Goal: Information Seeking & Learning: Learn about a topic

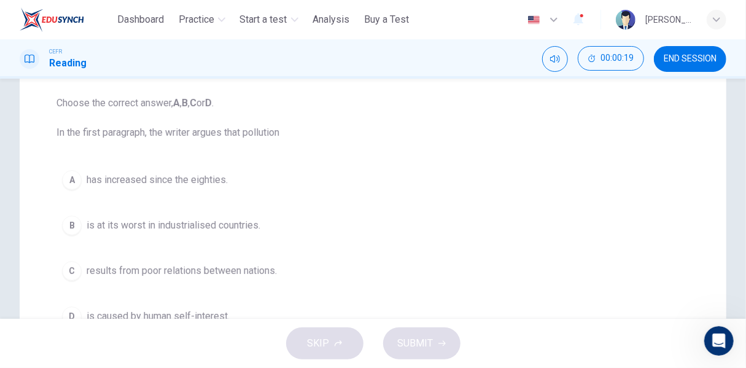
scroll to position [184, 0]
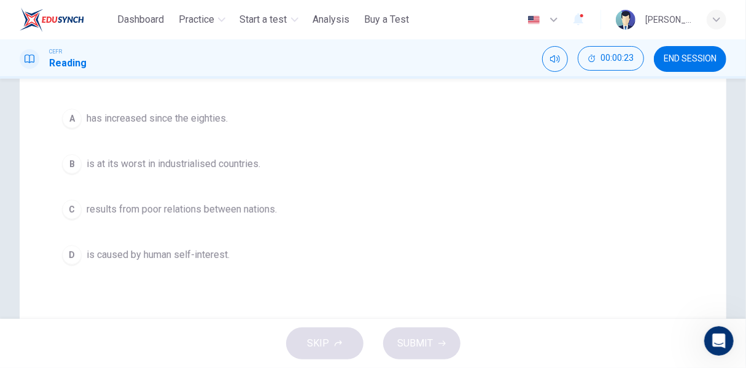
click at [198, 122] on span "has increased since the eighties." at bounding box center [157, 118] width 141 height 15
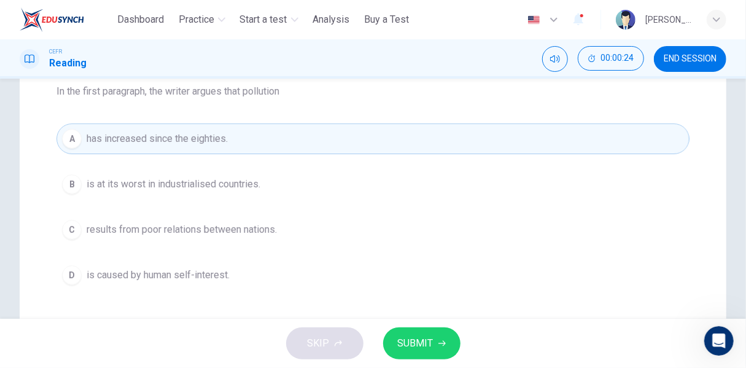
scroll to position [302, 0]
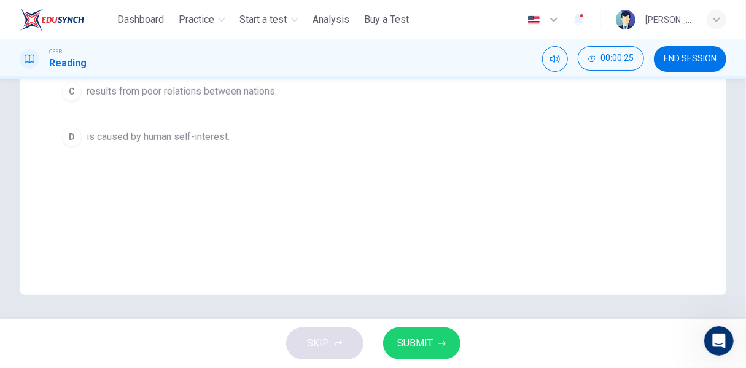
click at [443, 335] on button "SUBMIT" at bounding box center [421, 343] width 77 height 32
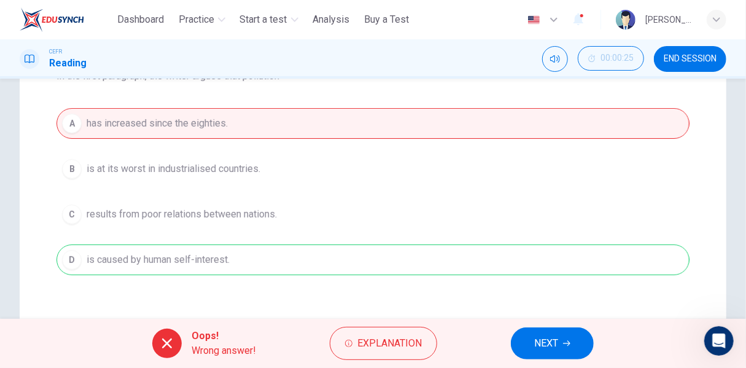
scroll to position [118, 0]
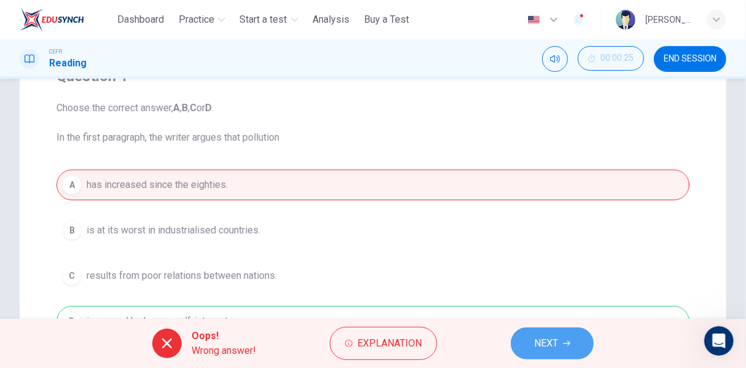
click at [561, 345] on button "NEXT" at bounding box center [552, 343] width 83 height 32
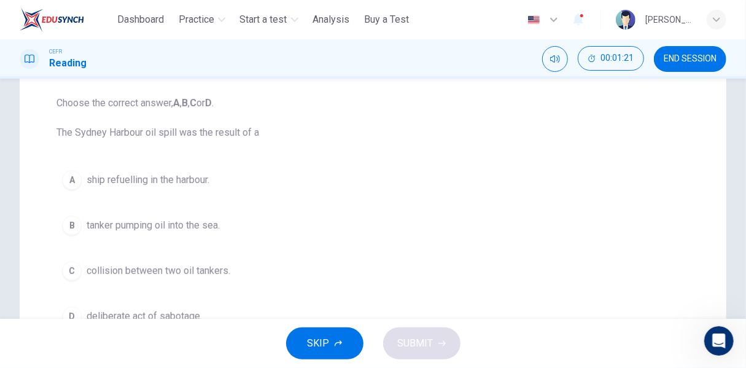
scroll to position [184, 0]
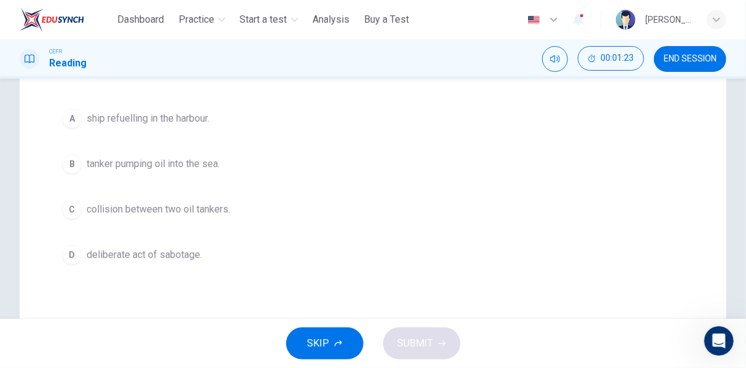
click at [200, 162] on span "tanker pumping oil into the sea." at bounding box center [153, 164] width 133 height 15
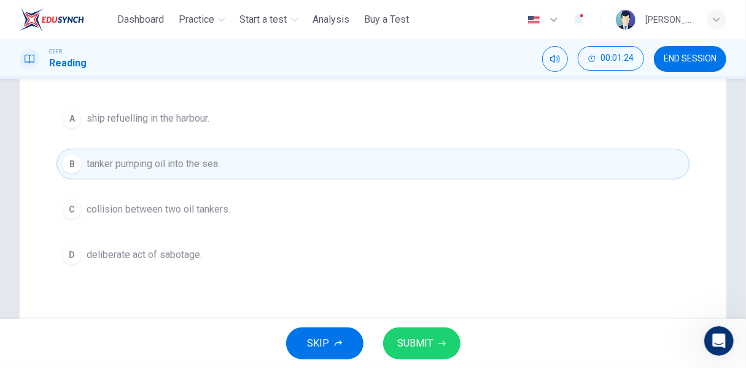
click at [420, 344] on span "SUBMIT" at bounding box center [416, 343] width 36 height 17
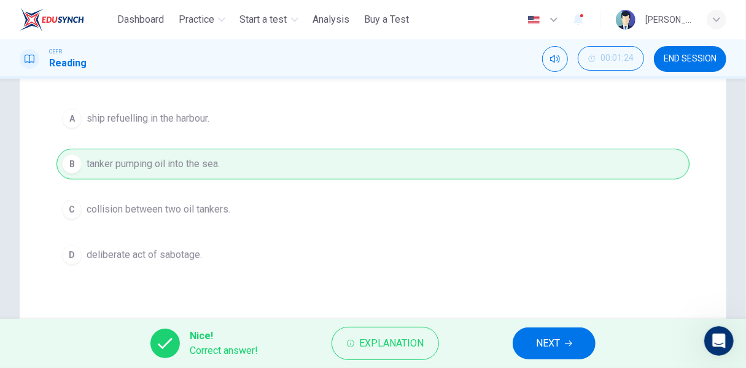
drag, startPoint x: 578, startPoint y: 340, endPoint x: 577, endPoint y: 326, distance: 13.5
click at [577, 340] on button "NEXT" at bounding box center [554, 343] width 83 height 32
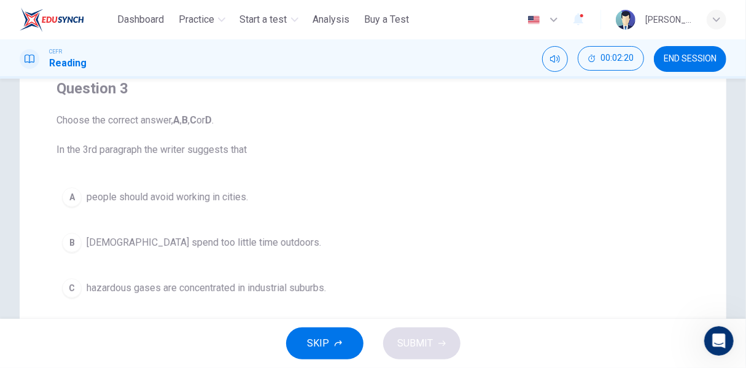
scroll to position [123, 0]
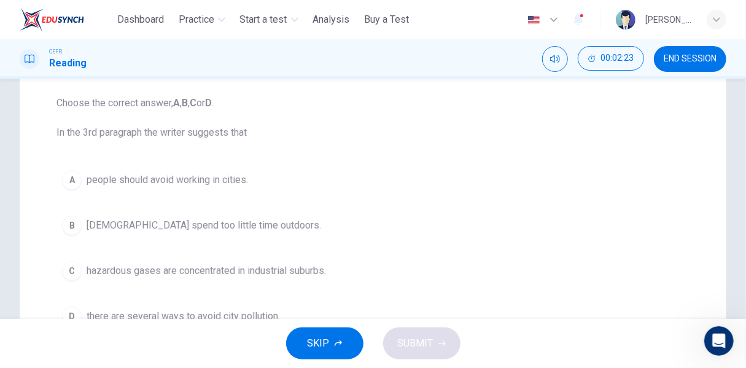
click at [240, 228] on span "[DEMOGRAPHIC_DATA] spend too little time outdoors." at bounding box center [204, 225] width 235 height 15
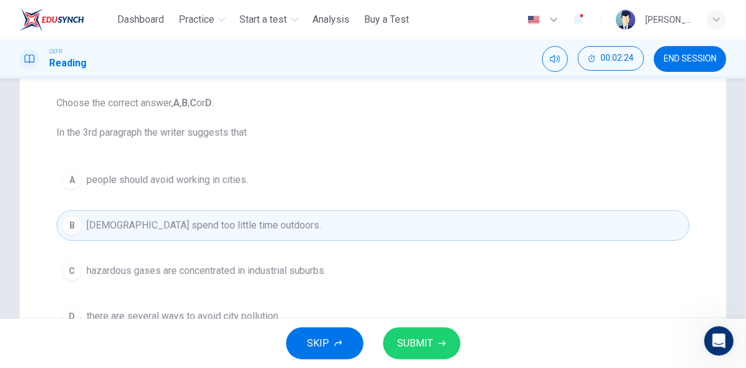
click at [430, 345] on span "SUBMIT" at bounding box center [416, 343] width 36 height 17
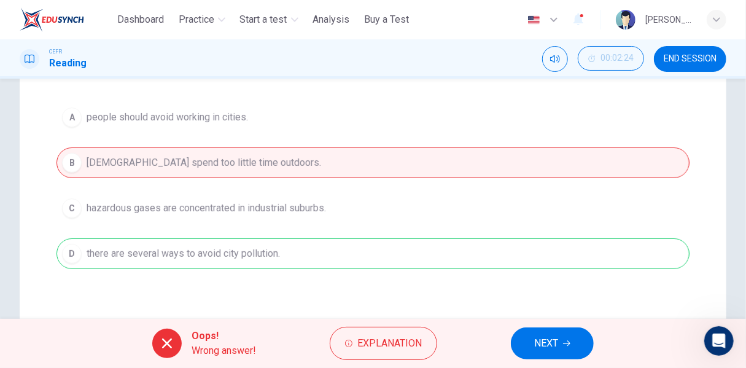
scroll to position [246, 0]
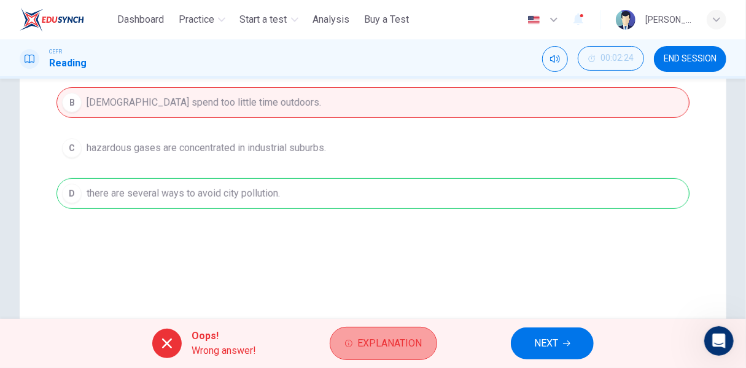
click at [377, 340] on span "Explanation" at bounding box center [389, 343] width 64 height 17
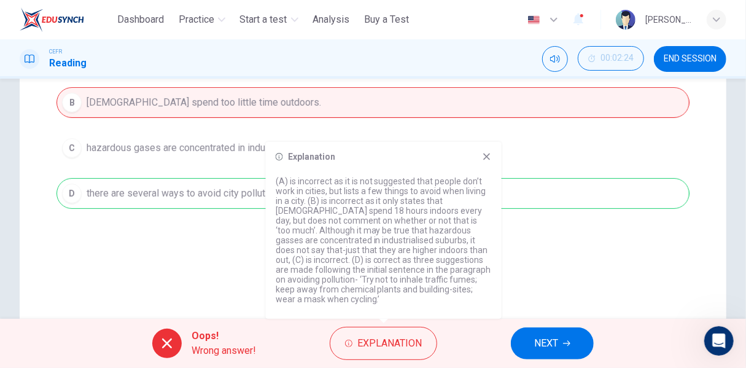
click at [528, 348] on button "NEXT" at bounding box center [552, 343] width 83 height 32
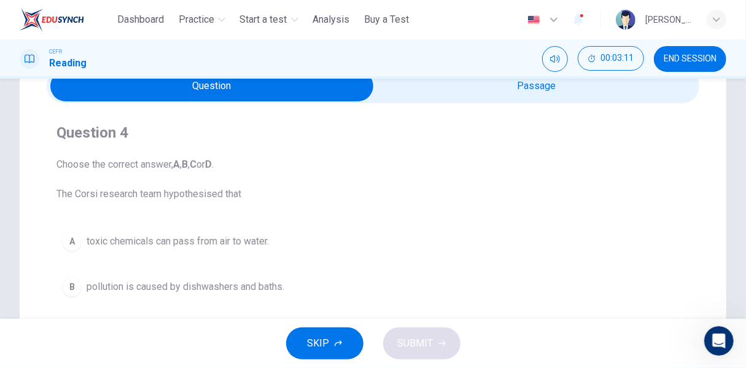
scroll to position [123, 0]
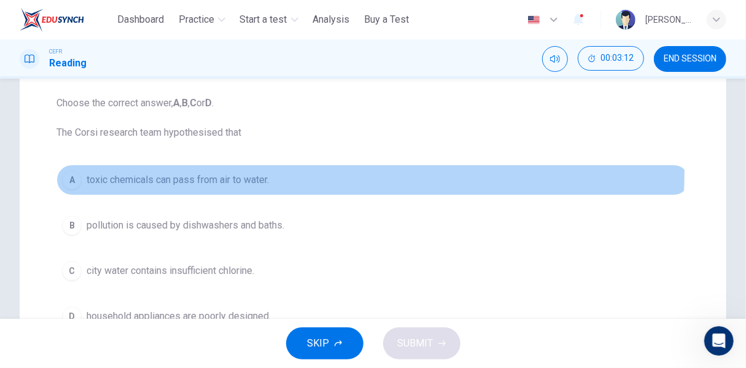
click at [216, 170] on button "A toxic chemicals can pass from air to water." at bounding box center [373, 180] width 633 height 31
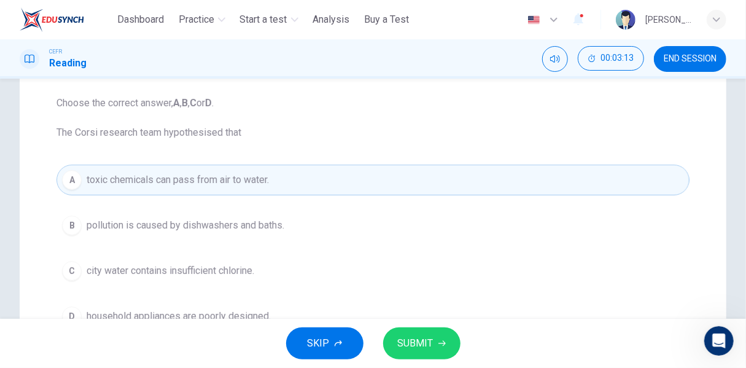
scroll to position [184, 0]
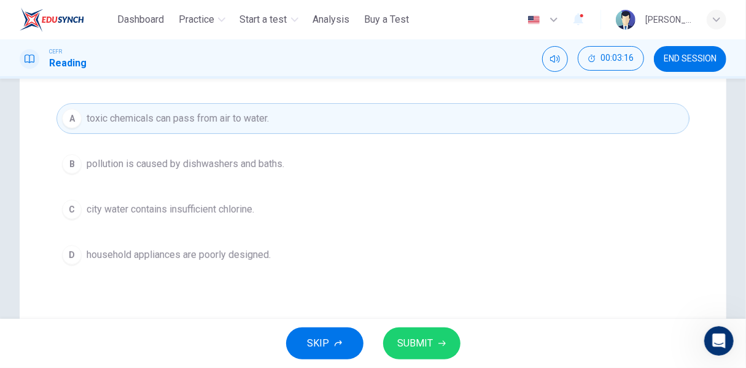
click at [447, 343] on button "SUBMIT" at bounding box center [421, 343] width 77 height 32
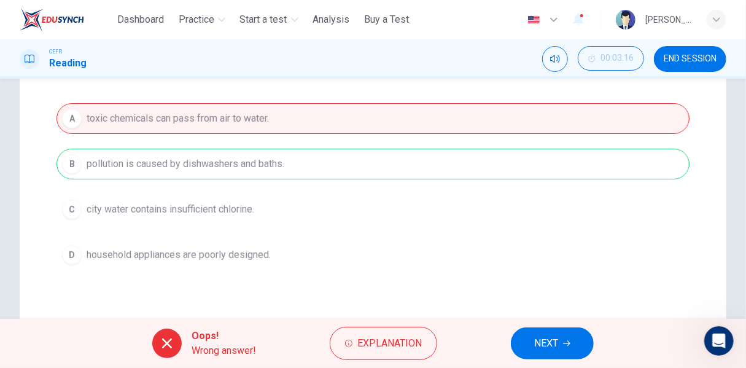
click at [537, 345] on span "NEXT" at bounding box center [546, 343] width 24 height 17
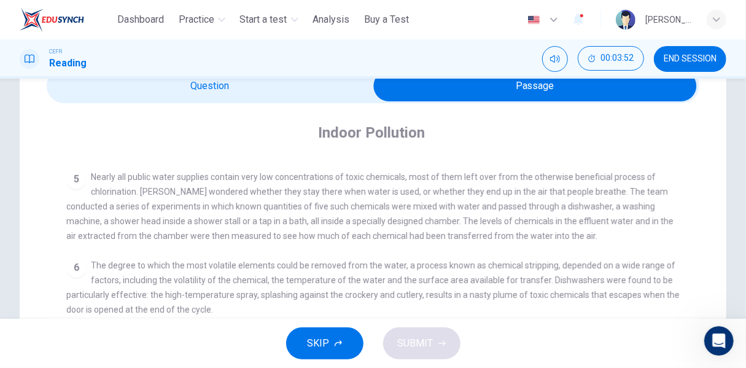
scroll to position [0, 0]
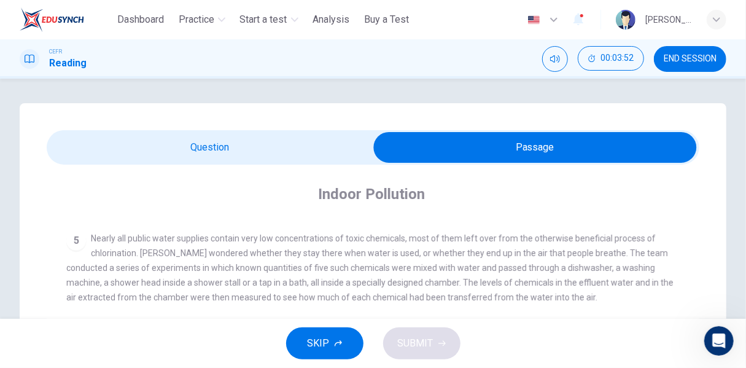
click at [261, 130] on span at bounding box center [373, 147] width 653 height 34
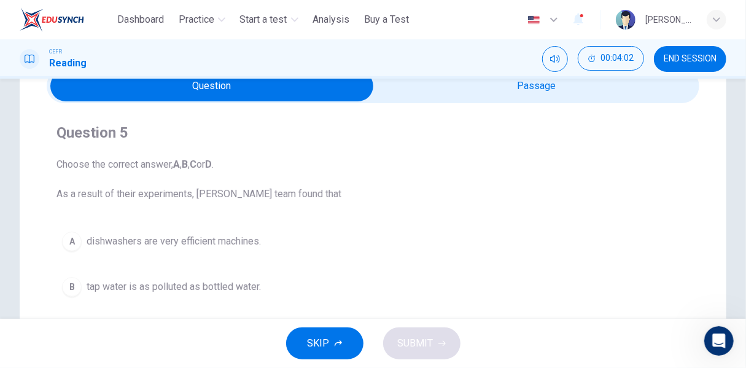
scroll to position [61, 0]
click at [545, 102] on span at bounding box center [373, 86] width 653 height 34
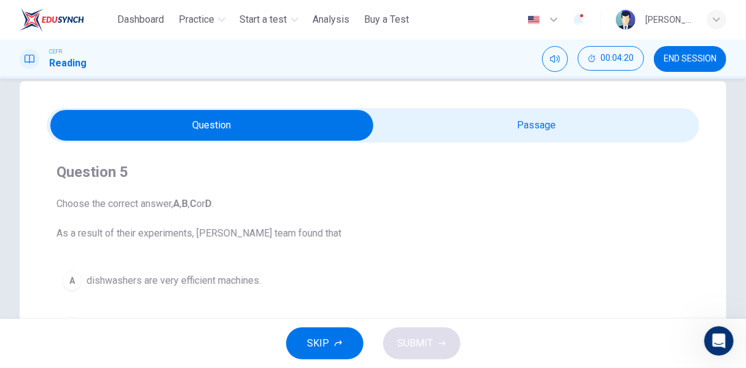
scroll to position [206, 0]
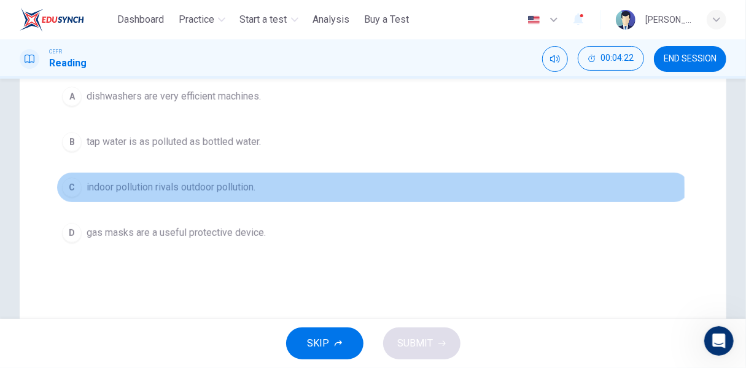
click at [210, 188] on span "indoor pollution rivals outdoor pollution." at bounding box center [171, 187] width 169 height 15
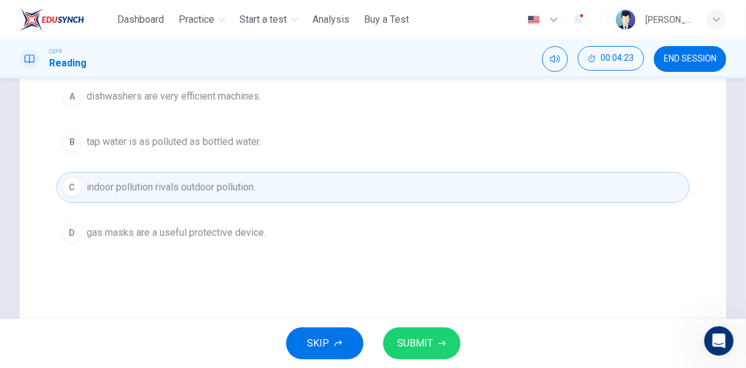
click at [411, 345] on span "SUBMIT" at bounding box center [416, 343] width 36 height 17
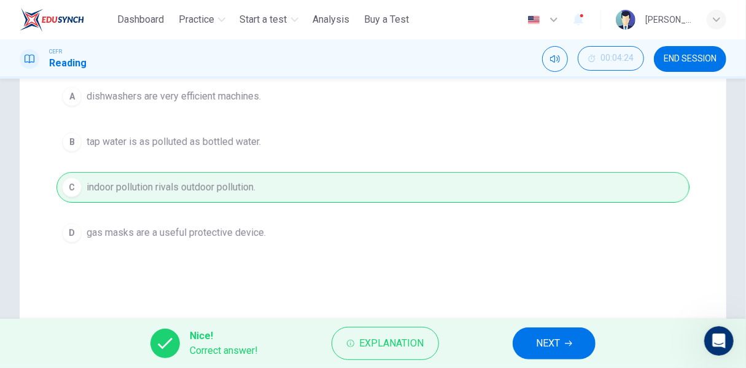
click at [552, 349] on span "NEXT" at bounding box center [548, 343] width 24 height 17
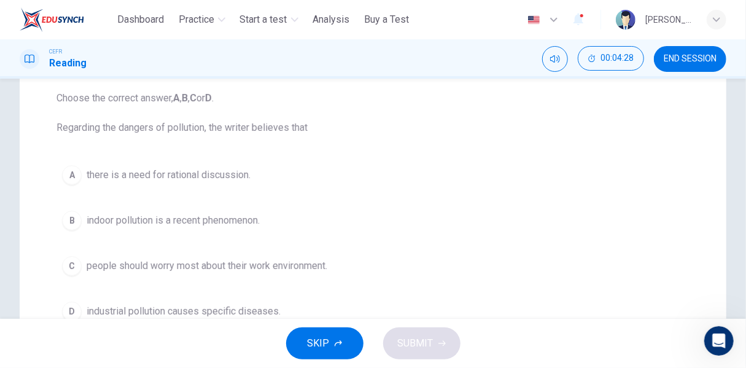
scroll to position [145, 0]
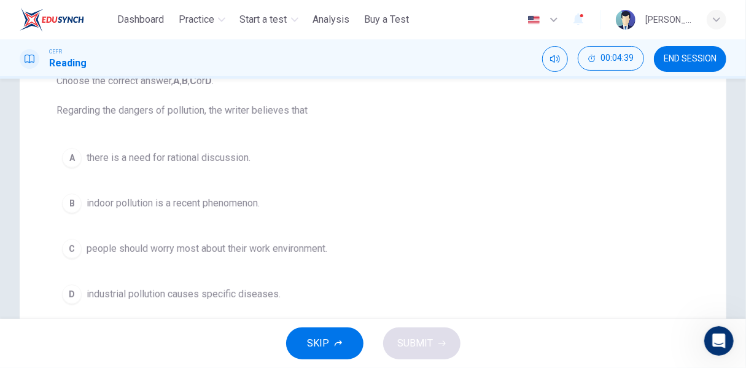
click at [183, 162] on span "there is a need for rational discussion." at bounding box center [169, 157] width 164 height 15
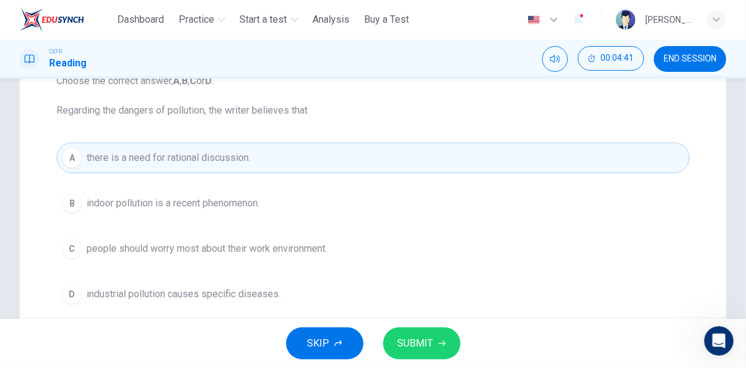
click at [432, 343] on span "SUBMIT" at bounding box center [416, 343] width 36 height 17
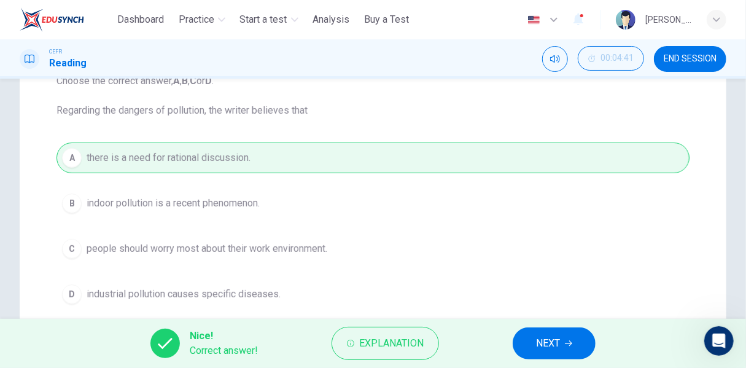
click at [563, 345] on button "NEXT" at bounding box center [554, 343] width 83 height 32
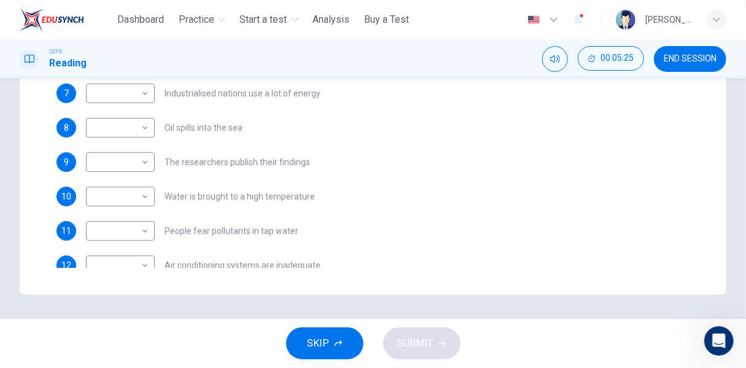
scroll to position [52, 0]
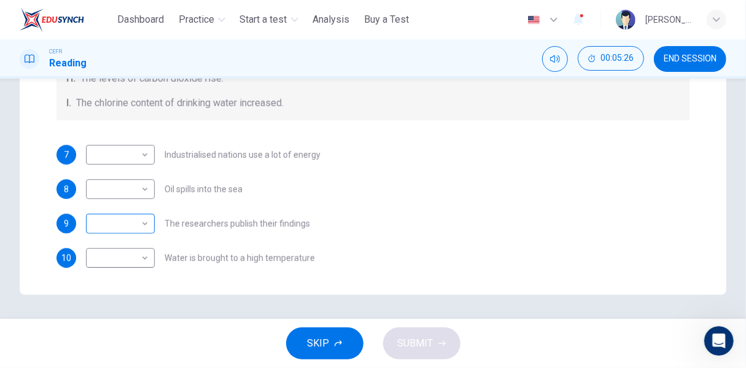
click at [126, 228] on body "This site uses cookies, as explained in our Privacy Policy . If you agree to th…" at bounding box center [373, 184] width 746 height 368
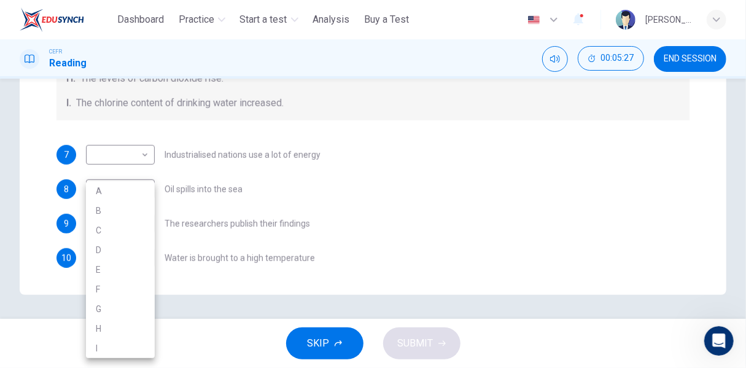
click at [147, 189] on li "A" at bounding box center [120, 191] width 69 height 20
type input "*"
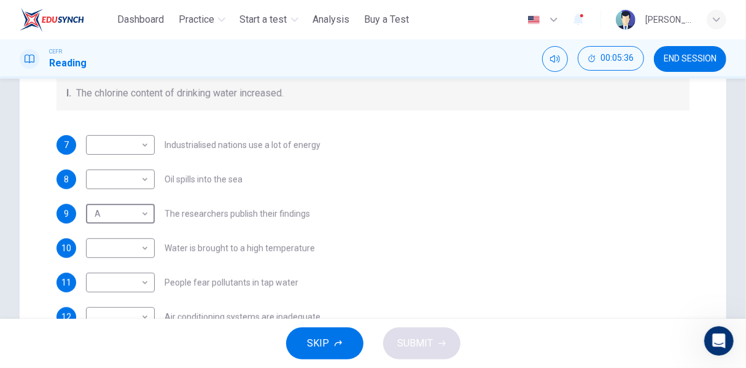
scroll to position [0, 0]
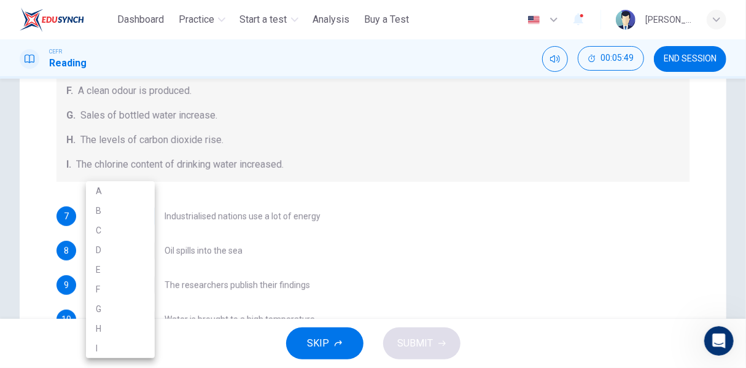
click at [127, 223] on body "This site uses cookies, as explained in our Privacy Policy . If you agree to th…" at bounding box center [373, 184] width 746 height 368
click at [124, 232] on li "C" at bounding box center [120, 230] width 69 height 20
type input "*"
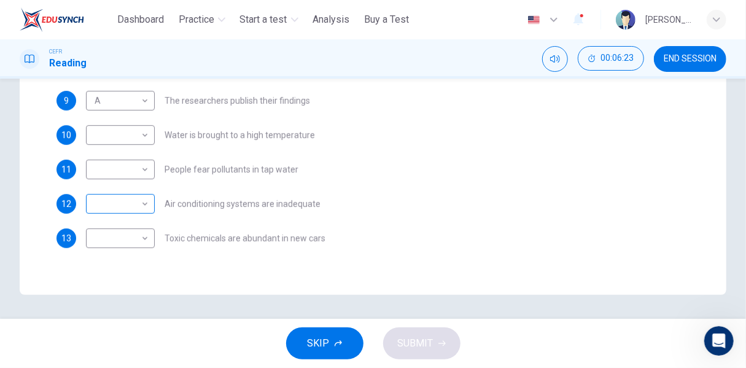
click at [128, 208] on body "This site uses cookies, as explained in our Privacy Policy . If you agree to th…" at bounding box center [373, 184] width 746 height 368
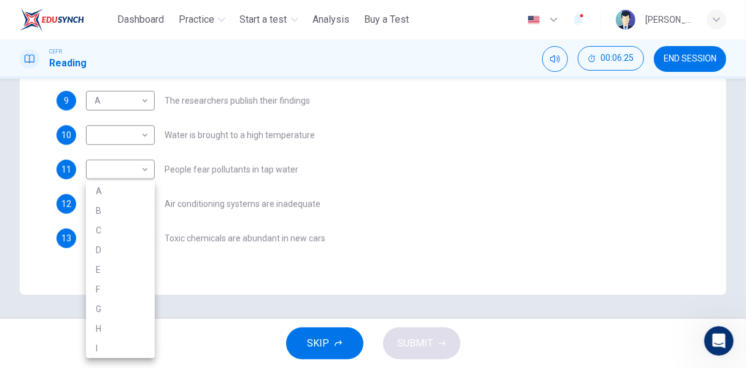
click at [142, 290] on li "F" at bounding box center [120, 289] width 69 height 20
type input "*"
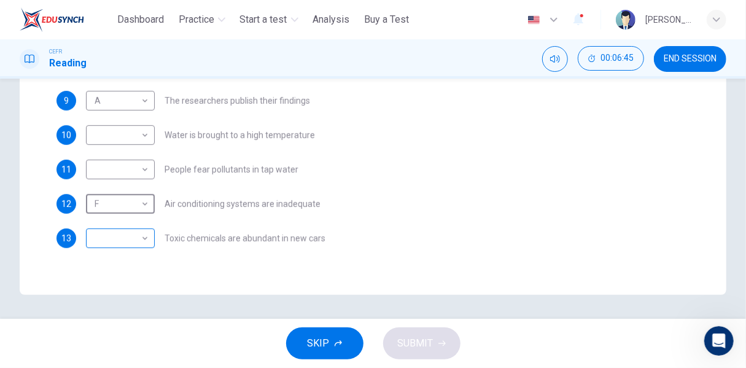
click at [142, 244] on body "This site uses cookies, as explained in our Privacy Policy . If you agree to th…" at bounding box center [373, 184] width 746 height 368
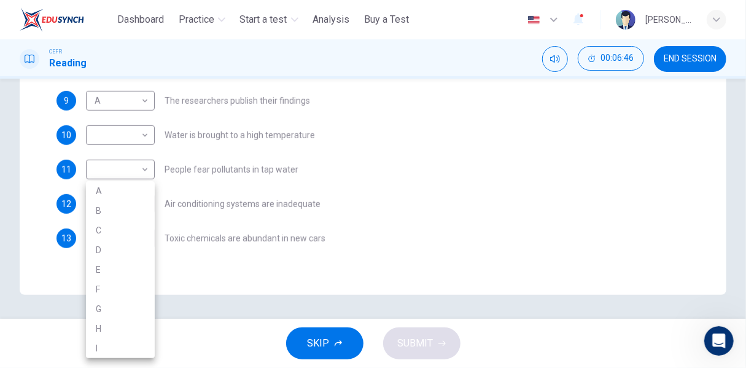
drag, startPoint x: 116, startPoint y: 329, endPoint x: 174, endPoint y: 277, distance: 77.9
click at [117, 329] on li "H" at bounding box center [120, 329] width 69 height 20
type input "*"
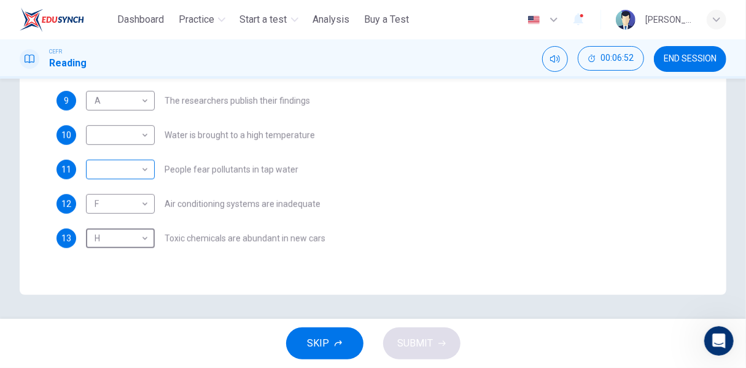
click at [139, 161] on body "This site uses cookies, as explained in our Privacy Policy . If you agree to th…" at bounding box center [373, 184] width 746 height 368
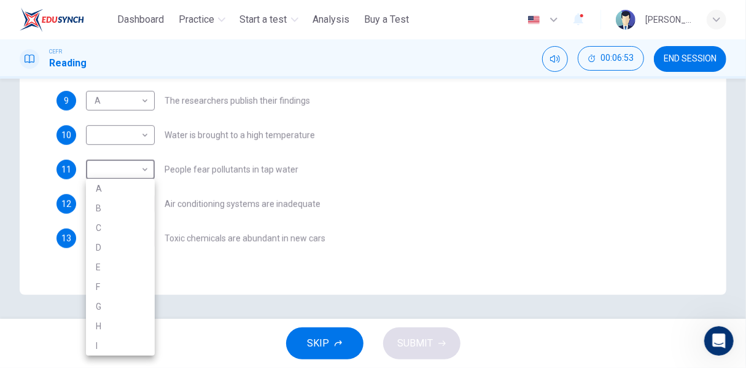
click at [388, 172] on div at bounding box center [373, 184] width 746 height 368
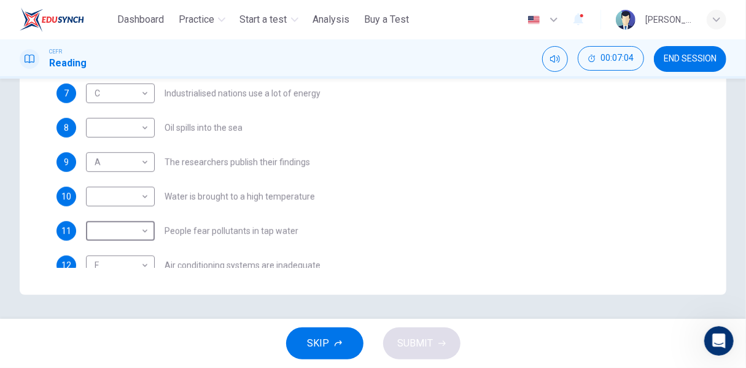
scroll to position [32, 0]
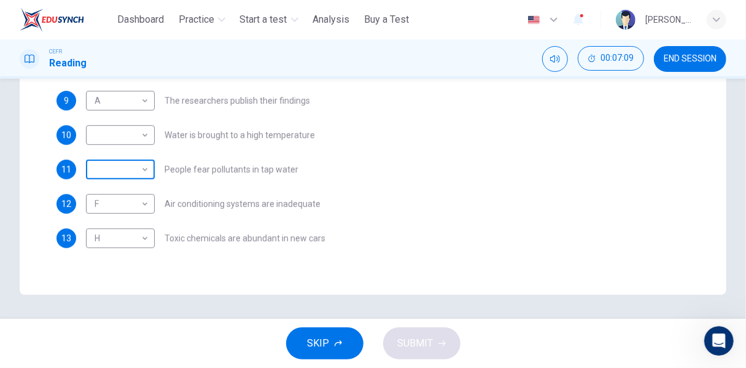
click at [128, 175] on body "This site uses cookies, as explained in our Privacy Policy . If you agree to th…" at bounding box center [373, 184] width 746 height 368
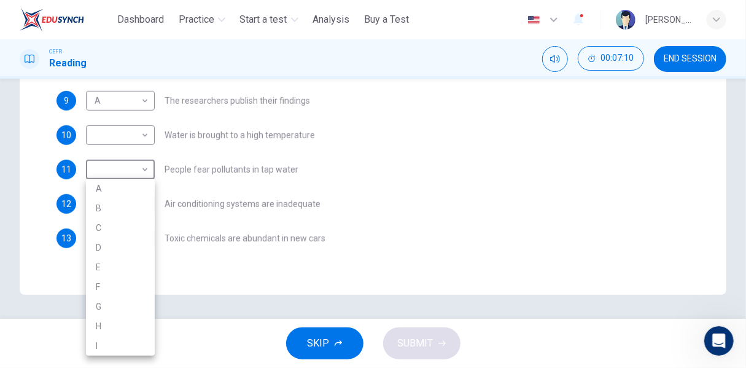
click at [114, 308] on li "G" at bounding box center [120, 307] width 69 height 20
type input "*"
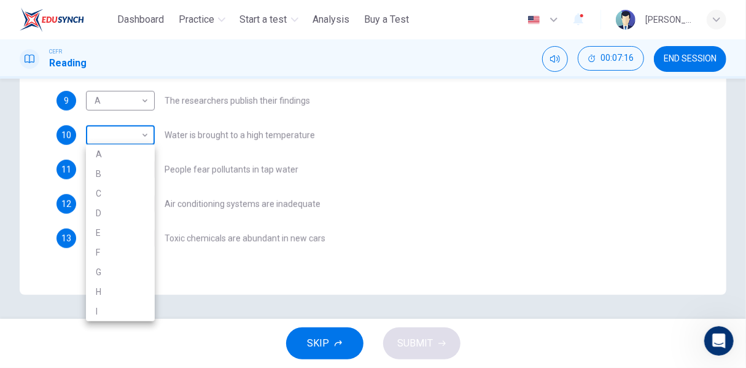
click at [128, 128] on body "This site uses cookies, as explained in our Privacy Policy . If you agree to th…" at bounding box center [373, 184] width 746 height 368
click at [106, 310] on li "I" at bounding box center [120, 312] width 69 height 20
type input "*"
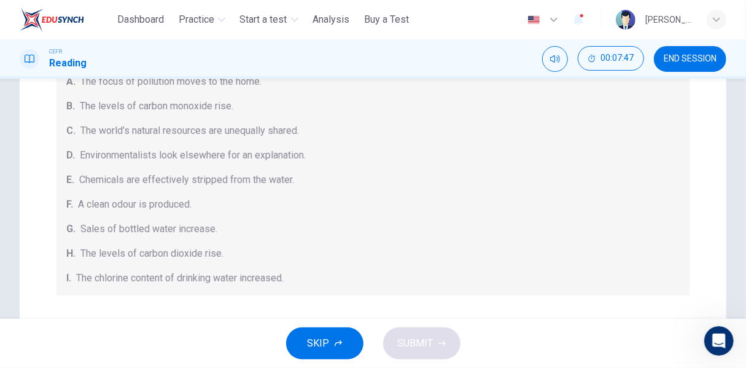
scroll to position [174, 0]
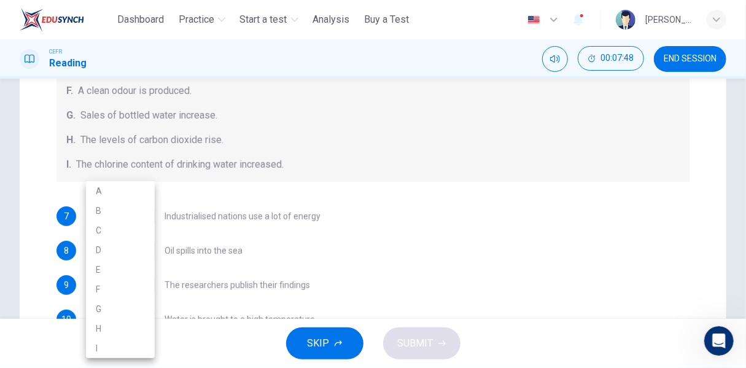
click at [135, 255] on body "This site uses cookies, as explained in our Privacy Policy . If you agree to th…" at bounding box center [373, 184] width 746 height 368
drag, startPoint x: 128, startPoint y: 255, endPoint x: 222, endPoint y: 206, distance: 106.9
click at [128, 255] on li "D" at bounding box center [120, 250] width 69 height 20
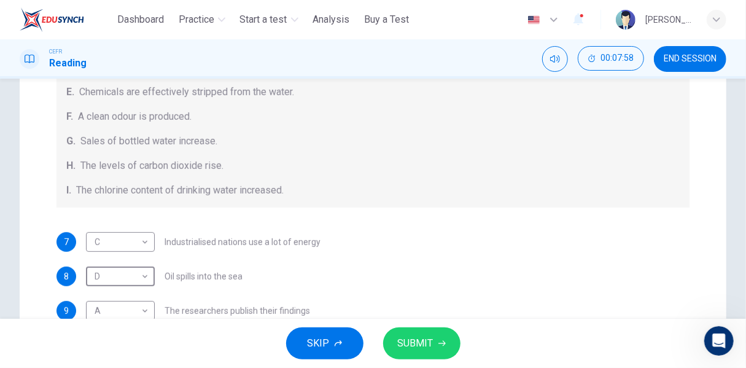
scroll to position [113, 0]
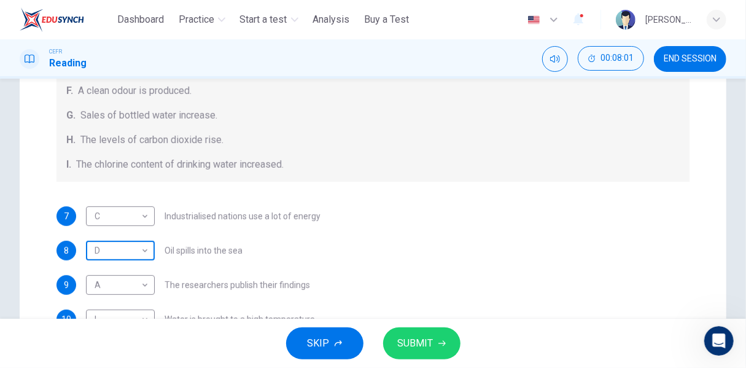
click at [149, 251] on body "This site uses cookies, as explained in our Privacy Policy . If you agree to th…" at bounding box center [373, 184] width 746 height 368
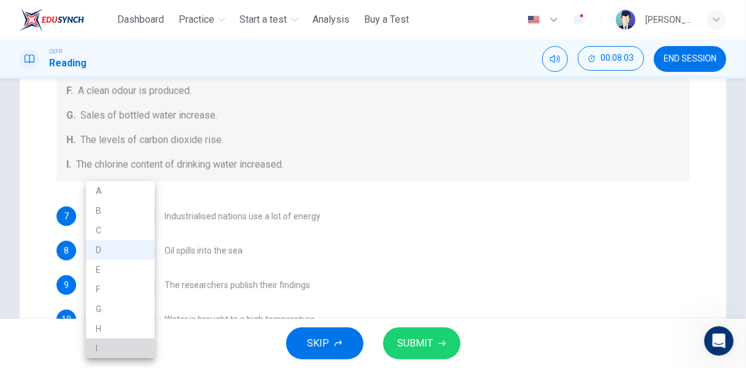
click at [119, 349] on li "I" at bounding box center [120, 348] width 69 height 20
type input "*"
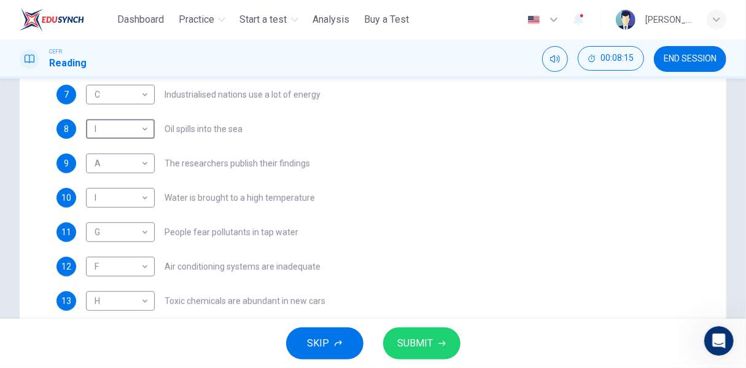
scroll to position [339, 0]
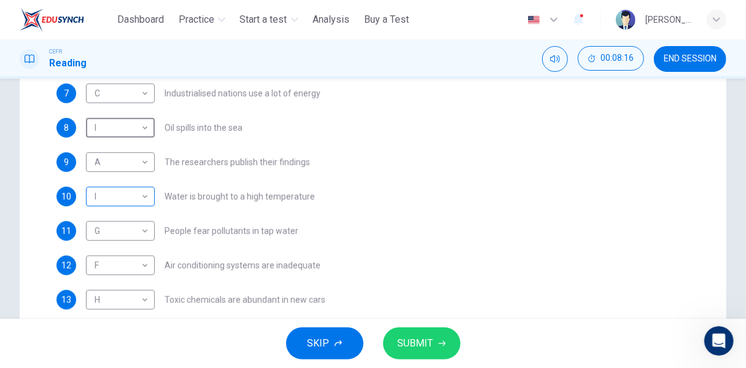
click at [135, 198] on body "This site uses cookies, as explained in our Privacy Policy . If you agree to th…" at bounding box center [373, 184] width 746 height 368
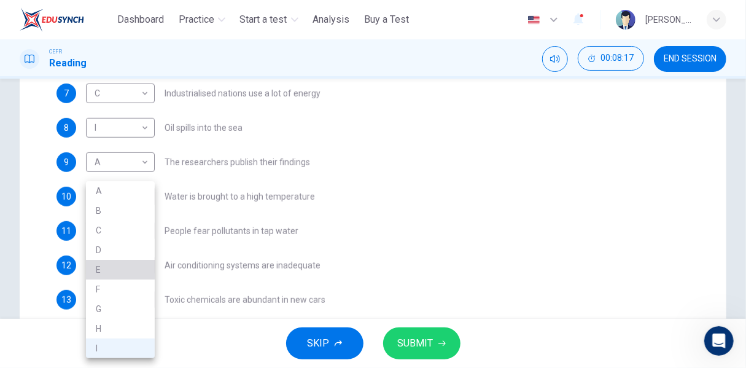
click at [122, 271] on li "E" at bounding box center [120, 270] width 69 height 20
type input "*"
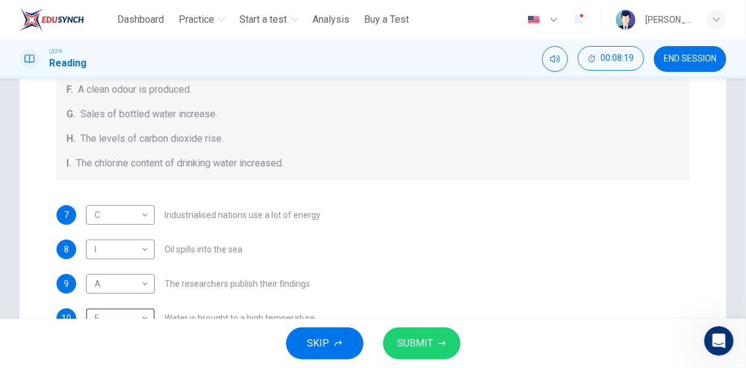
scroll to position [216, 0]
drag, startPoint x: 413, startPoint y: 343, endPoint x: 414, endPoint y: 315, distance: 28.3
click at [413, 343] on span "SUBMIT" at bounding box center [416, 343] width 36 height 17
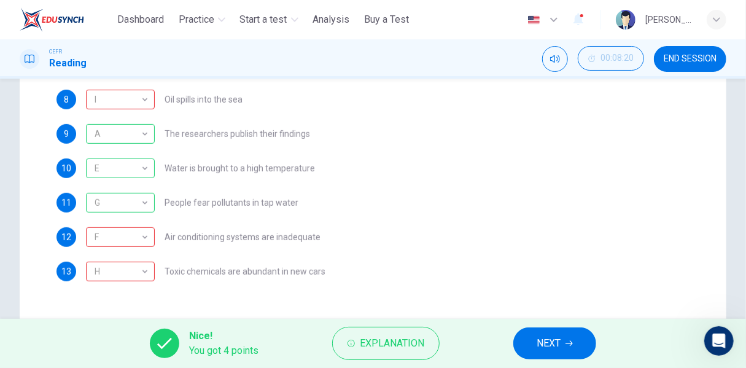
scroll to position [400, 0]
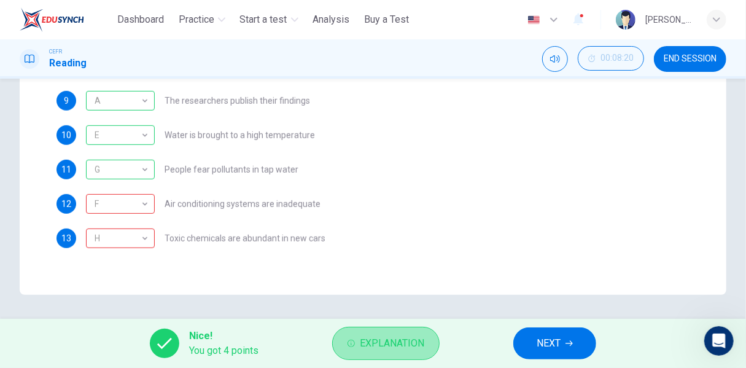
click at [388, 345] on span "Explanation" at bounding box center [392, 343] width 64 height 17
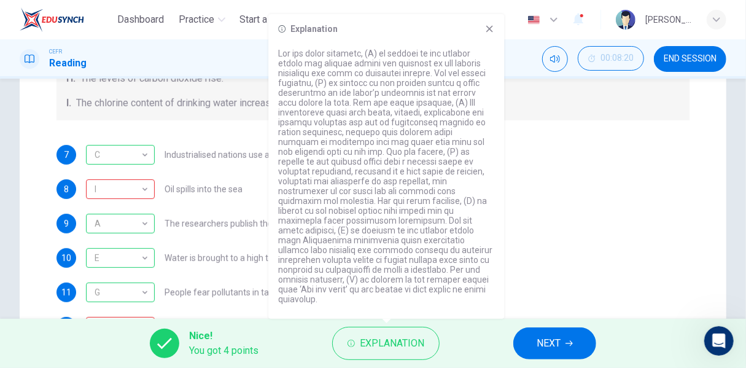
scroll to position [339, 0]
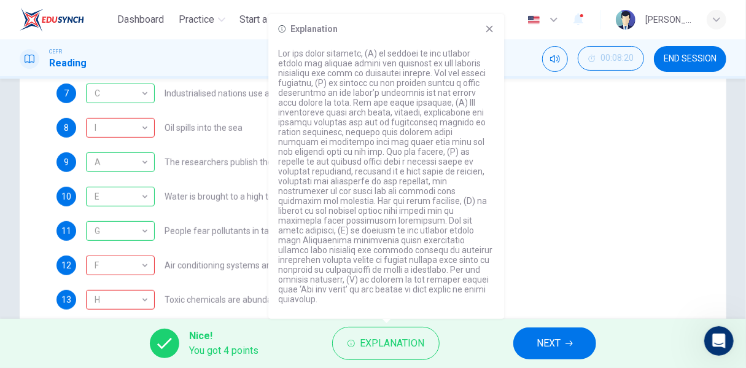
click at [542, 343] on span "NEXT" at bounding box center [549, 343] width 24 height 17
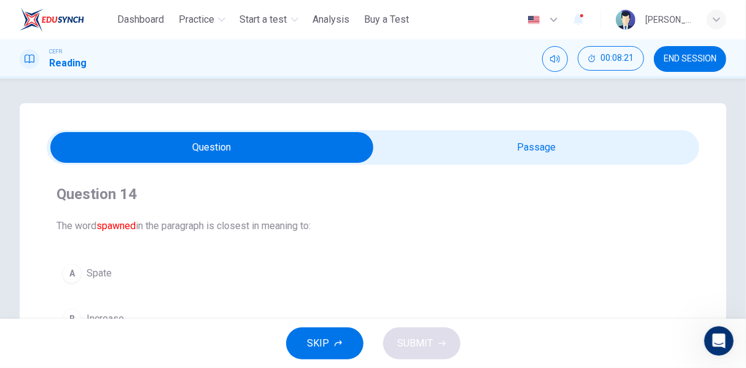
scroll to position [123, 0]
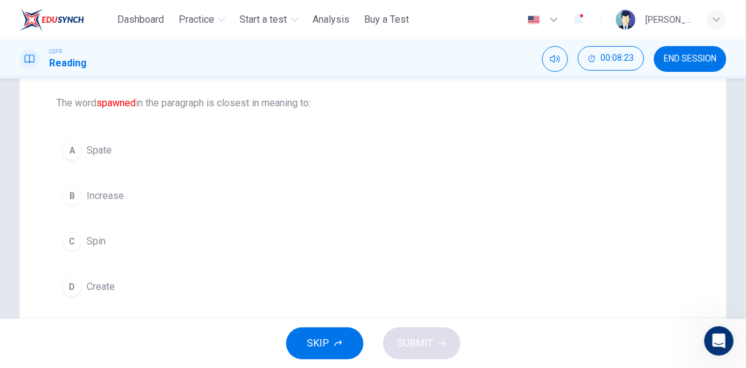
click at [118, 192] on span "Increase" at bounding box center [105, 196] width 37 height 15
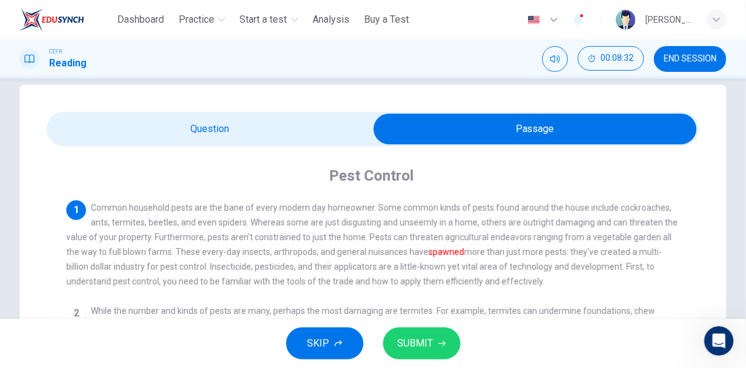
scroll to position [0, 0]
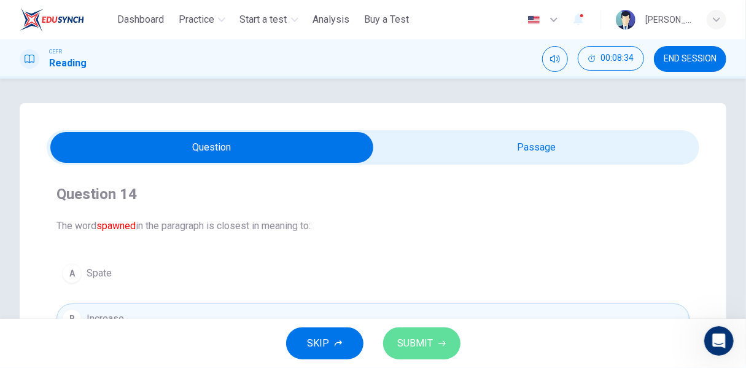
click at [426, 343] on span "SUBMIT" at bounding box center [416, 343] width 36 height 17
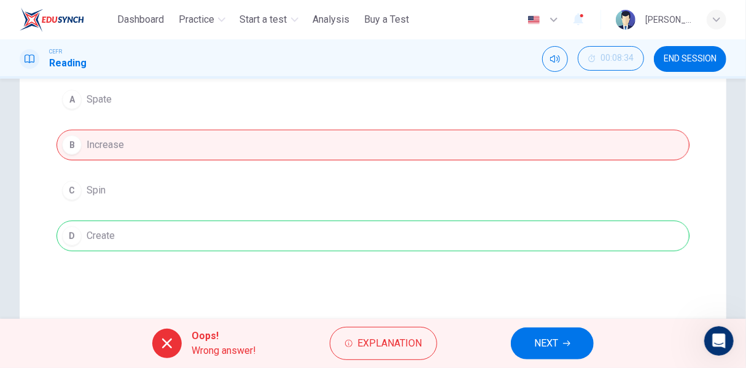
scroll to position [184, 0]
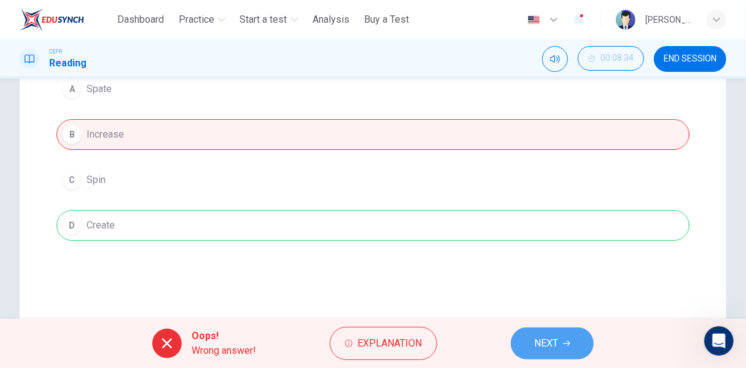
click at [566, 343] on icon "button" at bounding box center [566, 343] width 7 height 7
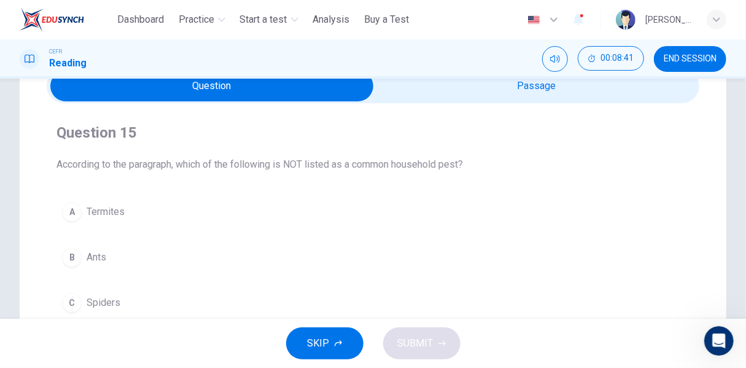
scroll to position [123, 0]
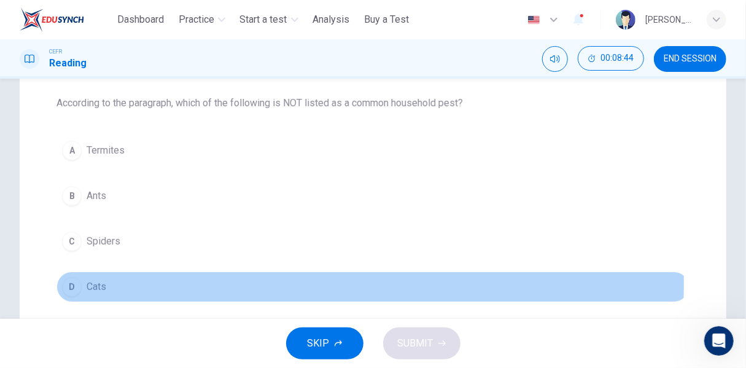
click at [72, 282] on div "D" at bounding box center [72, 287] width 20 height 20
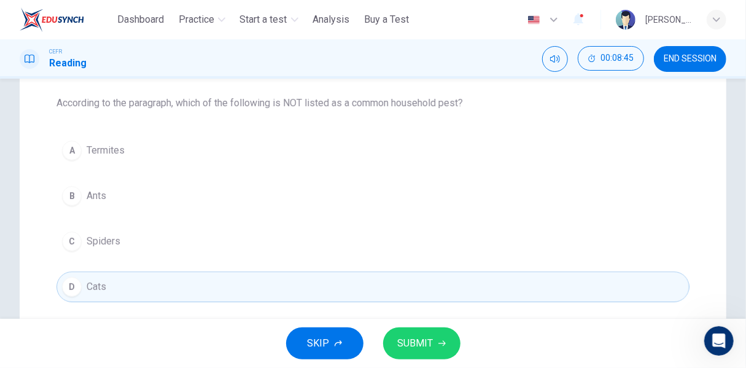
click at [426, 352] on button "SUBMIT" at bounding box center [421, 343] width 77 height 32
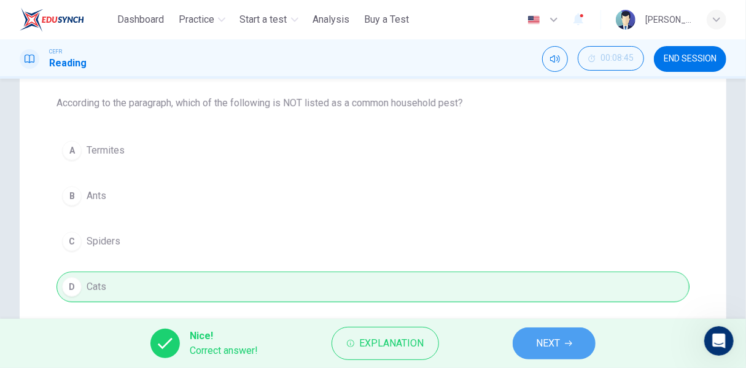
click at [558, 346] on span "NEXT" at bounding box center [548, 343] width 24 height 17
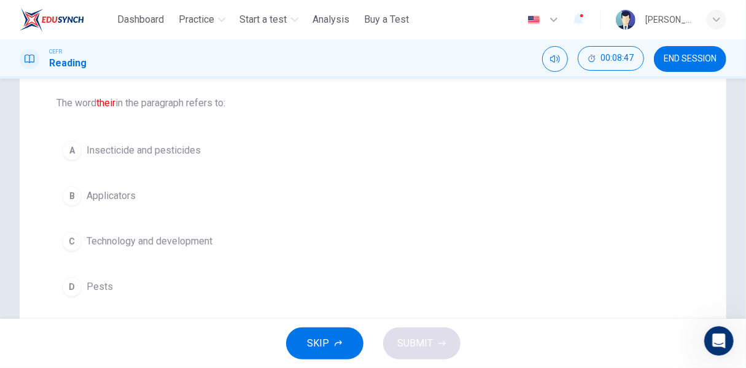
scroll to position [0, 0]
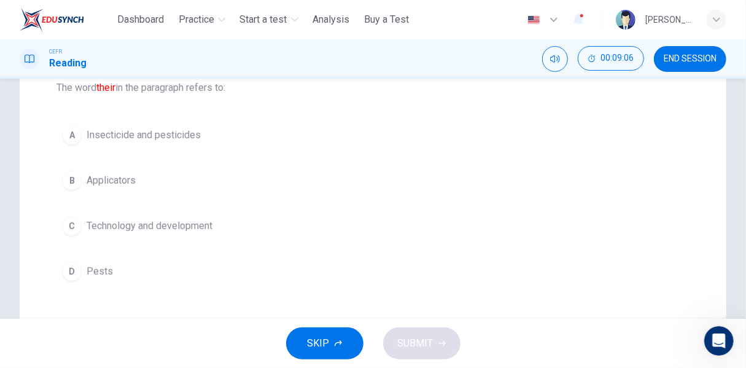
scroll to position [123, 0]
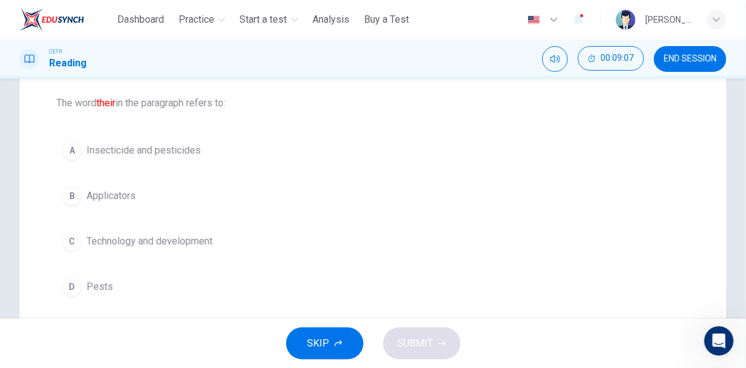
drag, startPoint x: 153, startPoint y: 144, endPoint x: 183, endPoint y: 149, distance: 30.5
click at [154, 145] on span "Insecticide and pesticides" at bounding box center [144, 150] width 114 height 15
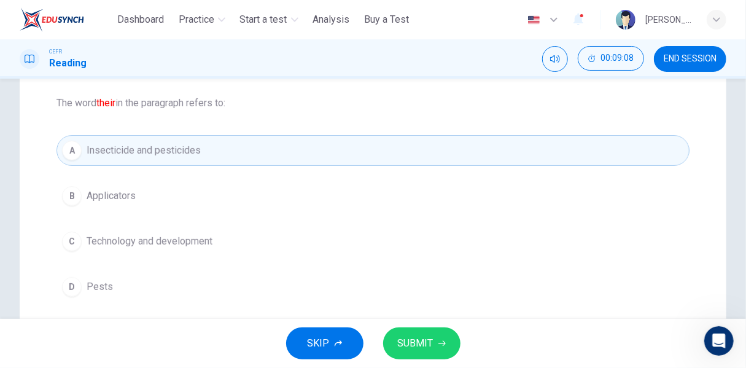
click at [426, 343] on span "SUBMIT" at bounding box center [416, 343] width 36 height 17
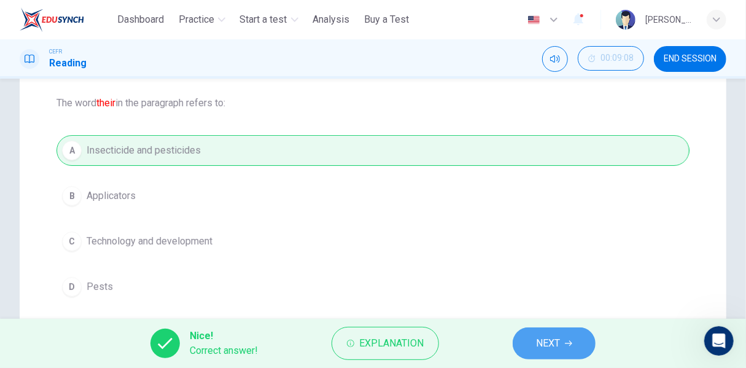
click at [560, 341] on span "NEXT" at bounding box center [548, 343] width 24 height 17
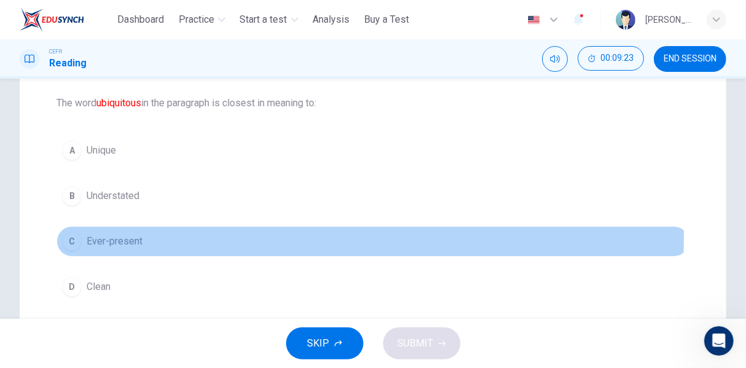
click at [108, 238] on span "Ever-present" at bounding box center [115, 241] width 56 height 15
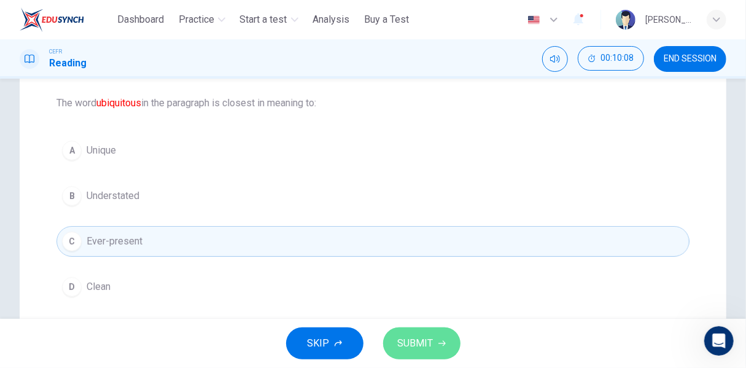
click at [413, 338] on span "SUBMIT" at bounding box center [416, 343] width 36 height 17
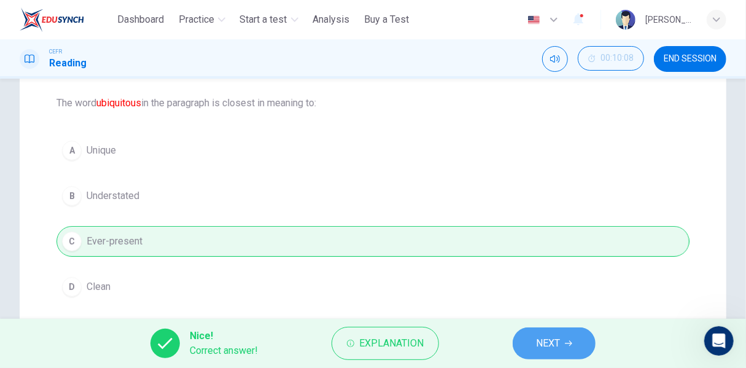
click at [541, 338] on span "NEXT" at bounding box center [548, 343] width 24 height 17
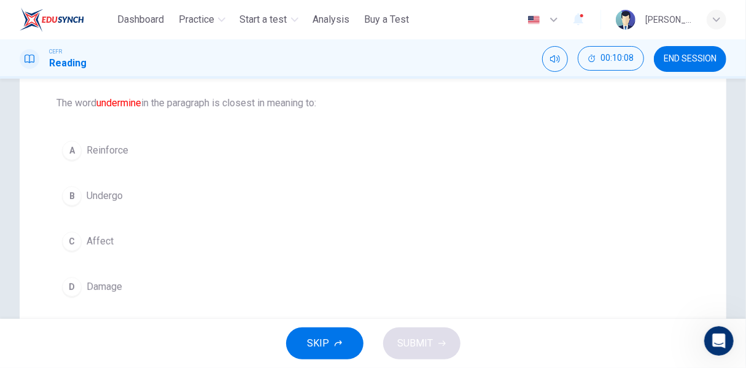
scroll to position [61, 0]
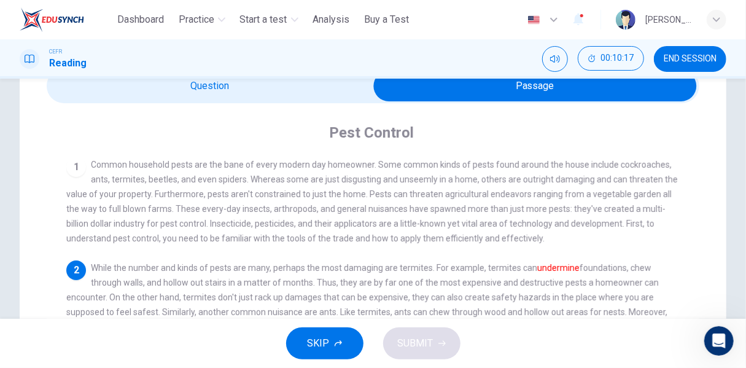
click at [296, 77] on div "CEFR Reading 00:10:17 END SESSION" at bounding box center [373, 58] width 746 height 39
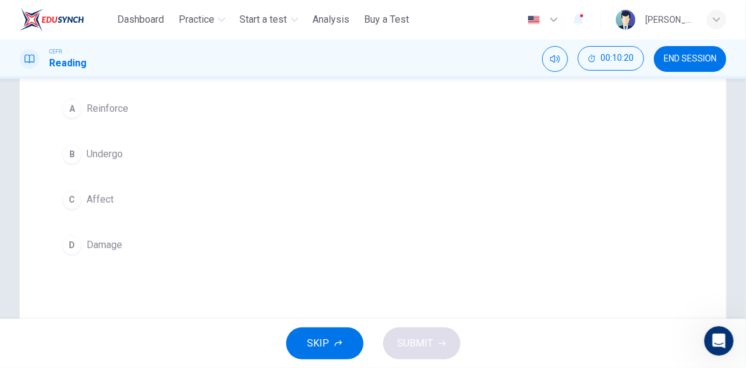
scroll to position [184, 0]
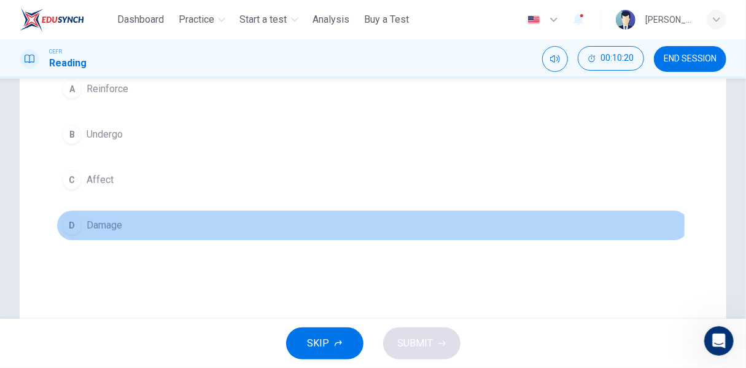
click at [124, 221] on button "D Damage" at bounding box center [373, 225] width 633 height 31
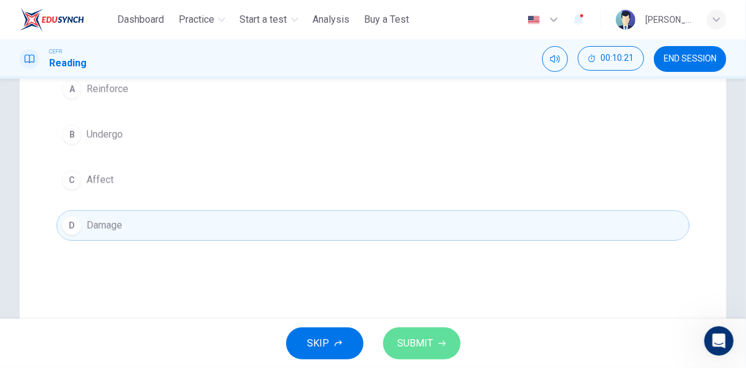
click at [418, 351] on span "SUBMIT" at bounding box center [416, 343] width 36 height 17
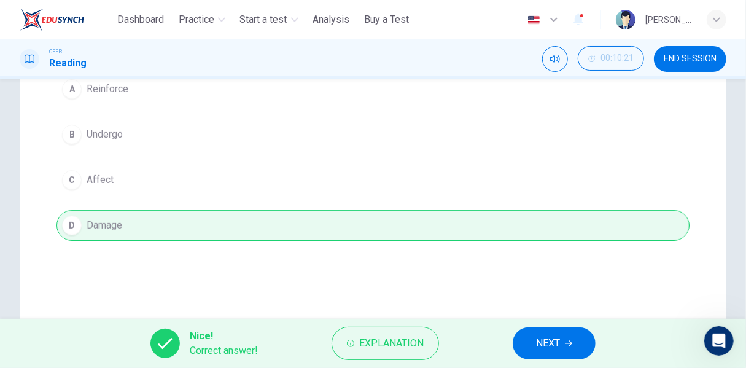
click at [569, 346] on icon "button" at bounding box center [568, 343] width 7 height 7
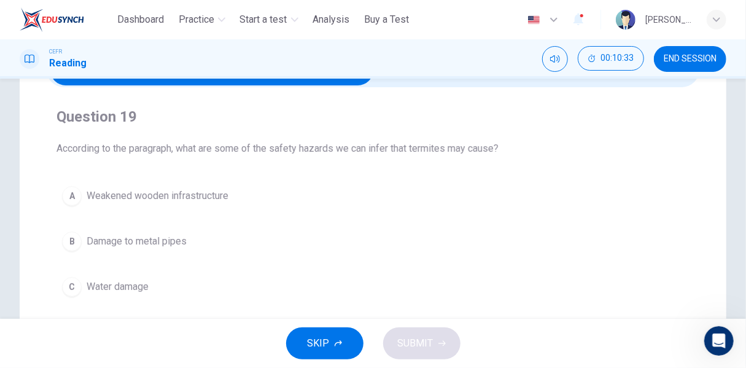
scroll to position [61, 0]
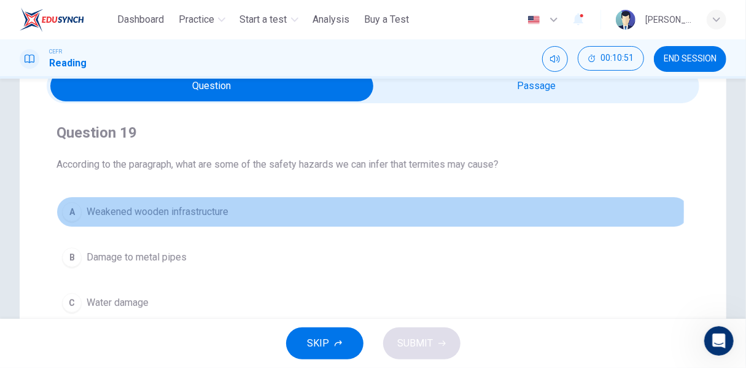
click at [200, 211] on span "Weakened wooden infrastructure" at bounding box center [158, 212] width 142 height 15
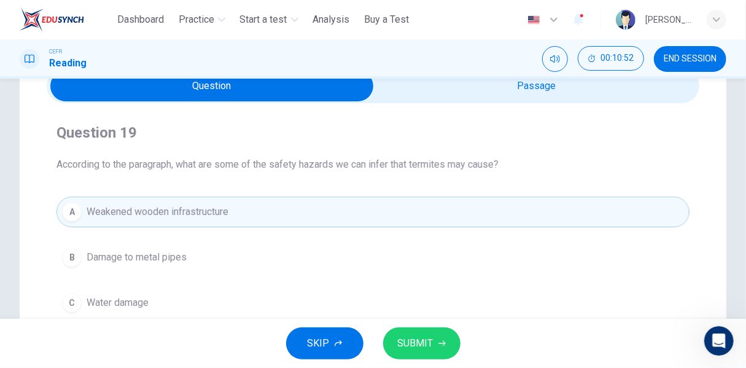
click at [429, 351] on span "SUBMIT" at bounding box center [416, 343] width 36 height 17
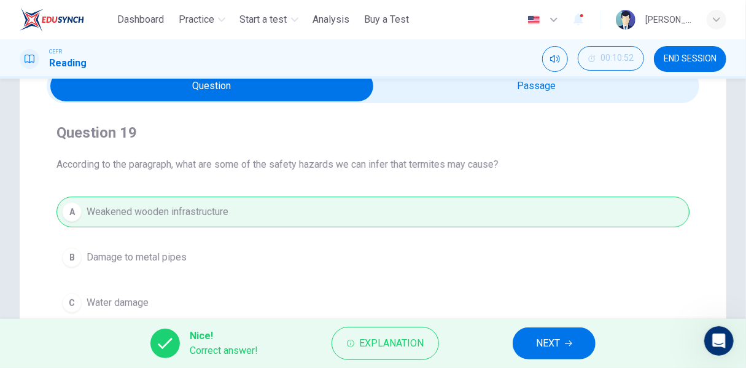
click at [556, 351] on span "NEXT" at bounding box center [548, 343] width 24 height 17
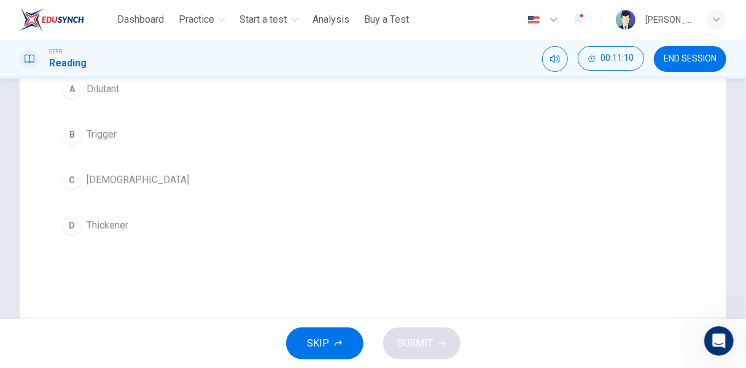
scroll to position [123, 0]
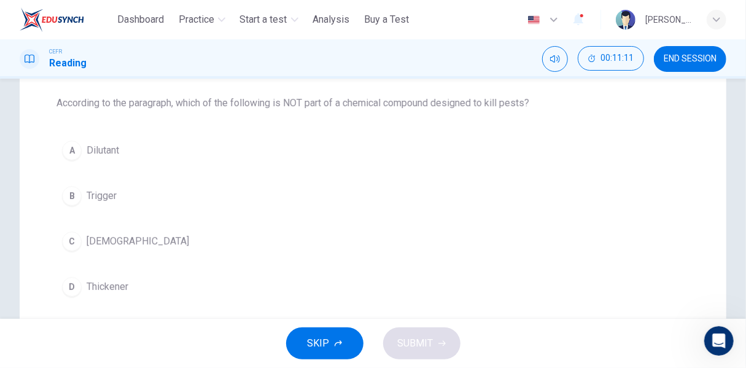
click at [92, 197] on span "Trigger" at bounding box center [102, 196] width 30 height 15
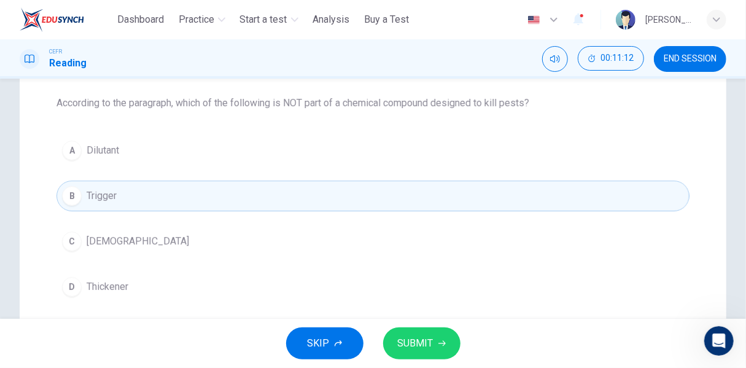
click at [429, 336] on span "SUBMIT" at bounding box center [416, 343] width 36 height 17
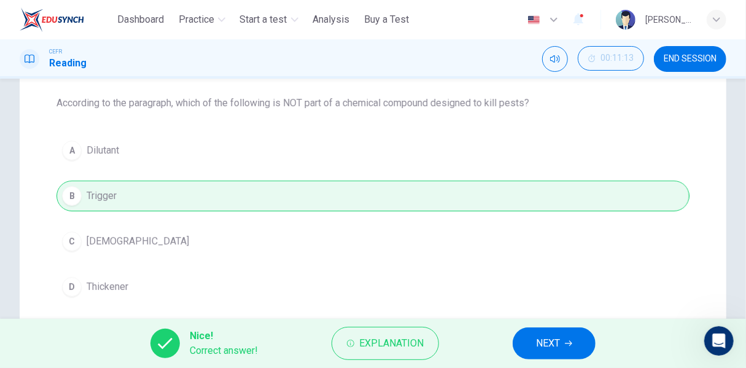
click at [563, 343] on button "NEXT" at bounding box center [554, 343] width 83 height 32
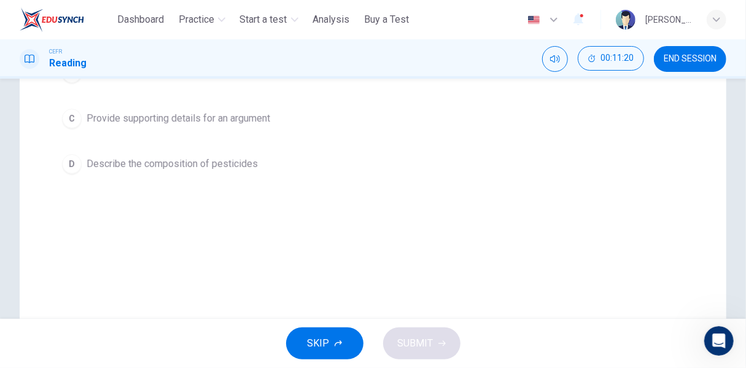
scroll to position [61, 0]
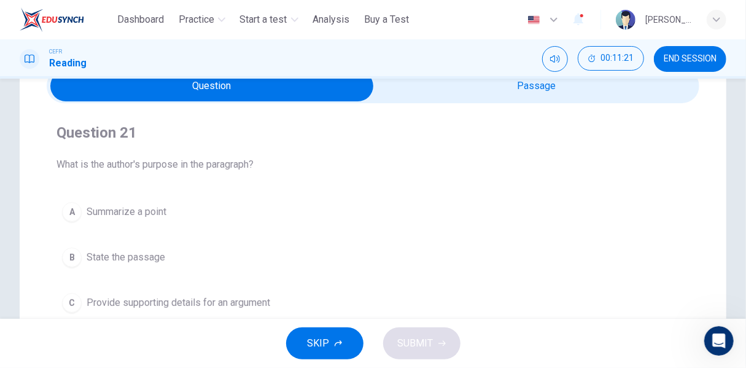
click at [600, 101] on span at bounding box center [373, 86] width 653 height 34
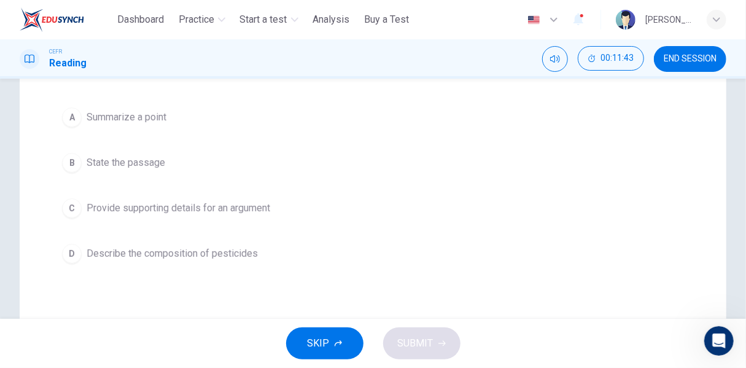
scroll to position [184, 0]
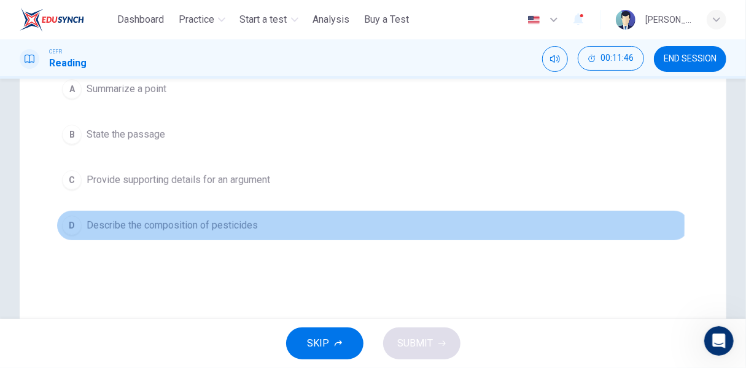
click at [202, 222] on span "Describe the composition of pesticides" at bounding box center [172, 225] width 171 height 15
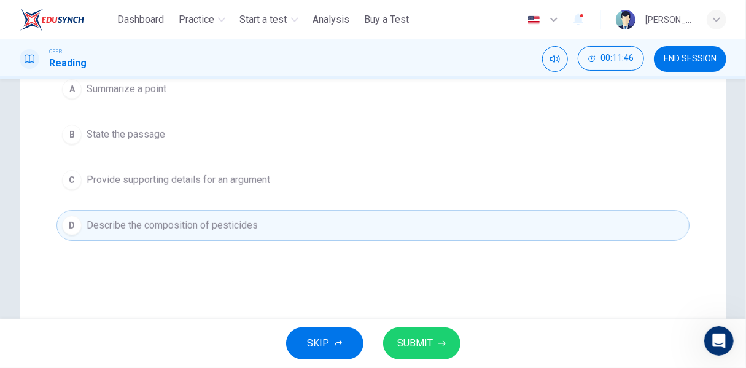
click at [416, 335] on span "SUBMIT" at bounding box center [416, 343] width 36 height 17
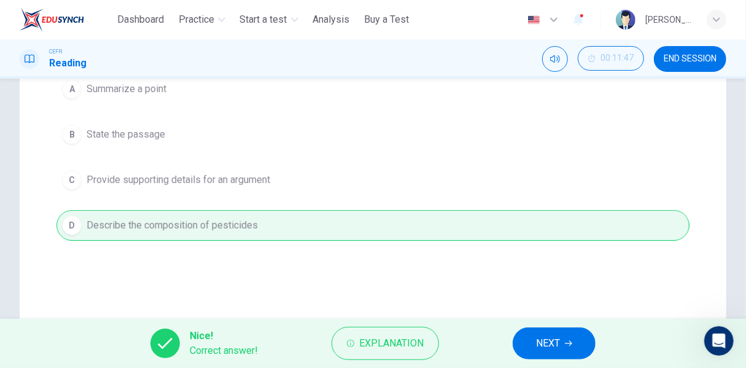
click at [534, 345] on button "NEXT" at bounding box center [554, 343] width 83 height 32
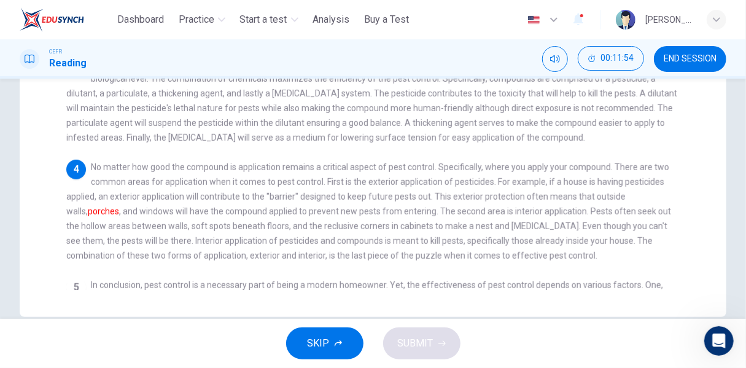
scroll to position [61, 0]
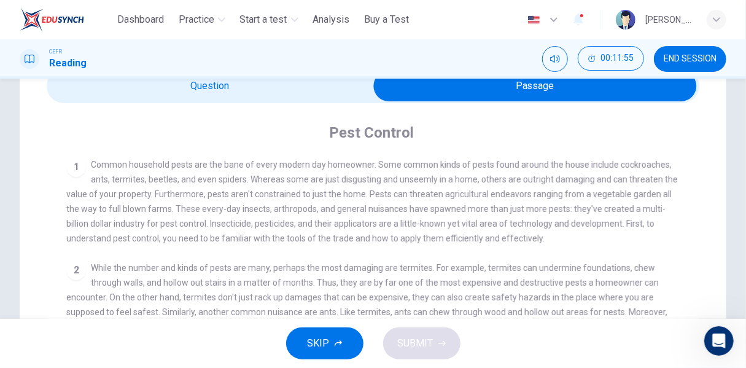
click at [334, 106] on div "Pest Control 1 Common household pests are the bane of every modern day homeowne…" at bounding box center [373, 359] width 653 height 513
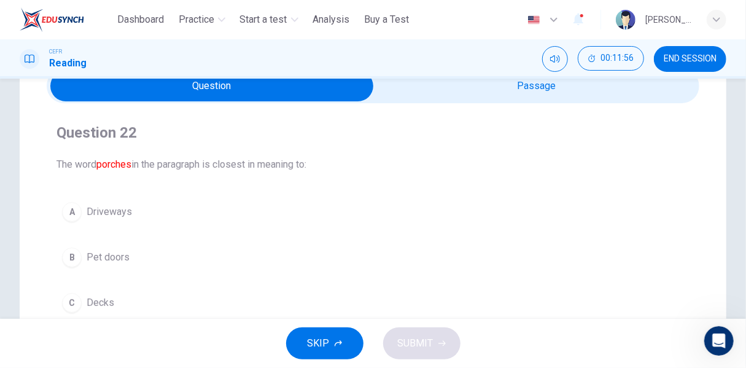
scroll to position [123, 0]
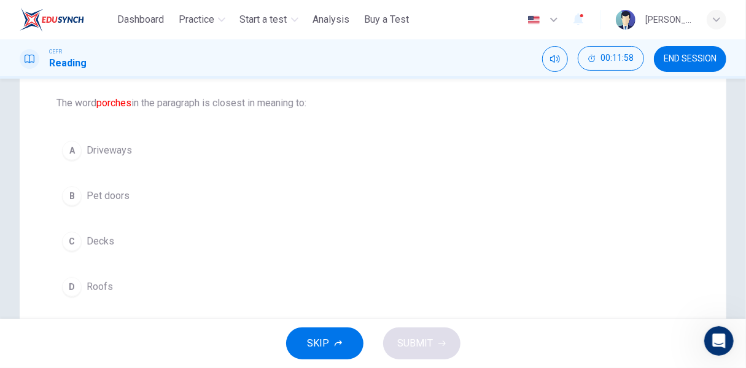
drag, startPoint x: 108, startPoint y: 242, endPoint x: 269, endPoint y: 310, distance: 174.7
click at [107, 241] on span "Decks" at bounding box center [101, 241] width 28 height 15
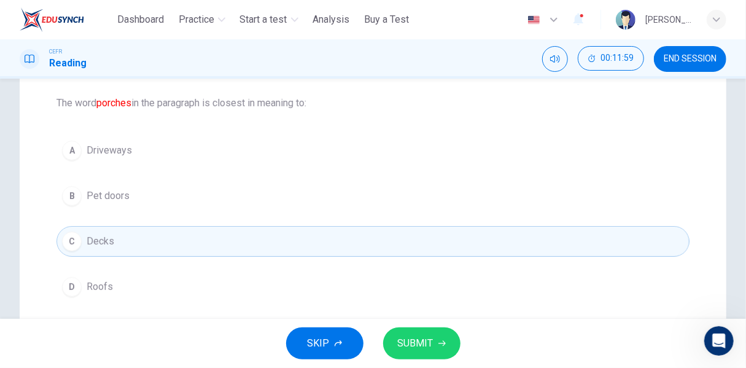
click at [416, 336] on span "SUBMIT" at bounding box center [416, 343] width 36 height 17
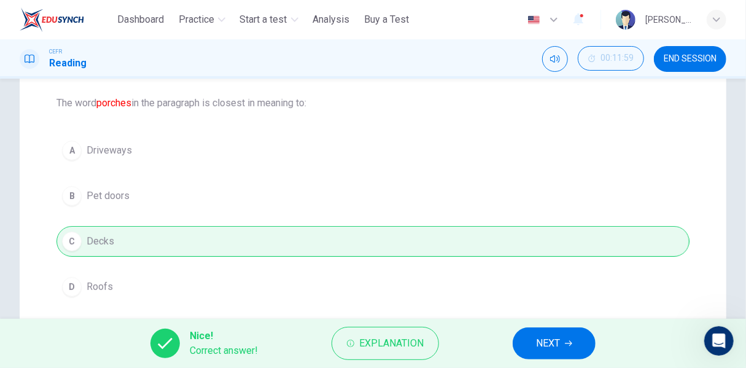
click at [550, 348] on span "NEXT" at bounding box center [548, 343] width 24 height 17
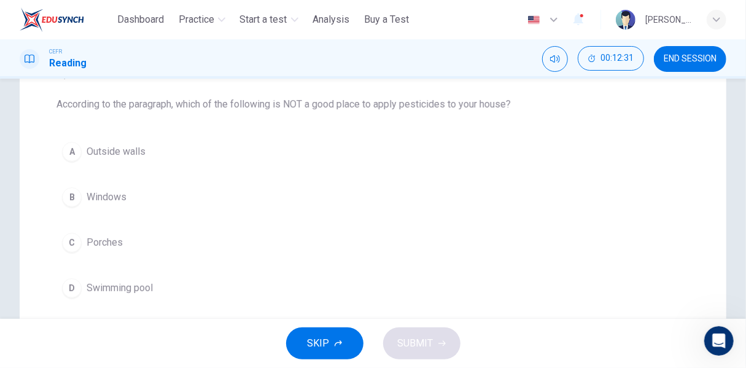
scroll to position [184, 0]
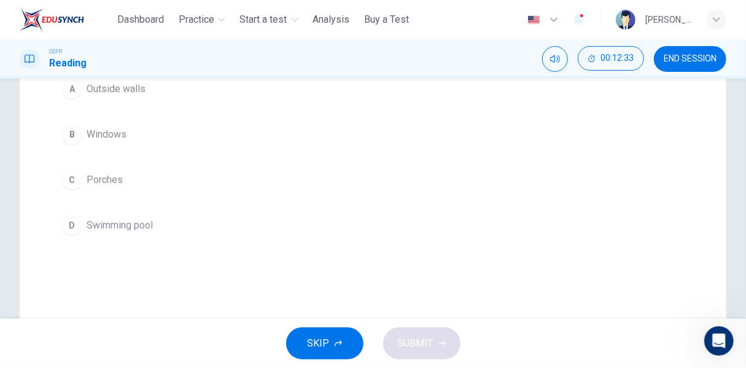
click at [158, 220] on button "D Swimming pool" at bounding box center [373, 225] width 633 height 31
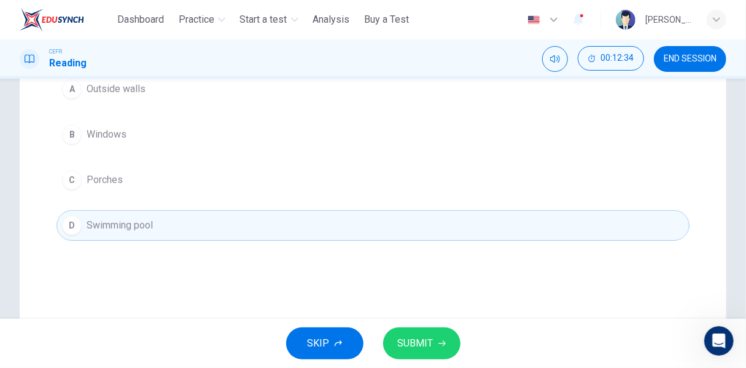
click at [437, 340] on button "SUBMIT" at bounding box center [421, 343] width 77 height 32
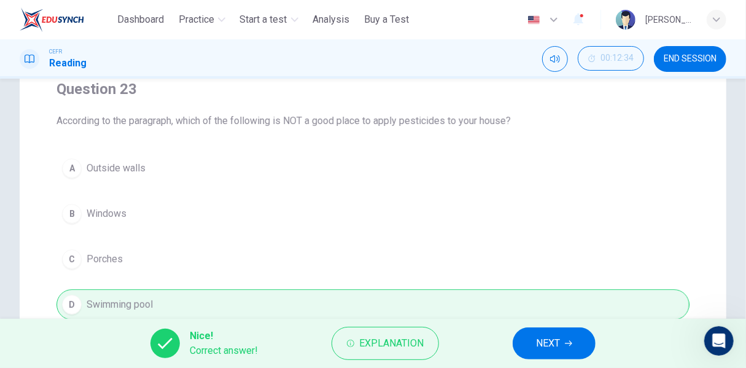
scroll to position [61, 0]
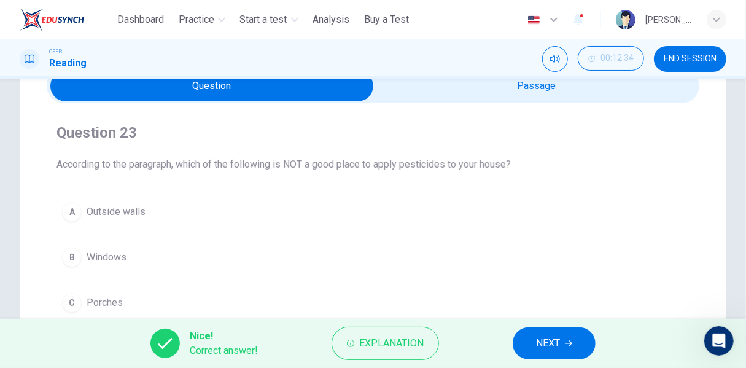
click at [535, 347] on button "NEXT" at bounding box center [554, 343] width 83 height 32
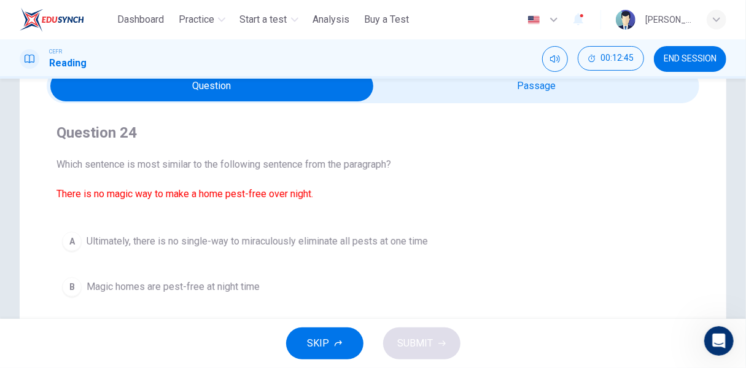
click at [428, 244] on span "Ultimately, there is no single-way to miraculously eliminate all pests at one t…" at bounding box center [257, 241] width 341 height 15
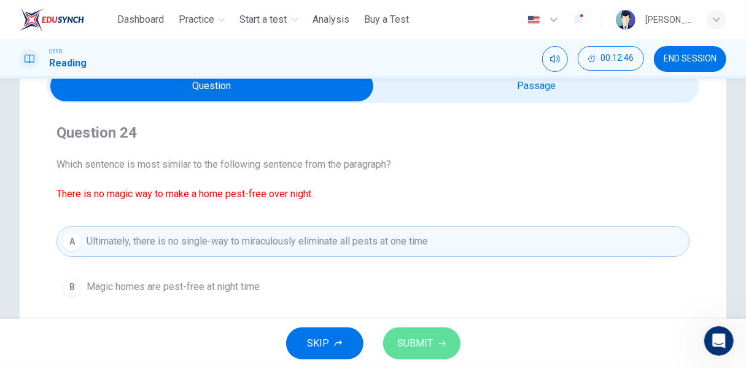
click at [443, 352] on button "SUBMIT" at bounding box center [421, 343] width 77 height 32
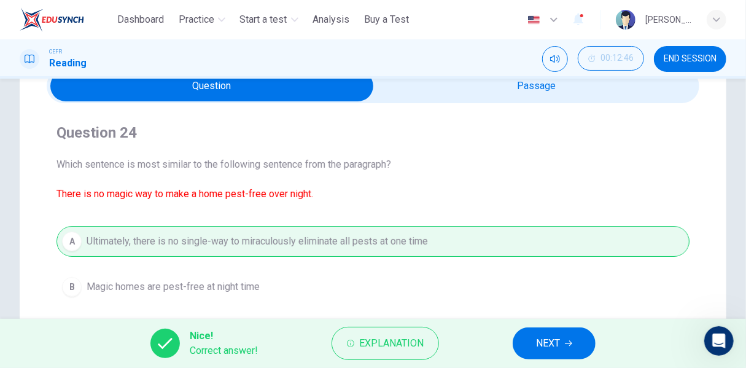
click at [574, 340] on button "NEXT" at bounding box center [554, 343] width 83 height 32
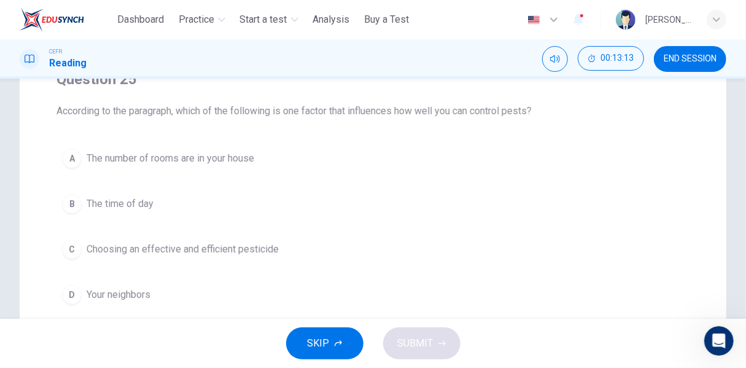
scroll to position [184, 0]
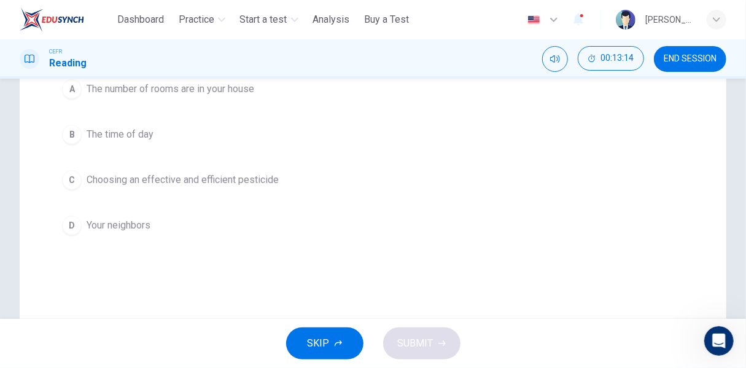
click at [223, 178] on span "Choosing an effective and efficient pesticide" at bounding box center [183, 180] width 192 height 15
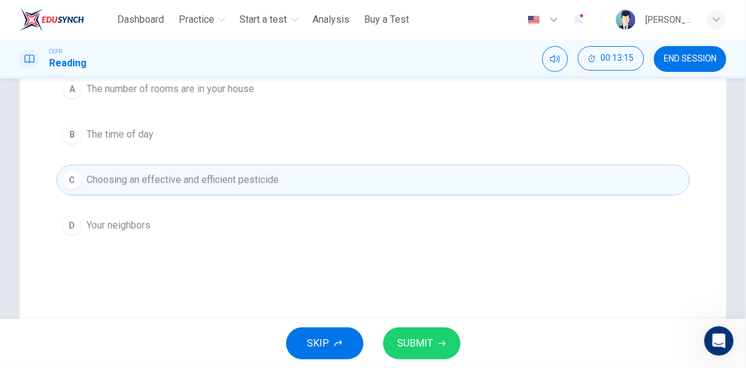
click at [424, 348] on span "SUBMIT" at bounding box center [416, 343] width 36 height 17
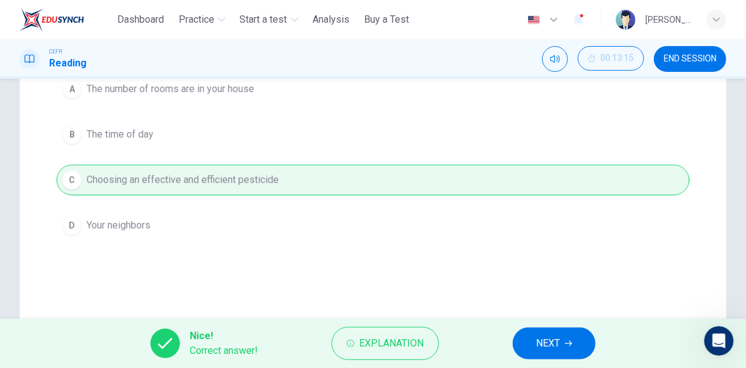
click at [537, 338] on span "NEXT" at bounding box center [548, 343] width 24 height 17
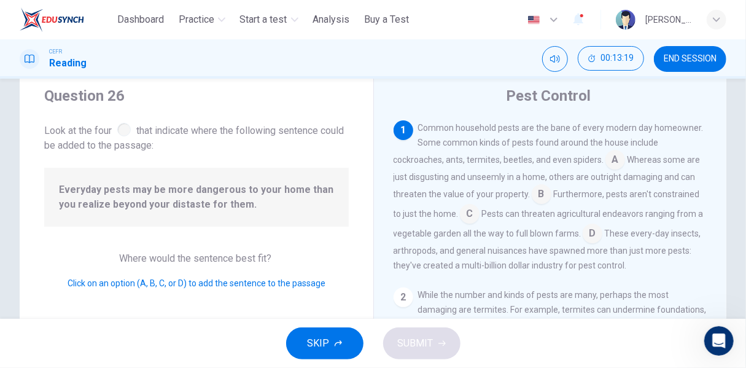
scroll to position [61, 0]
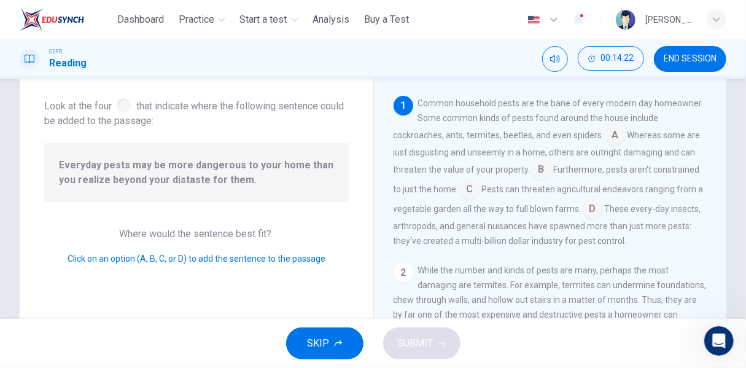
click at [551, 170] on input at bounding box center [542, 171] width 20 height 20
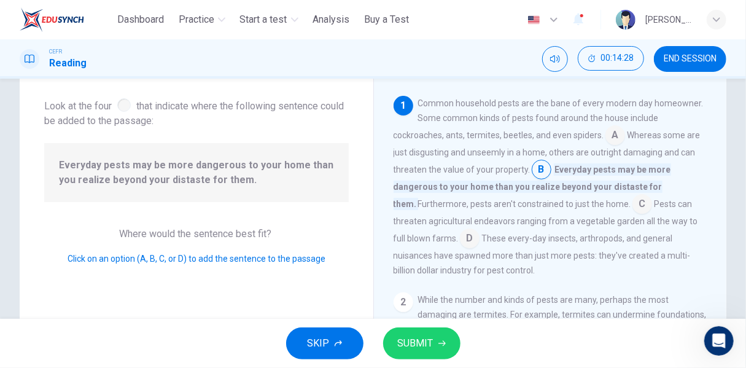
click at [408, 347] on span "SUBMIT" at bounding box center [416, 343] width 36 height 17
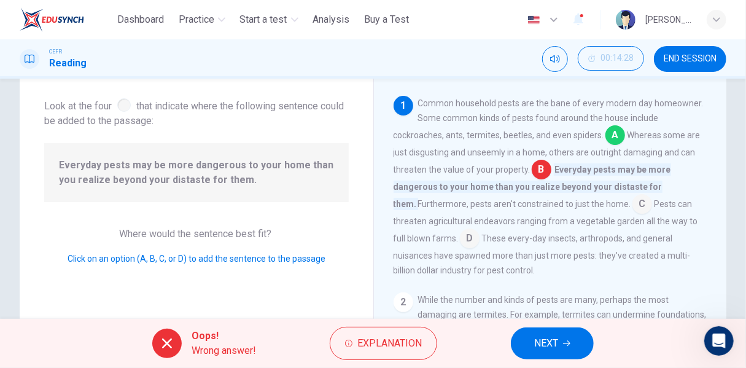
click at [574, 335] on button "NEXT" at bounding box center [552, 343] width 83 height 32
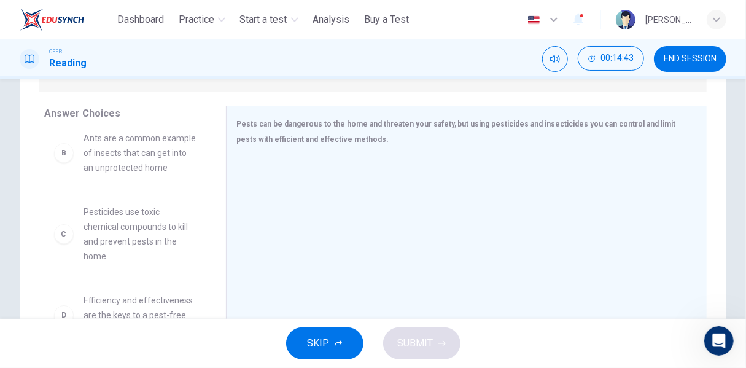
scroll to position [123, 0]
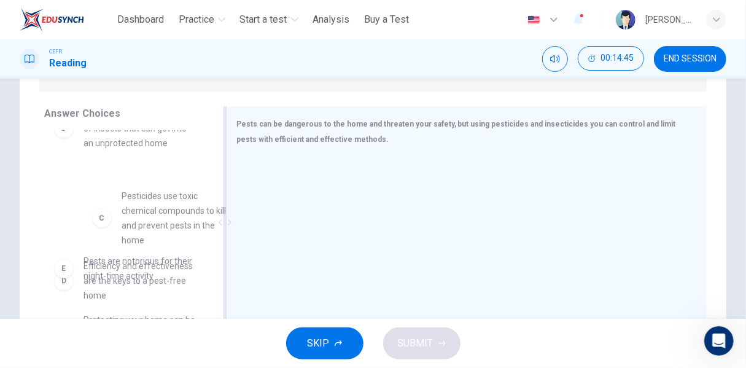
drag, startPoint x: 305, startPoint y: 232, endPoint x: 301, endPoint y: 226, distance: 7.0
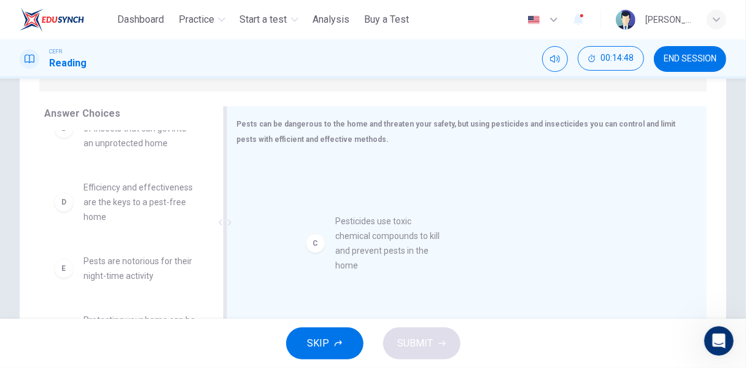
drag, startPoint x: 100, startPoint y: 217, endPoint x: 357, endPoint y: 234, distance: 257.9
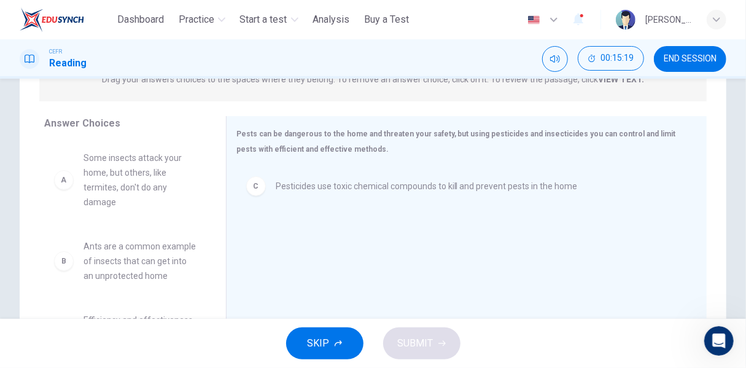
scroll to position [61, 0]
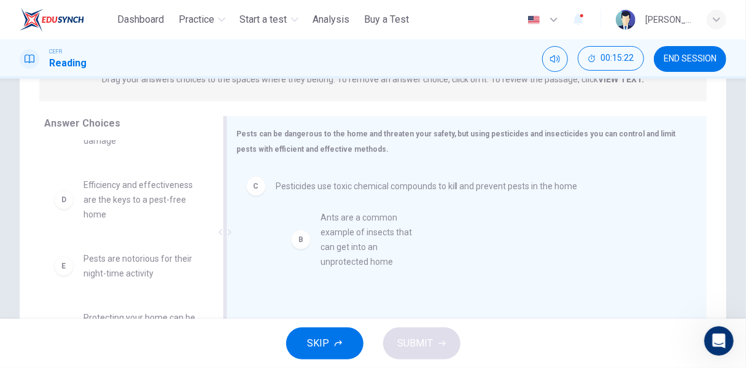
drag, startPoint x: 139, startPoint y: 207, endPoint x: 392, endPoint y: 239, distance: 255.0
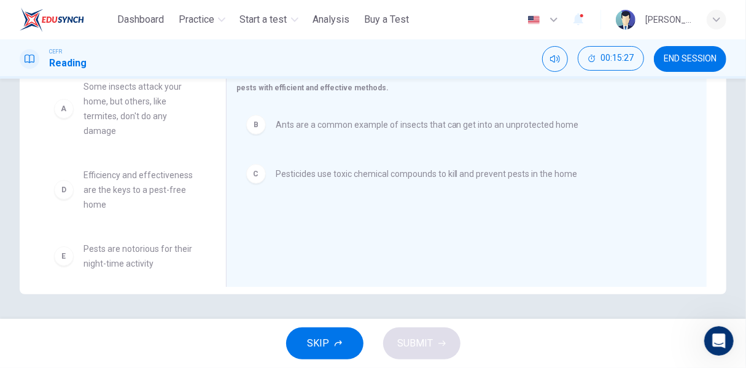
scroll to position [0, 0]
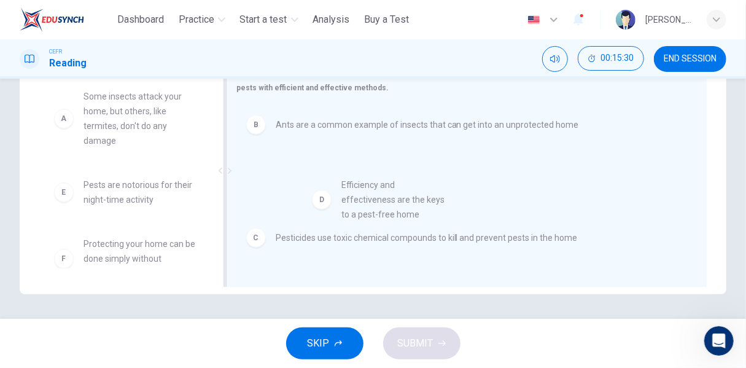
drag, startPoint x: 140, startPoint y: 217, endPoint x: 411, endPoint y: 217, distance: 271.4
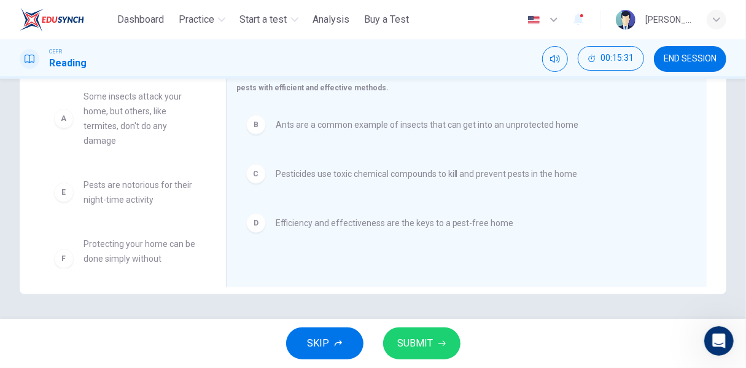
click at [442, 349] on button "SUBMIT" at bounding box center [421, 343] width 77 height 32
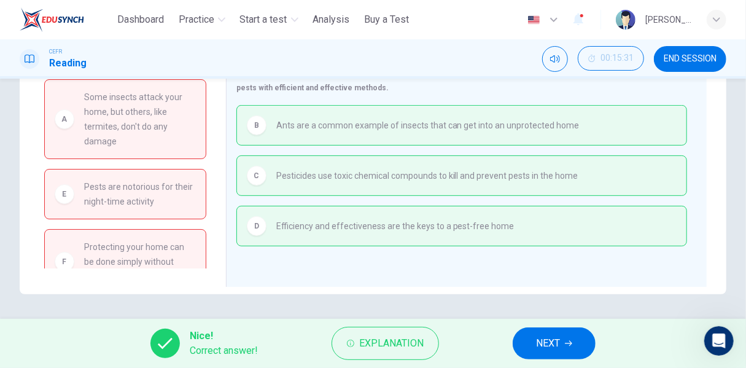
click at [564, 340] on button "NEXT" at bounding box center [554, 343] width 83 height 32
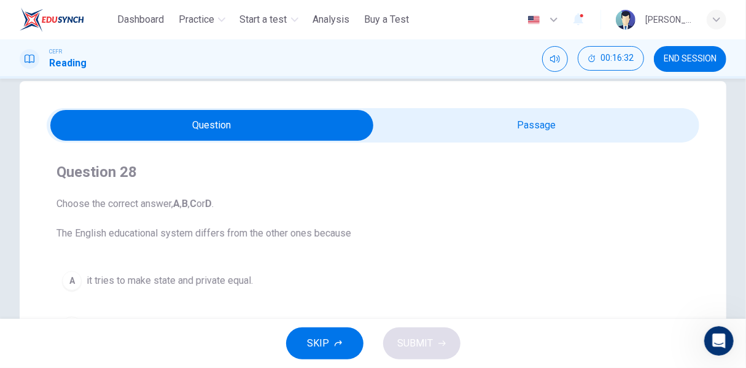
scroll to position [145, 0]
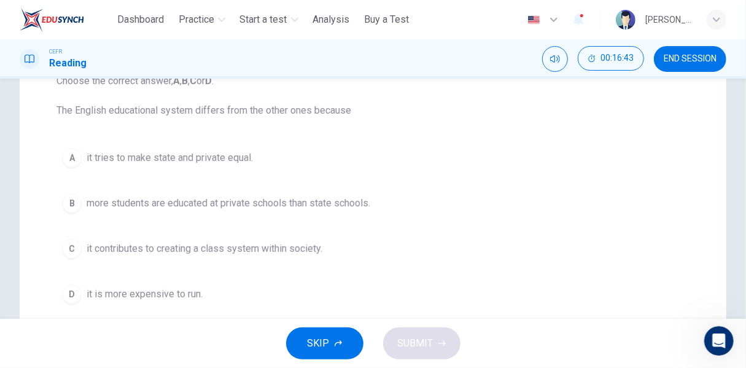
click at [226, 161] on span "it tries to make state and private equal." at bounding box center [170, 157] width 166 height 15
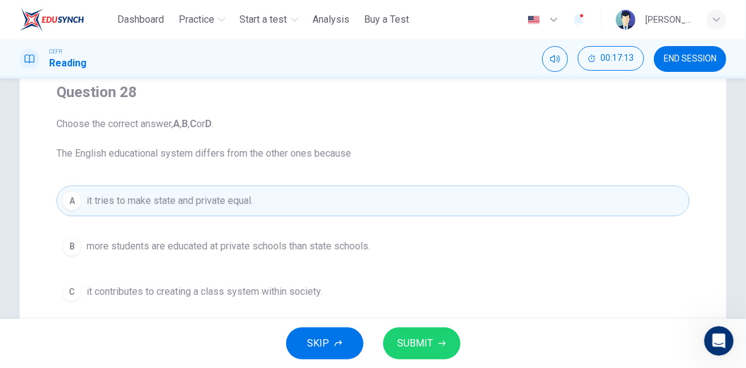
scroll to position [123, 0]
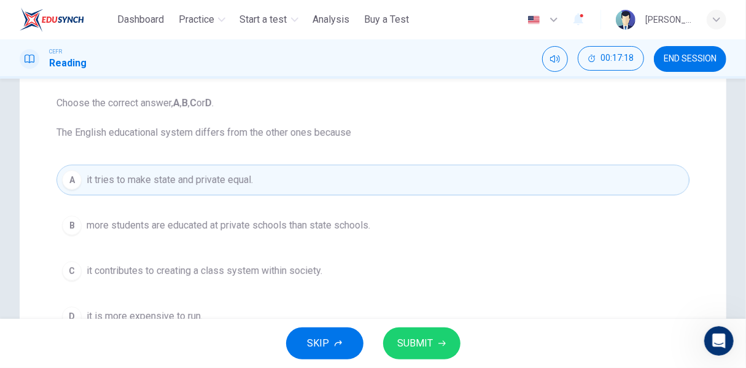
click at [370, 220] on span "more students are educated at private schools than state schools." at bounding box center [229, 225] width 284 height 15
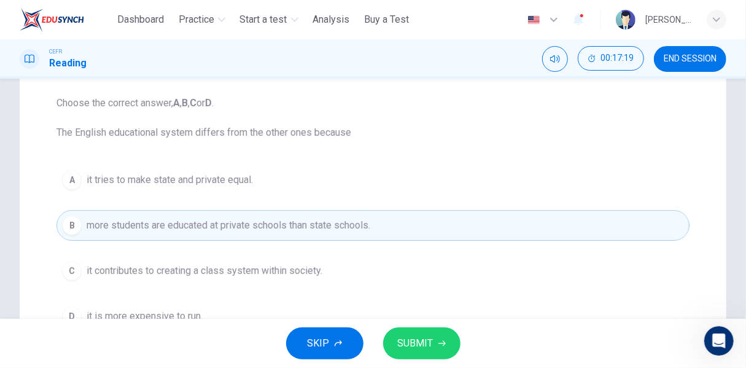
click at [452, 346] on button "SUBMIT" at bounding box center [421, 343] width 77 height 32
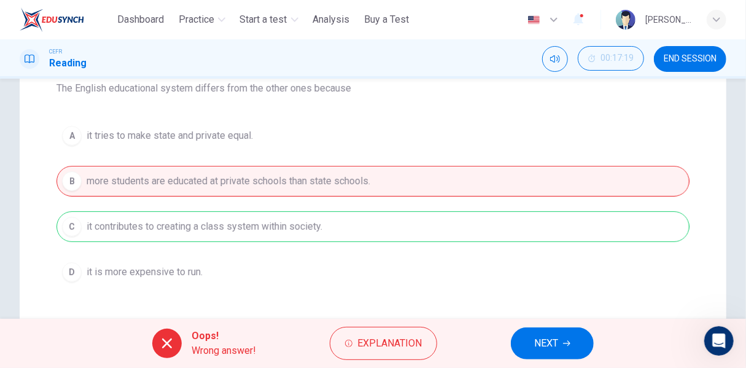
scroll to position [184, 0]
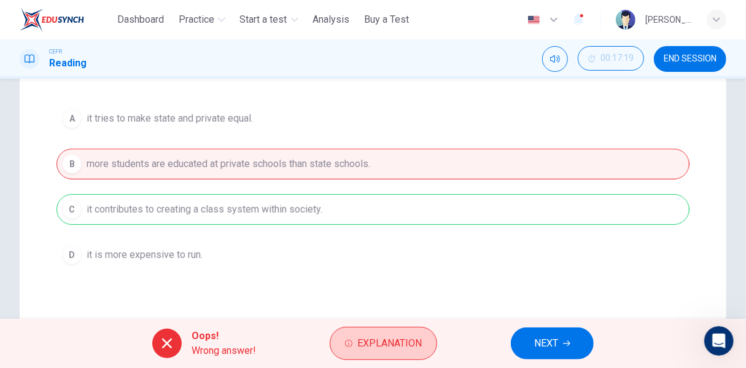
click at [411, 345] on span "Explanation" at bounding box center [389, 343] width 64 height 17
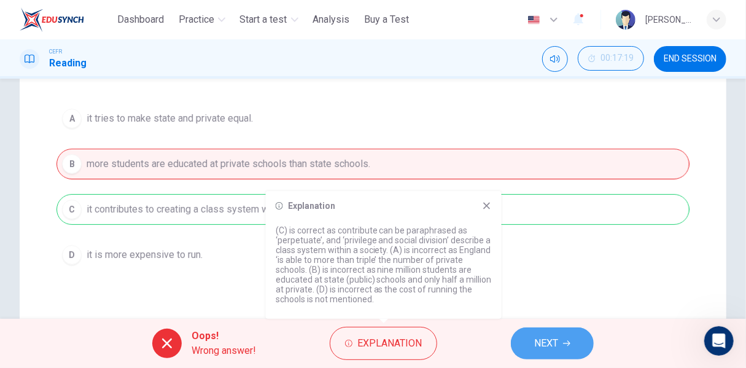
click at [558, 342] on span "NEXT" at bounding box center [546, 343] width 24 height 17
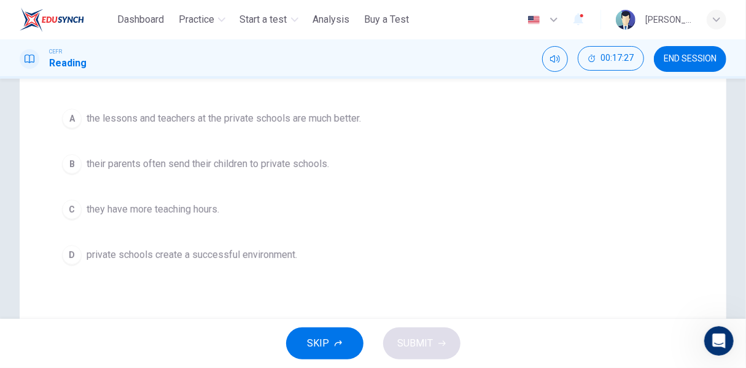
click at [267, 251] on span "private schools create a successful environment." at bounding box center [192, 254] width 211 height 15
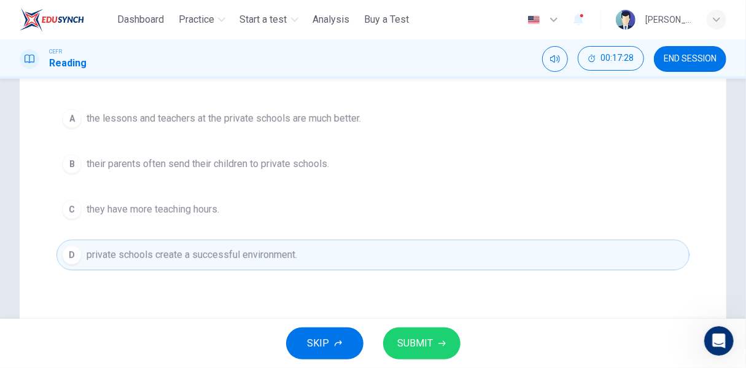
click at [423, 338] on span "SUBMIT" at bounding box center [416, 343] width 36 height 17
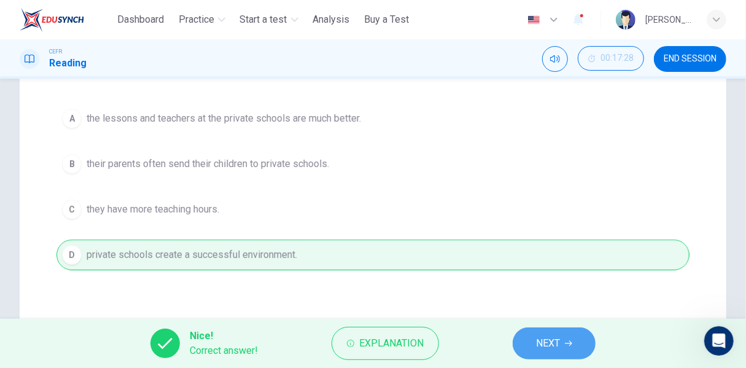
click at [553, 332] on button "NEXT" at bounding box center [554, 343] width 83 height 32
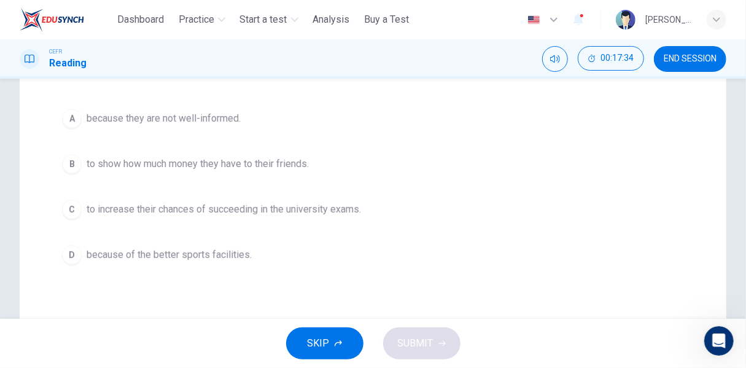
click at [302, 208] on span "to increase their chances of succeeding in the university exams." at bounding box center [224, 209] width 275 height 15
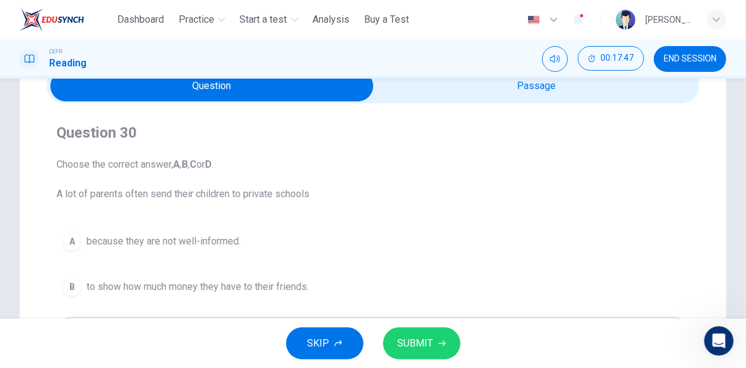
scroll to position [302, 0]
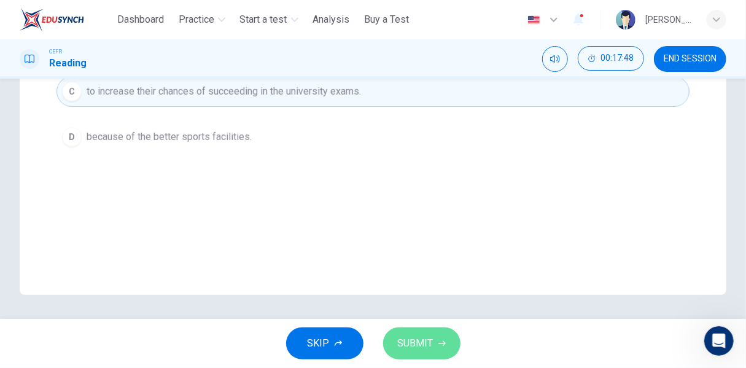
click at [413, 339] on span "SUBMIT" at bounding box center [416, 343] width 36 height 17
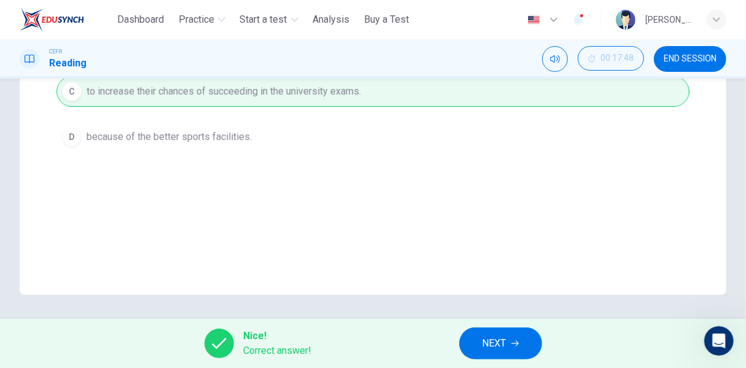
click at [510, 345] on button "NEXT" at bounding box center [500, 343] width 83 height 32
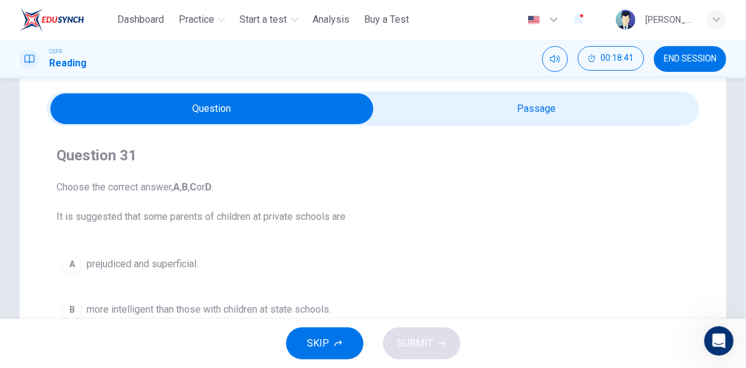
scroll to position [123, 0]
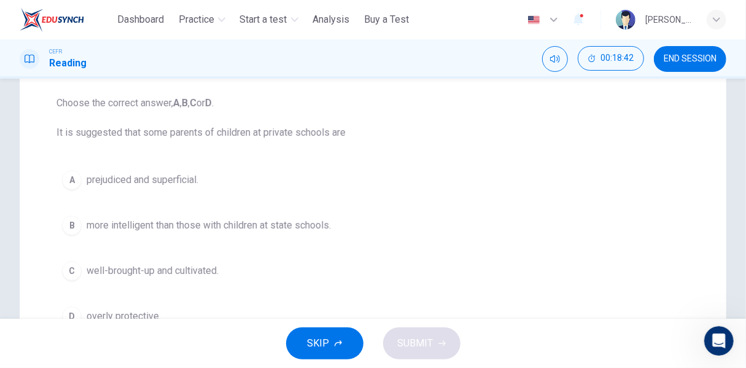
click at [115, 179] on span "prejudiced and superficial." at bounding box center [143, 180] width 112 height 15
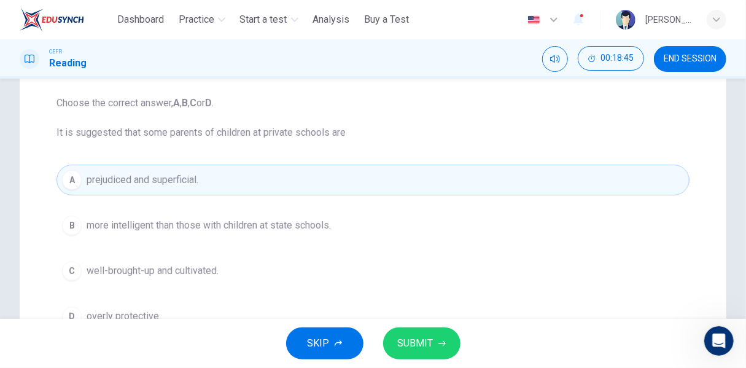
click at [410, 337] on span "SUBMIT" at bounding box center [416, 343] width 36 height 17
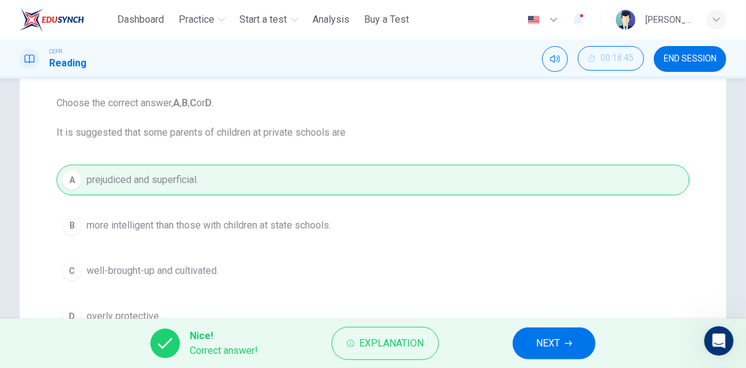
click at [550, 344] on span "NEXT" at bounding box center [548, 343] width 24 height 17
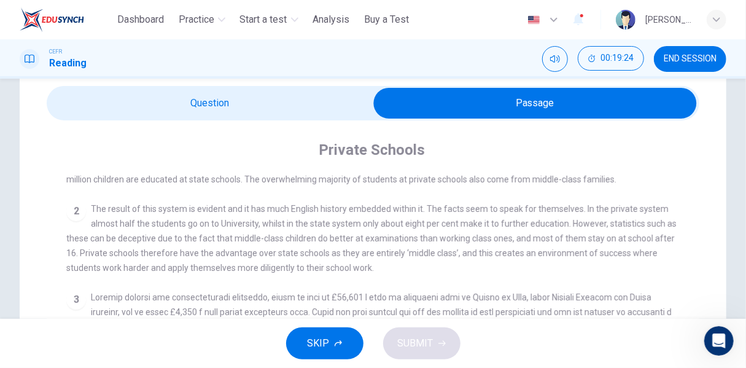
scroll to position [0, 0]
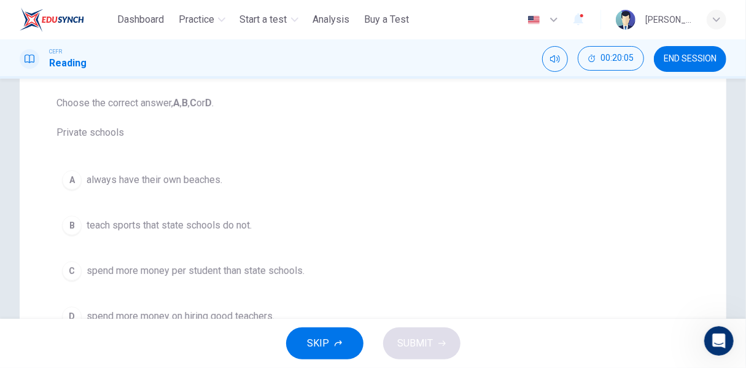
scroll to position [184, 0]
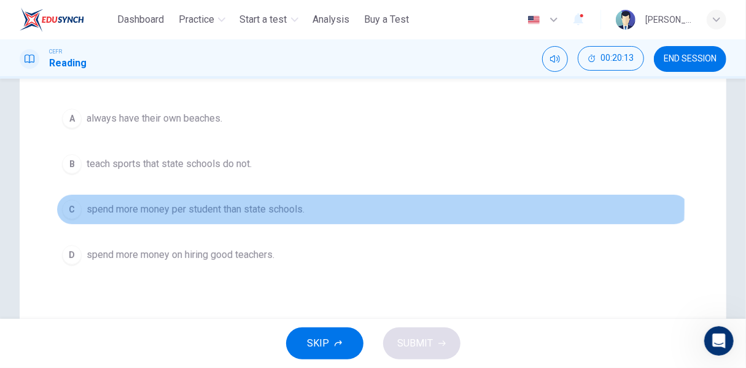
click at [233, 203] on span "spend more money per student than state schools." at bounding box center [196, 209] width 218 height 15
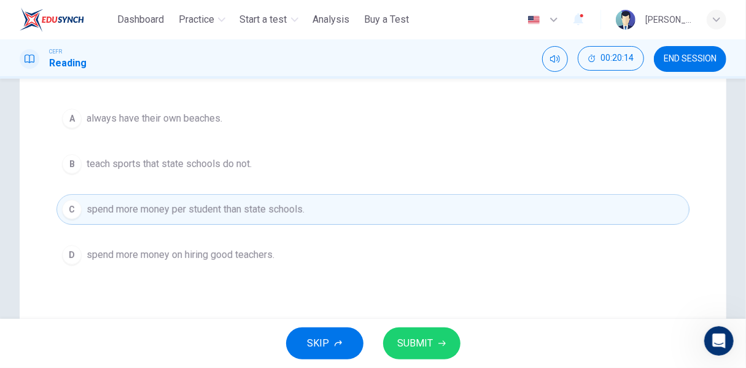
click at [451, 357] on button "SUBMIT" at bounding box center [421, 343] width 77 height 32
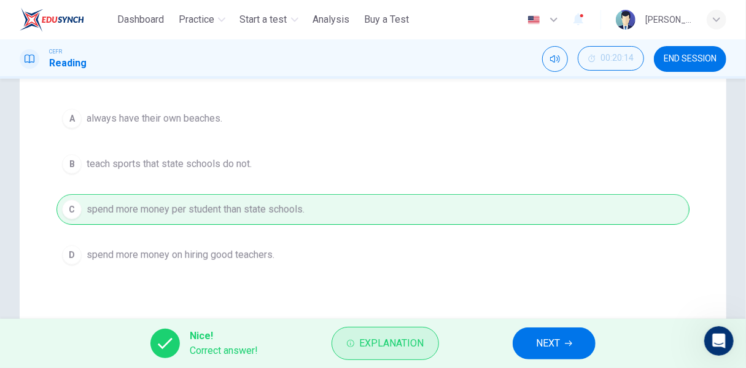
click at [392, 335] on span "Explanation" at bounding box center [391, 343] width 64 height 17
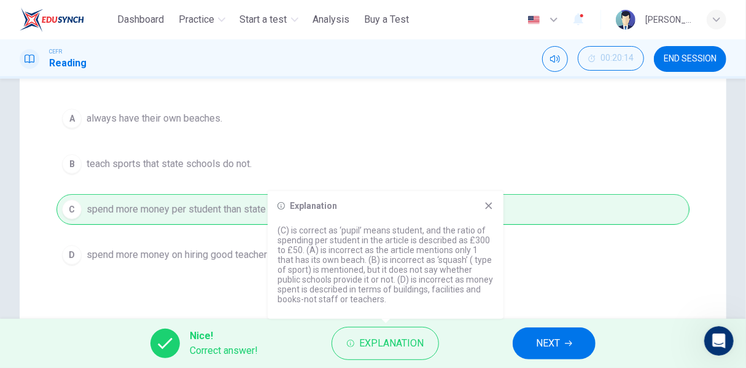
click at [529, 343] on button "NEXT" at bounding box center [554, 343] width 83 height 32
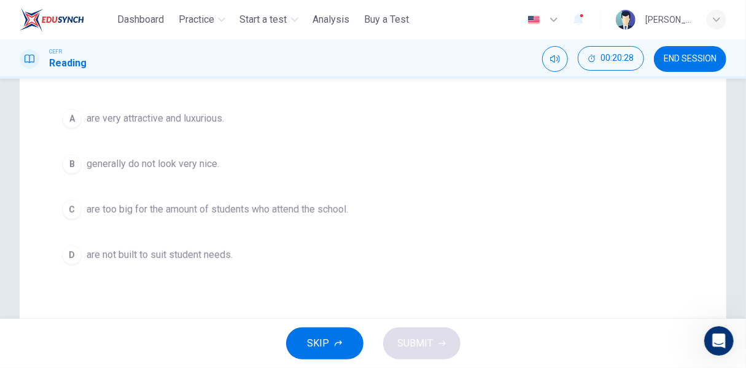
click at [161, 119] on span "are very attractive and luxurious." at bounding box center [156, 118] width 138 height 15
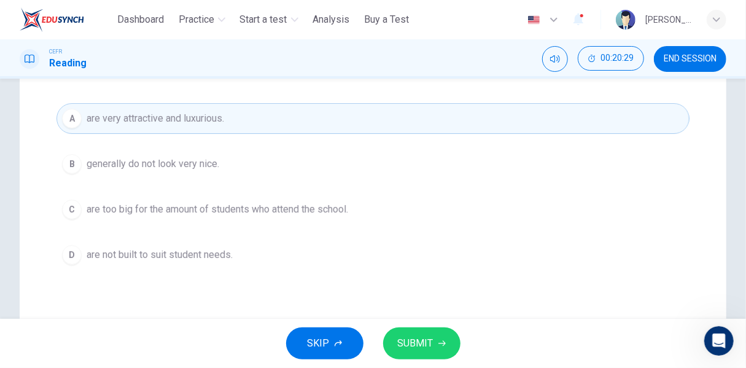
click at [436, 341] on button "SUBMIT" at bounding box center [421, 343] width 77 height 32
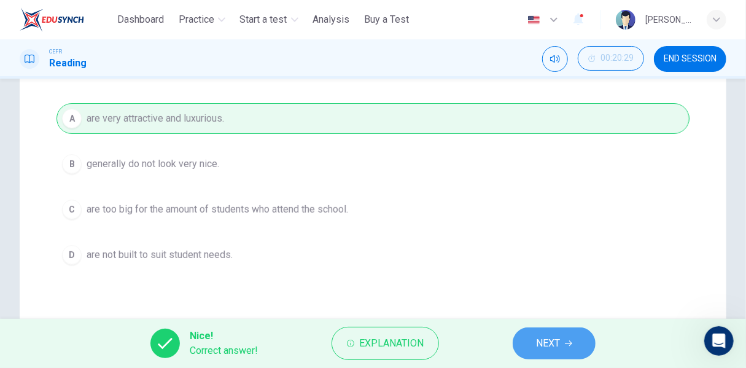
click at [564, 329] on button "NEXT" at bounding box center [554, 343] width 83 height 32
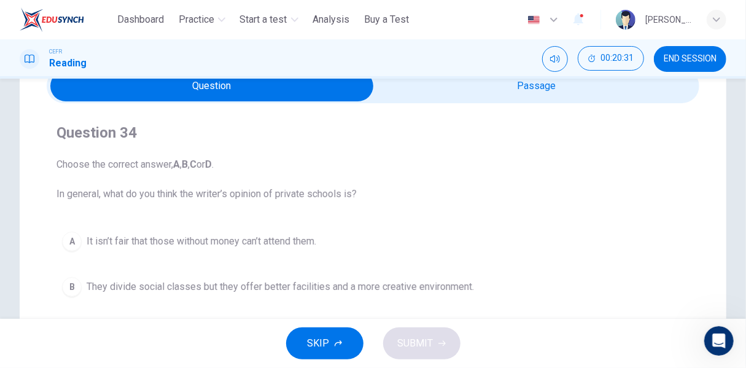
scroll to position [123, 0]
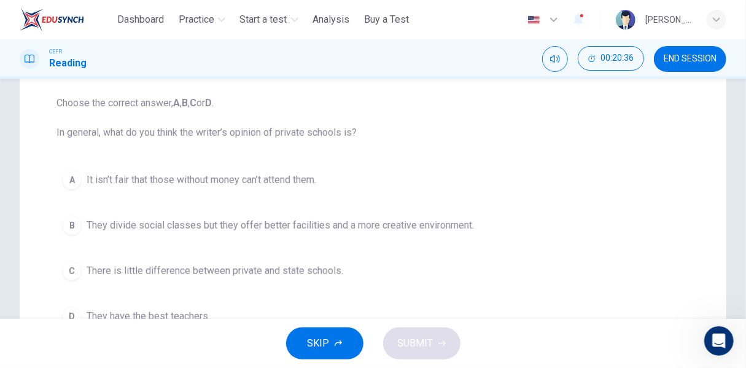
click at [434, 227] on span "They divide social classes but they offer better facilities and a more creative…" at bounding box center [281, 225] width 388 height 15
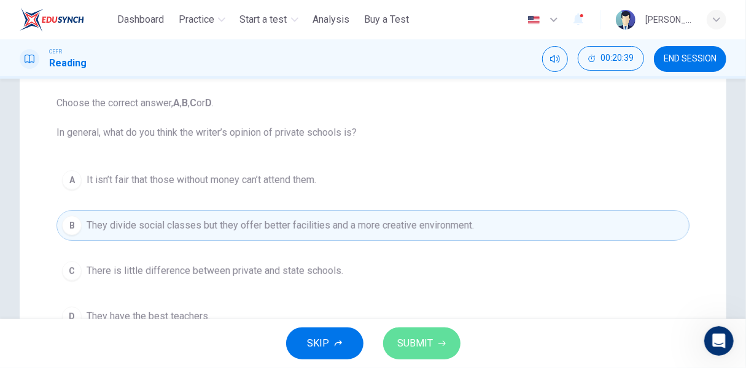
click at [430, 343] on span "SUBMIT" at bounding box center [416, 343] width 36 height 17
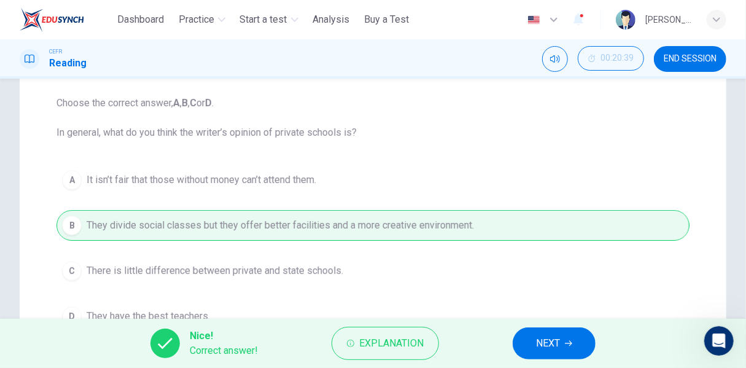
click at [539, 346] on span "NEXT" at bounding box center [548, 343] width 24 height 17
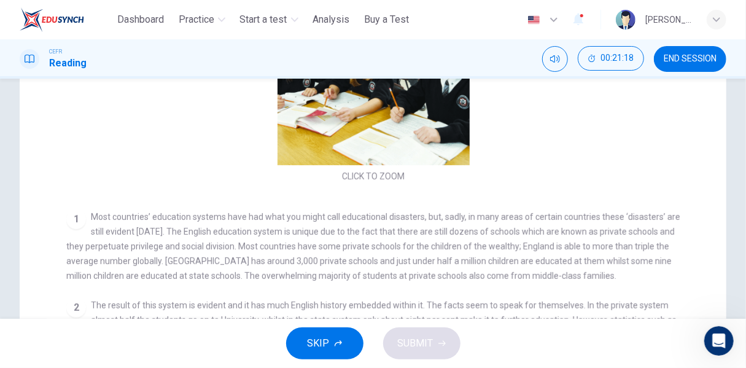
scroll to position [61, 0]
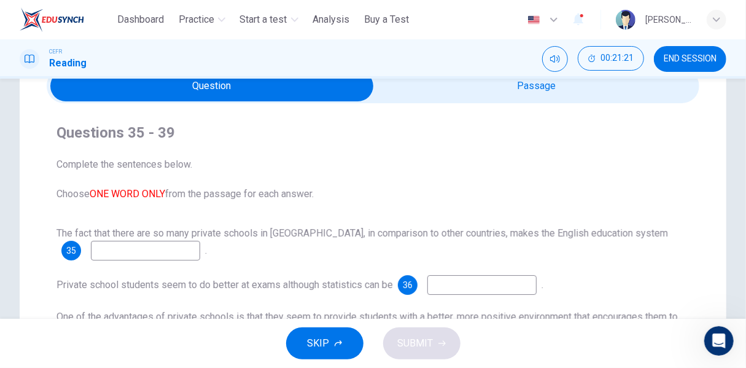
click at [108, 254] on input at bounding box center [145, 251] width 109 height 20
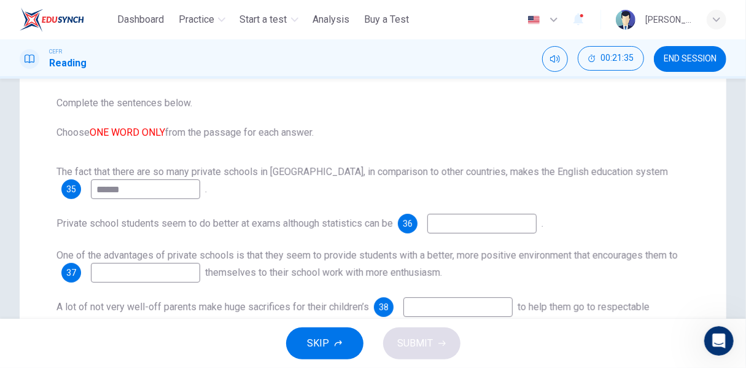
type input "******"
click at [466, 218] on input at bounding box center [481, 224] width 109 height 20
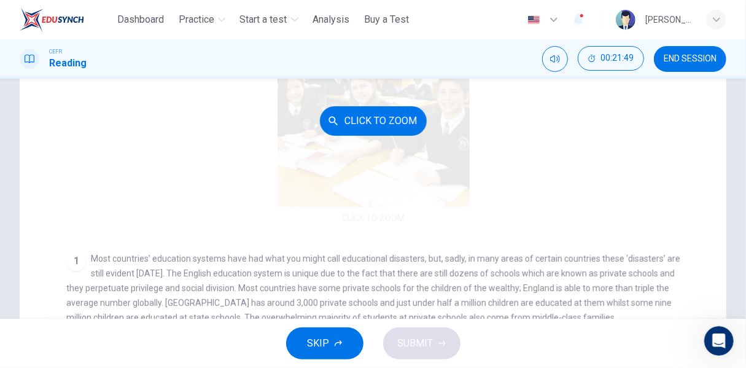
scroll to position [61, 0]
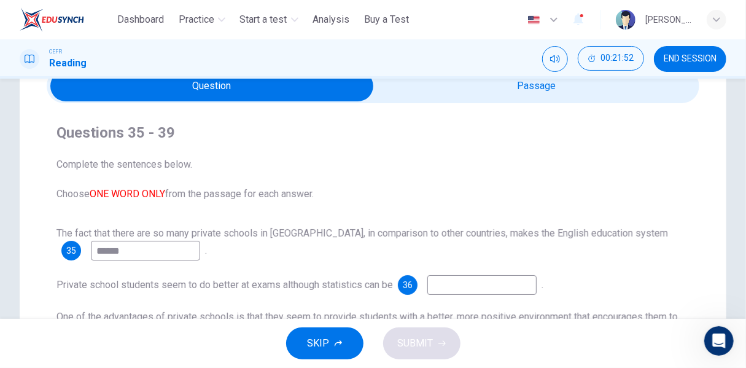
click at [508, 286] on input at bounding box center [481, 285] width 109 height 20
type input "*********"
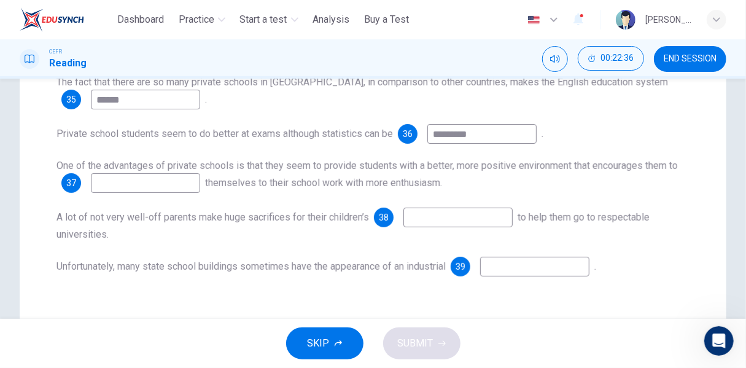
scroll to position [179, 0]
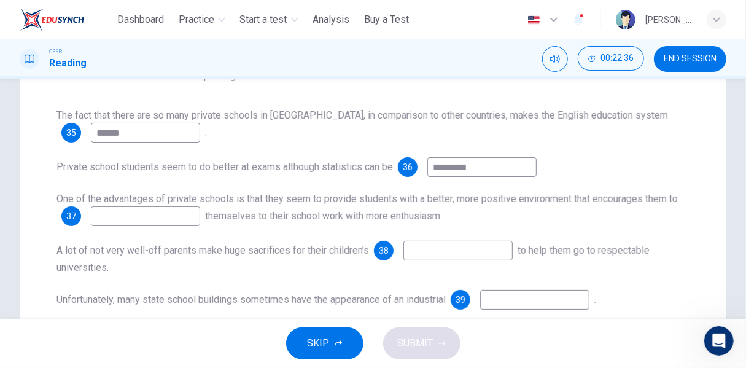
click at [142, 212] on input at bounding box center [145, 216] width 109 height 20
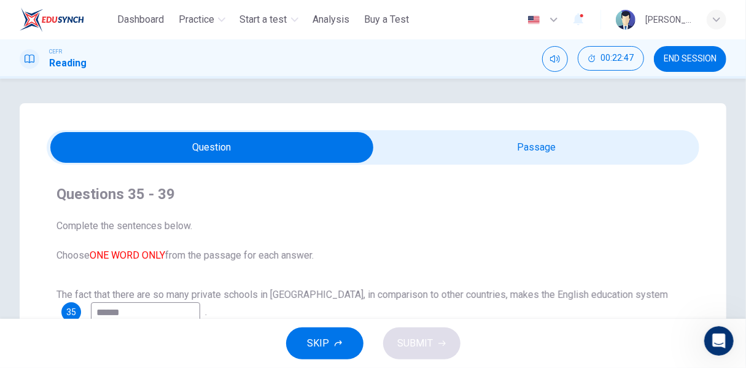
type input "*****"
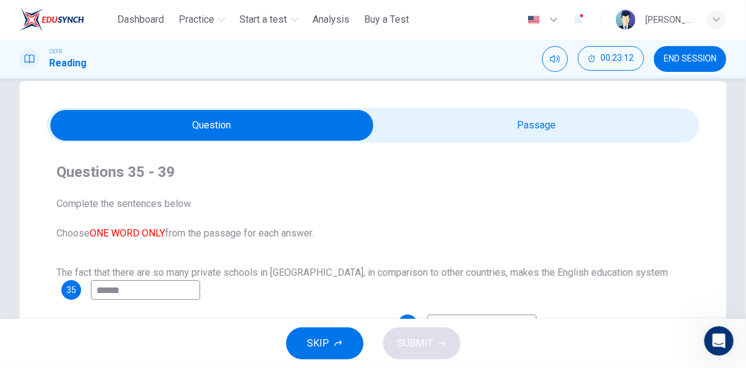
scroll to position [268, 0]
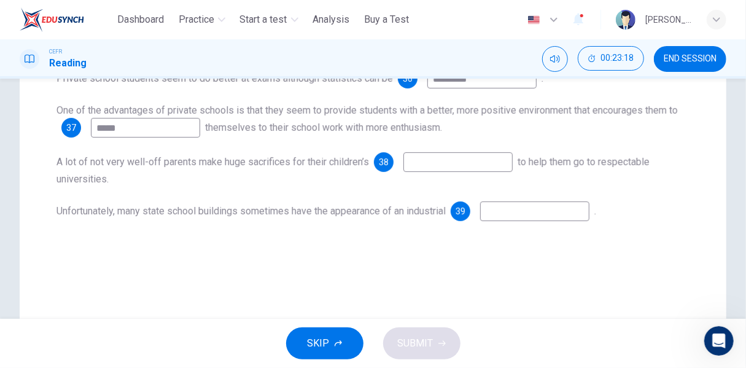
click at [496, 153] on input at bounding box center [457, 162] width 109 height 20
type input "*"
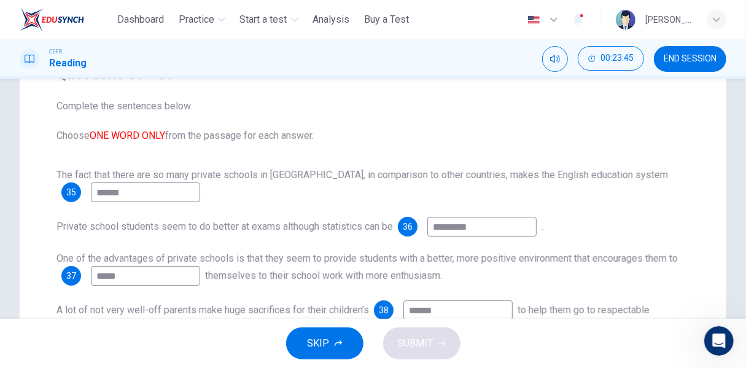
scroll to position [0, 0]
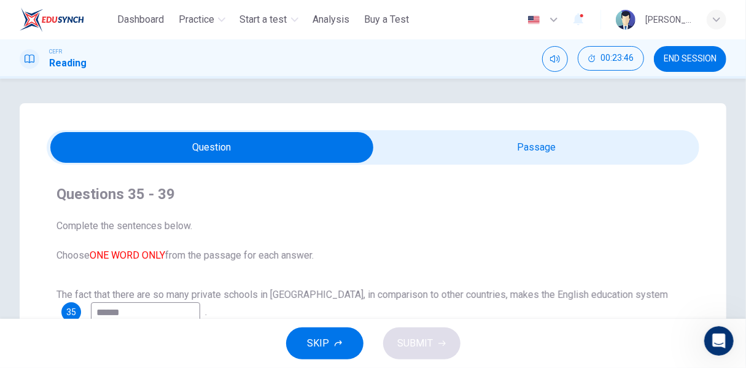
type input "******"
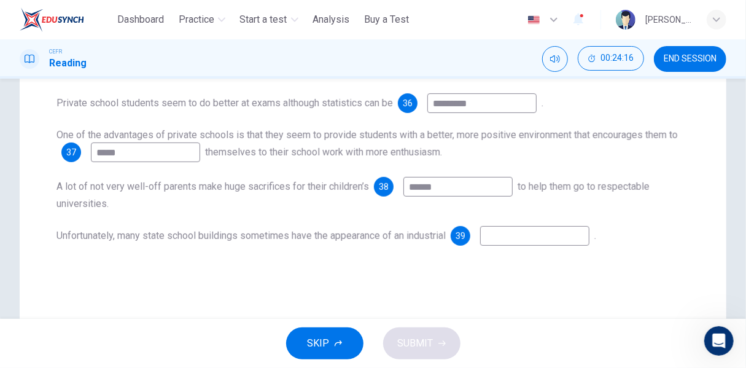
scroll to position [302, 0]
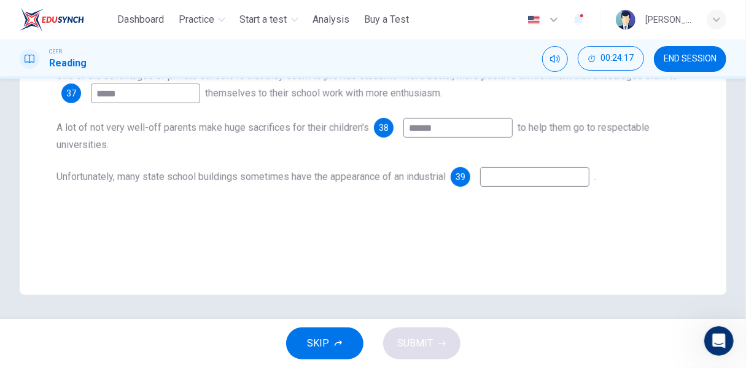
click at [581, 173] on input at bounding box center [534, 177] width 109 height 20
type input "****"
click at [425, 333] on button "SUBMIT" at bounding box center [421, 343] width 77 height 32
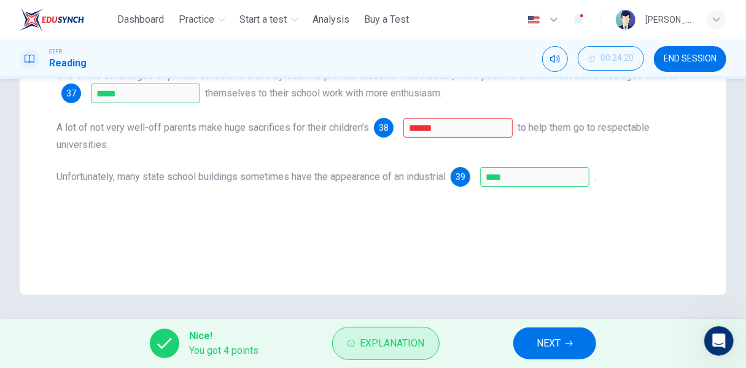
click at [402, 335] on span "Explanation" at bounding box center [392, 343] width 64 height 17
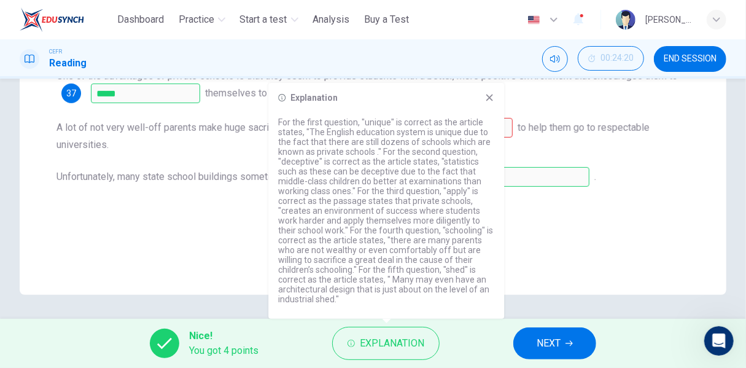
click at [545, 281] on div "Questions 35 - 39 Complete the sentences below. Choose ONE WORD ONLY from the p…" at bounding box center [373, 48] width 707 height 494
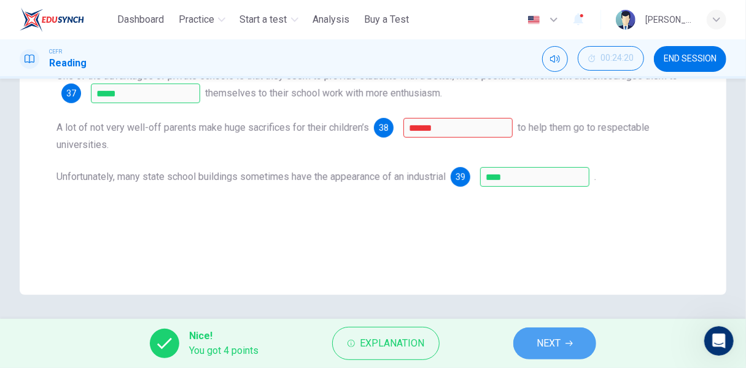
click at [569, 345] on icon "button" at bounding box center [569, 343] width 7 height 7
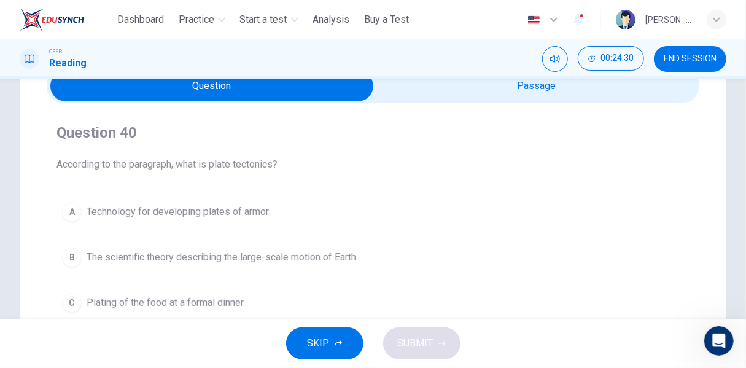
scroll to position [123, 0]
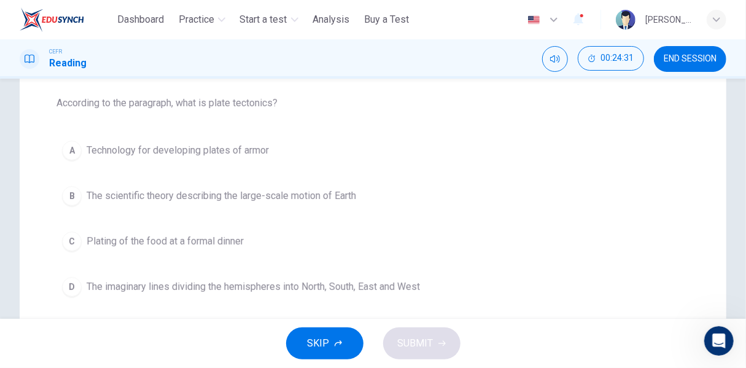
click at [329, 201] on span "The scientific theory describing the large-scale motion of Earth" at bounding box center [222, 196] width 270 height 15
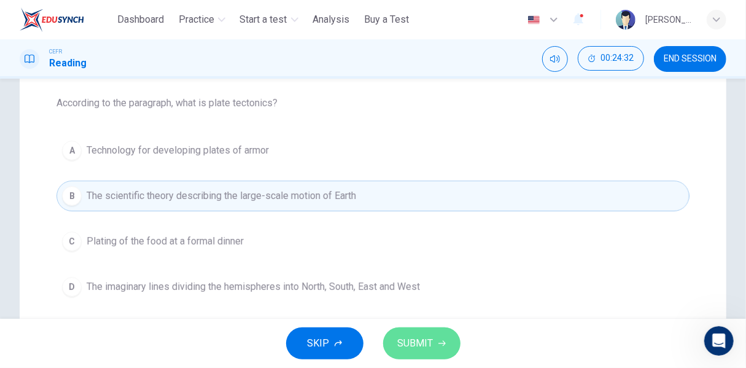
click at [411, 345] on span "SUBMIT" at bounding box center [416, 343] width 36 height 17
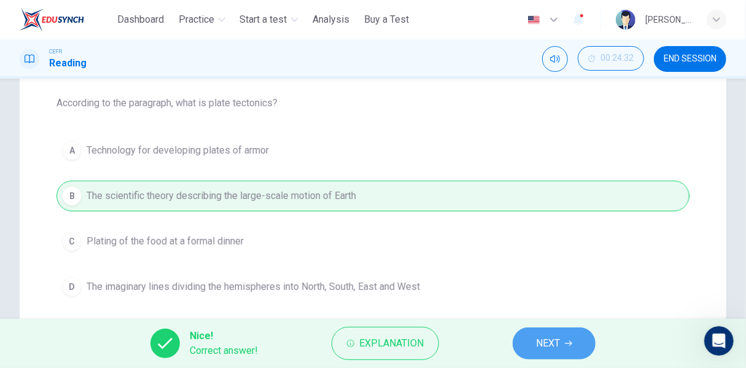
click at [572, 344] on icon "button" at bounding box center [568, 343] width 7 height 7
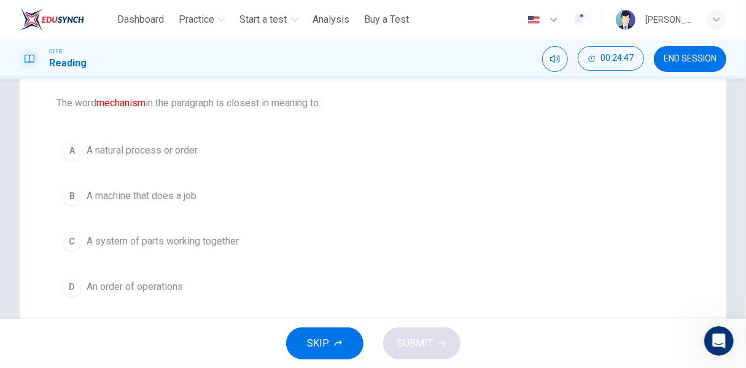
click at [144, 287] on span "An order of operations" at bounding box center [135, 286] width 96 height 15
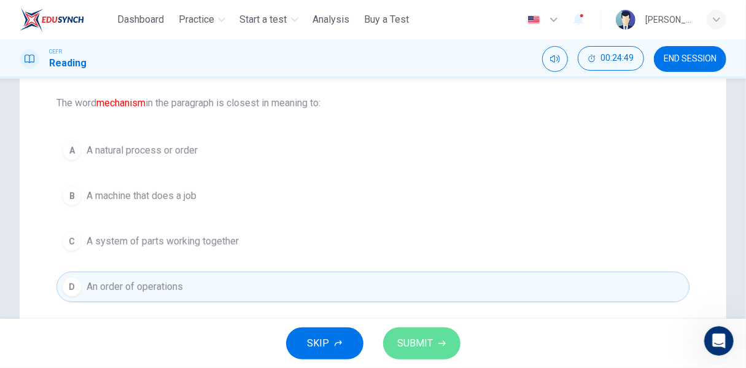
click at [434, 340] on button "SUBMIT" at bounding box center [421, 343] width 77 height 32
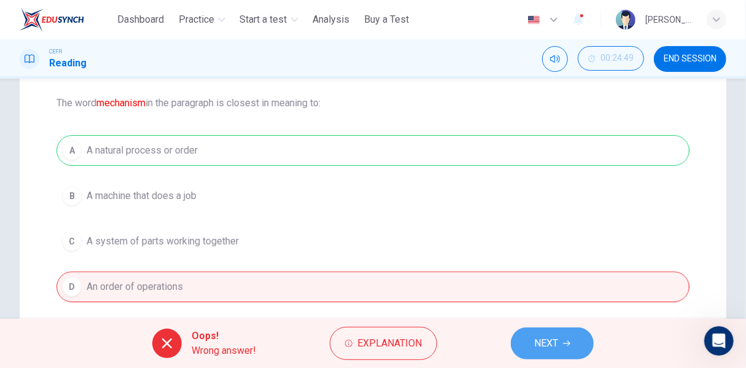
click at [548, 348] on span "NEXT" at bounding box center [546, 343] width 24 height 17
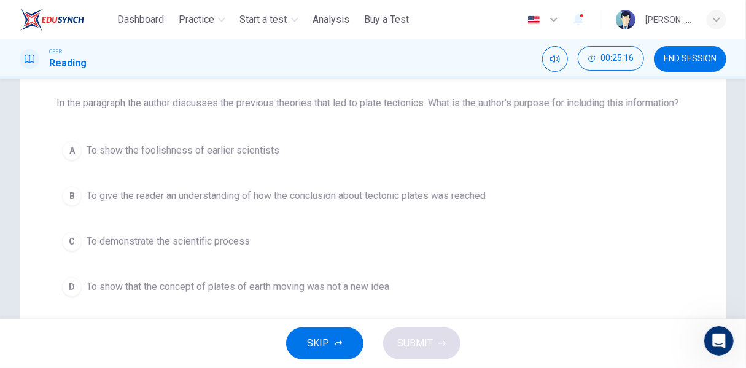
click at [399, 203] on span "To give the reader an understanding of how the conclusion about tectonic plates…" at bounding box center [286, 196] width 399 height 15
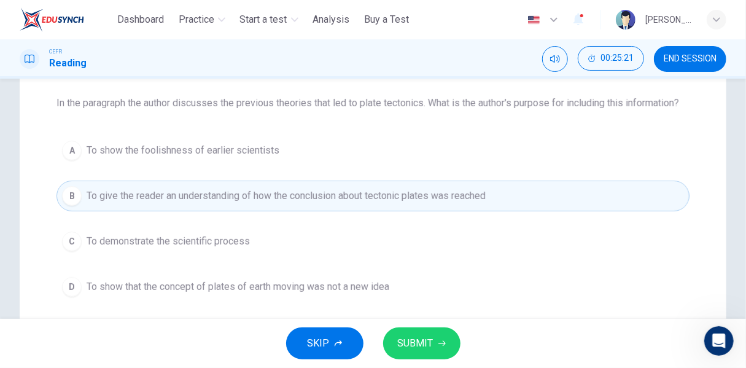
click at [409, 340] on span "SUBMIT" at bounding box center [416, 343] width 36 height 17
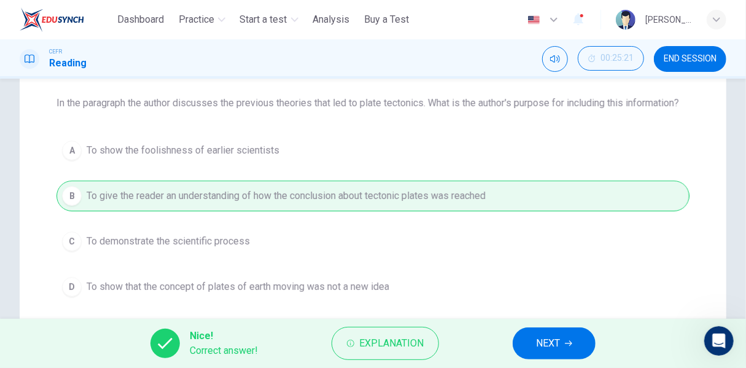
click at [531, 343] on button "NEXT" at bounding box center [554, 343] width 83 height 32
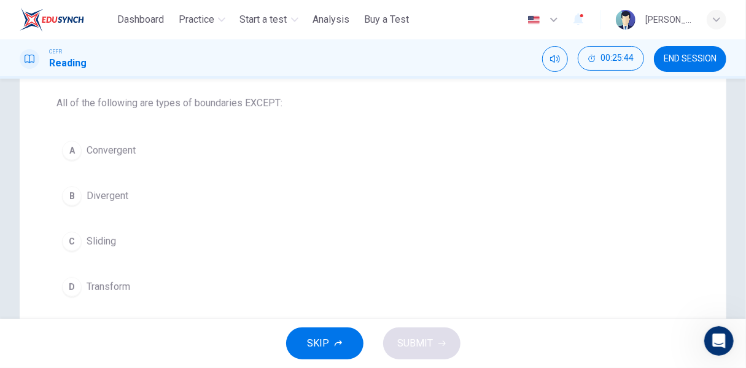
click at [115, 241] on span "Sliding" at bounding box center [101, 241] width 29 height 15
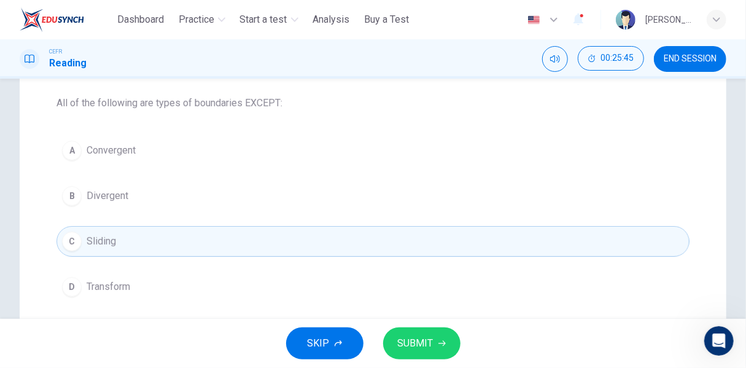
drag, startPoint x: 413, startPoint y: 353, endPoint x: 423, endPoint y: 295, distance: 58.6
click at [413, 353] on button "SUBMIT" at bounding box center [421, 343] width 77 height 32
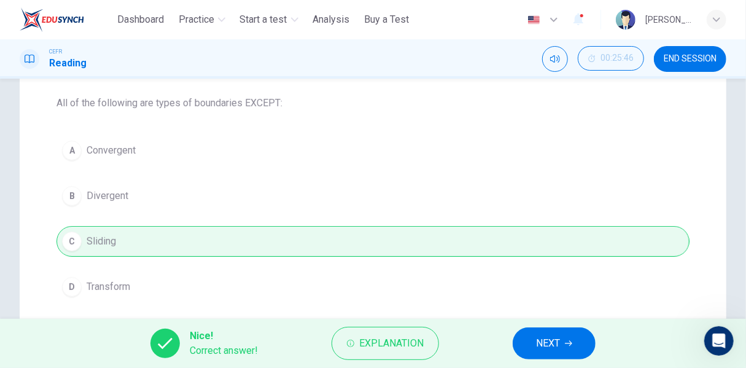
click at [560, 336] on span "NEXT" at bounding box center [548, 343] width 24 height 17
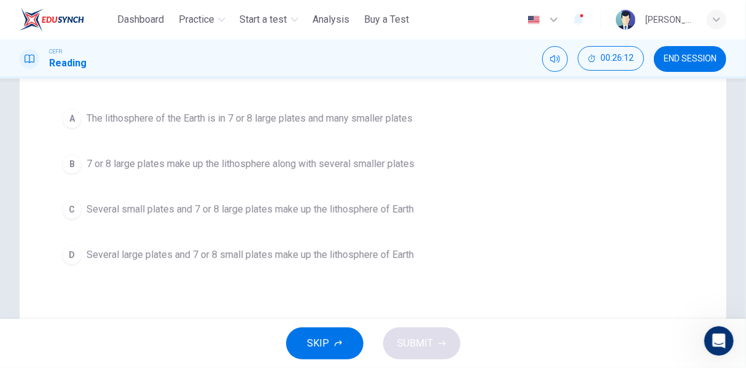
scroll to position [61, 0]
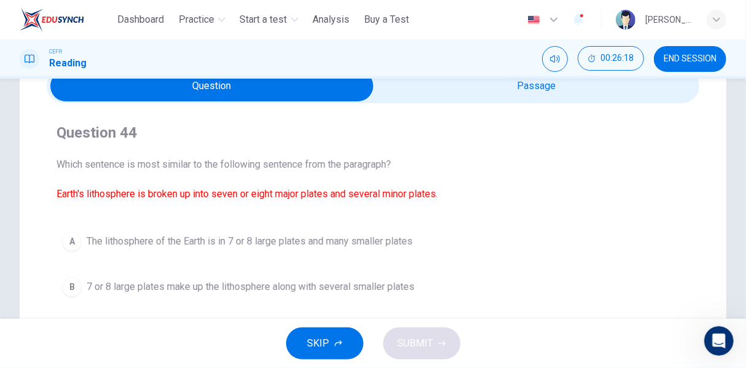
click at [397, 279] on span "7 or 8 large plates make up the lithosphere along with several smaller plates" at bounding box center [251, 286] width 328 height 15
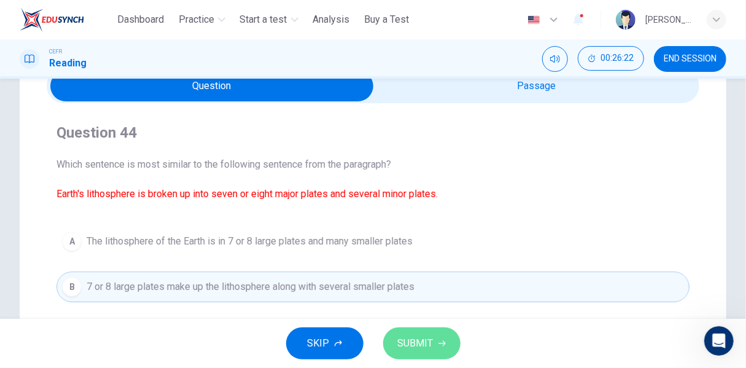
click at [447, 337] on button "SUBMIT" at bounding box center [421, 343] width 77 height 32
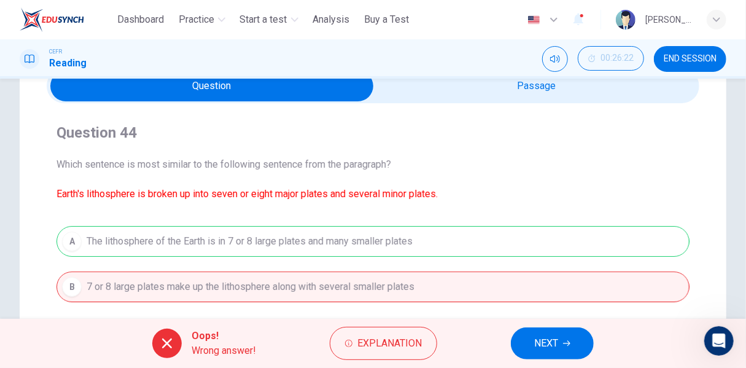
click at [528, 346] on button "NEXT" at bounding box center [552, 343] width 83 height 32
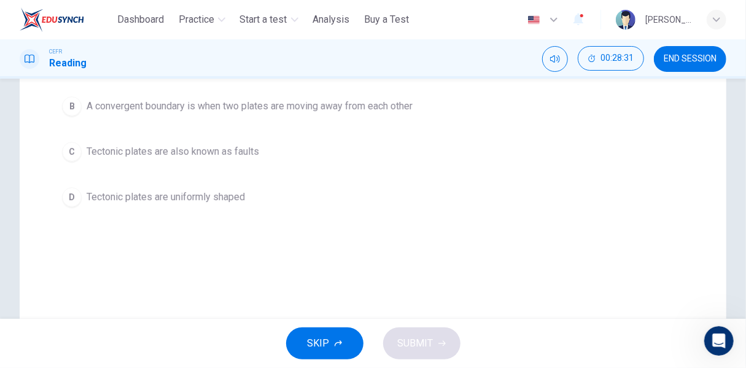
scroll to position [246, 0]
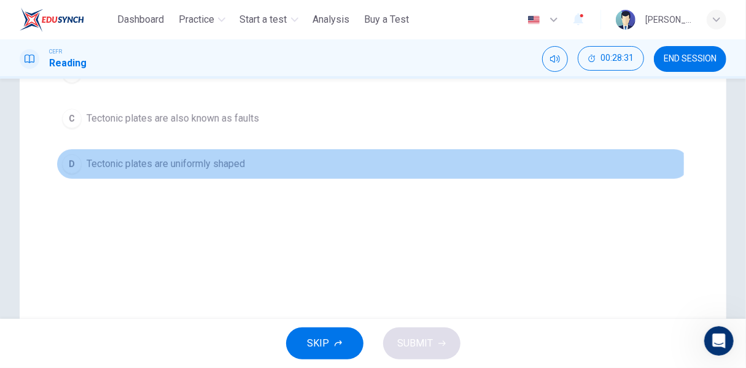
click at [189, 162] on span "Tectonic plates are uniformly shaped" at bounding box center [166, 164] width 158 height 15
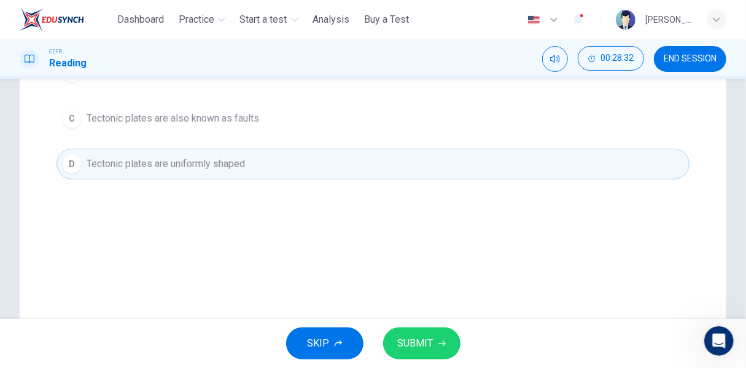
click at [424, 344] on span "SUBMIT" at bounding box center [416, 343] width 36 height 17
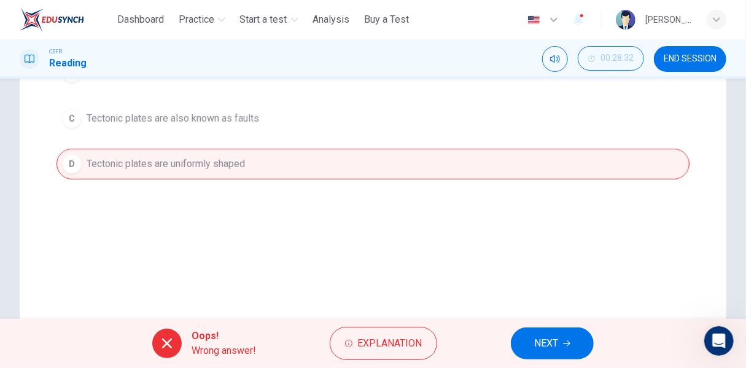
scroll to position [123, 0]
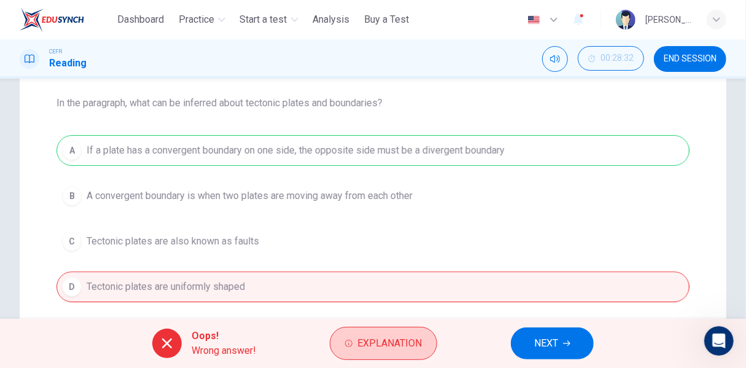
click at [380, 356] on button "Explanation" at bounding box center [383, 343] width 107 height 33
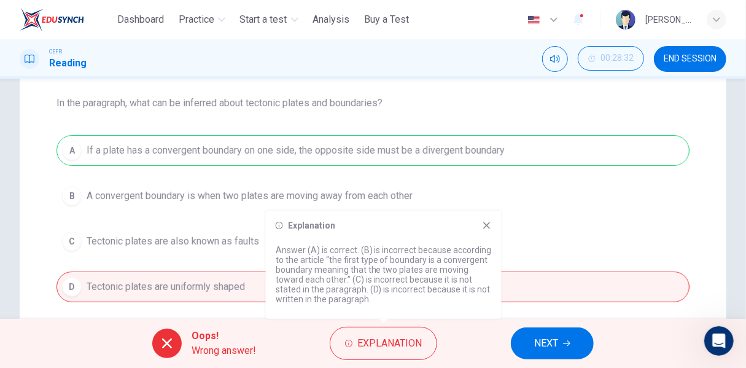
click at [543, 270] on div "A If a plate has a convergent boundary on one side, the opposite side must be a…" at bounding box center [373, 218] width 633 height 167
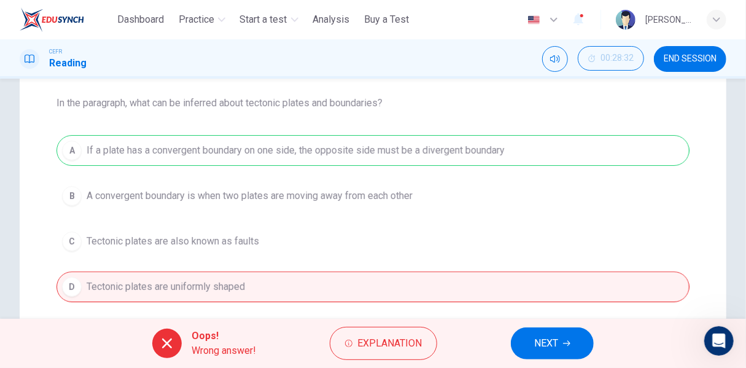
click at [533, 347] on button "NEXT" at bounding box center [552, 343] width 83 height 32
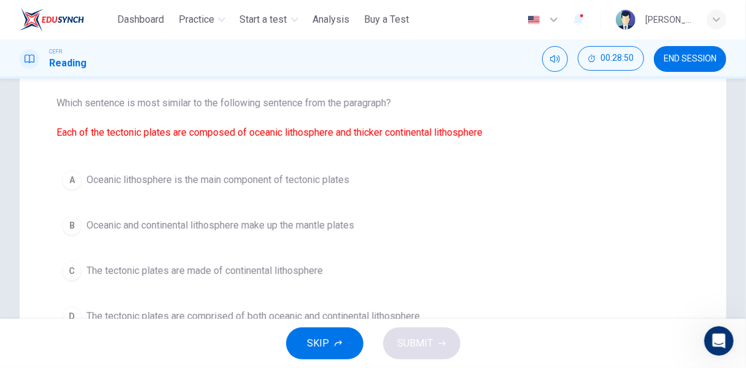
click at [396, 310] on span "The tectonic plates are comprised of both oceanic and continental lithosphere" at bounding box center [253, 316] width 333 height 15
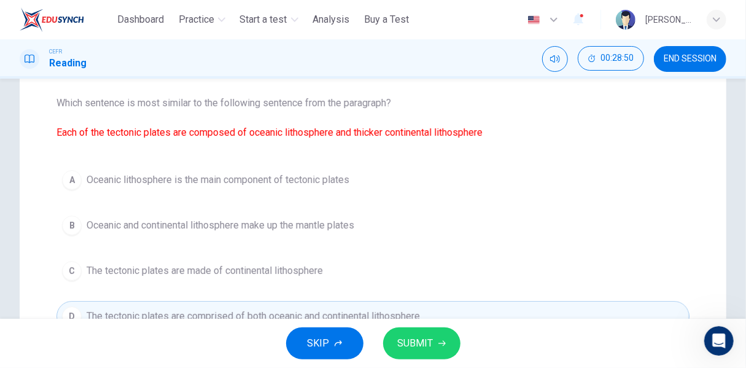
click at [432, 336] on span "SUBMIT" at bounding box center [416, 343] width 36 height 17
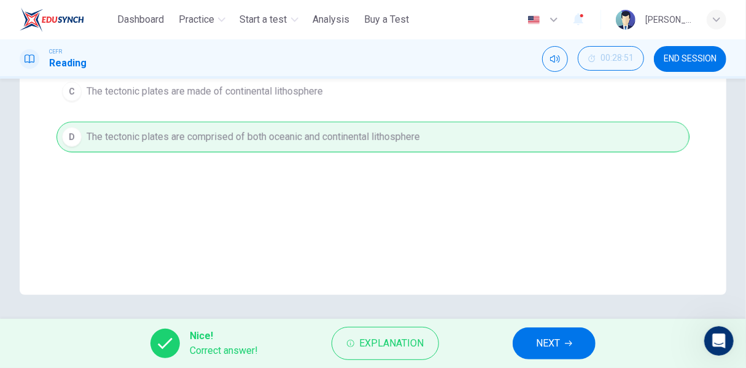
click at [534, 340] on button "NEXT" at bounding box center [554, 343] width 83 height 32
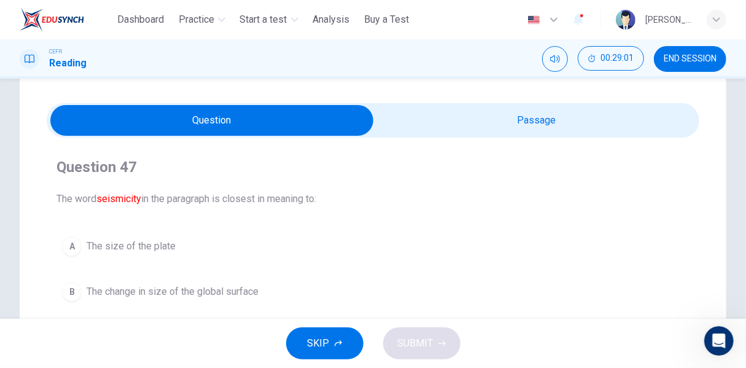
scroll to position [150, 0]
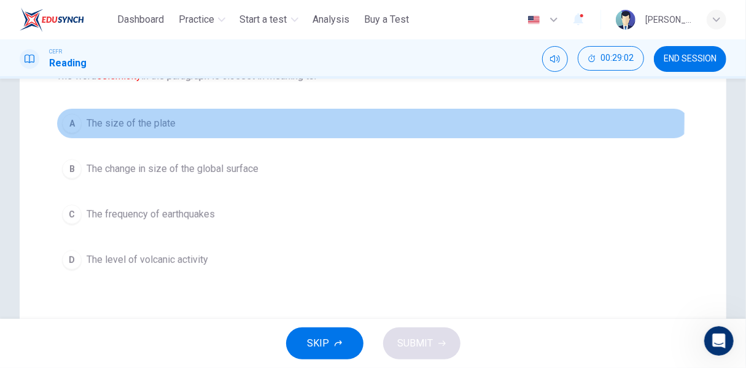
click at [157, 116] on span "The size of the plate" at bounding box center [131, 123] width 89 height 15
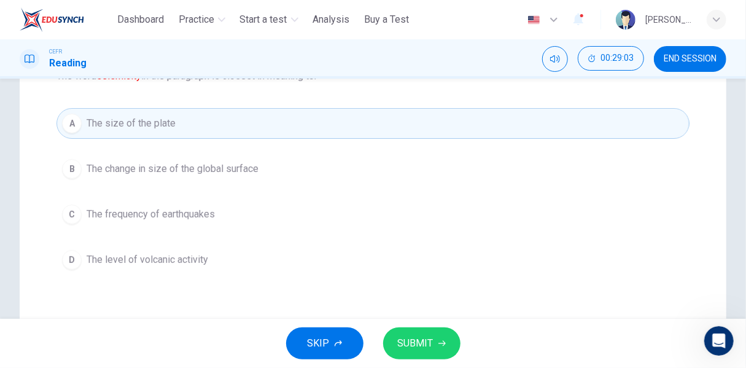
drag, startPoint x: 398, startPoint y: 343, endPoint x: 422, endPoint y: 303, distance: 46.6
click at [399, 344] on span "SUBMIT" at bounding box center [416, 343] width 36 height 17
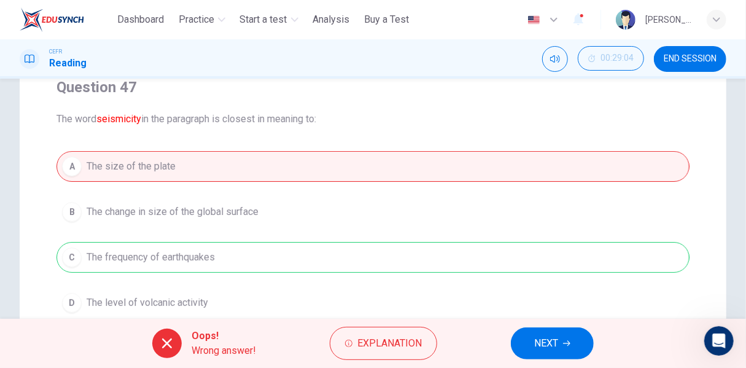
scroll to position [88, 0]
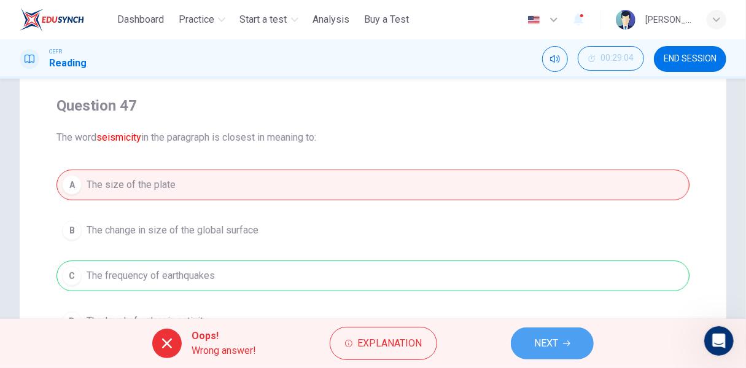
click at [539, 338] on span "NEXT" at bounding box center [546, 343] width 24 height 17
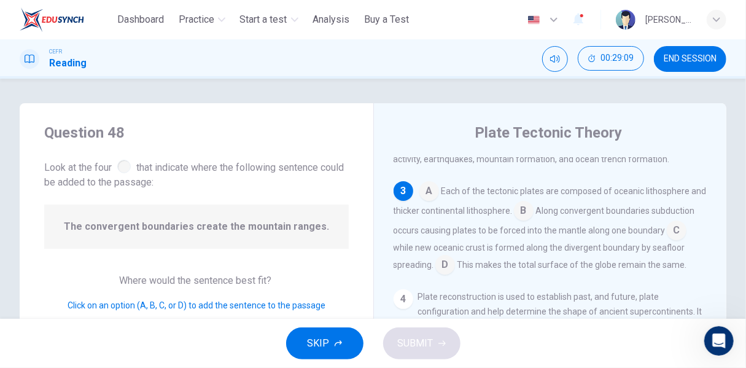
scroll to position [298, 0]
click at [455, 261] on input at bounding box center [445, 266] width 20 height 20
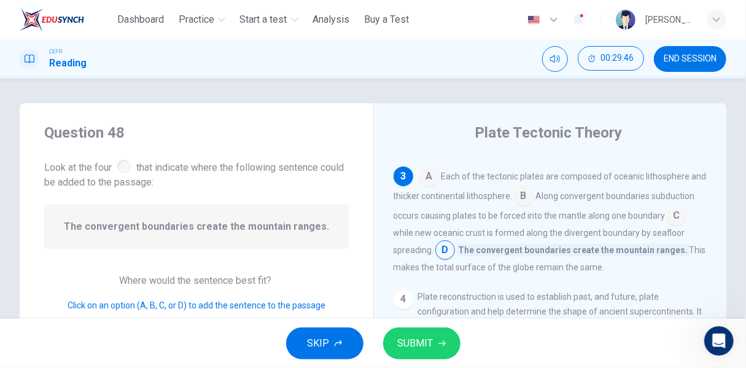
click at [667, 227] on input at bounding box center [677, 217] width 20 height 20
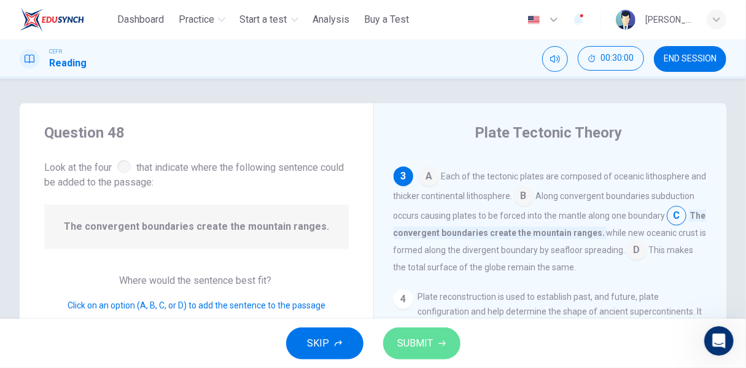
drag, startPoint x: 443, startPoint y: 341, endPoint x: 447, endPoint y: 335, distance: 7.7
click at [443, 342] on icon "button" at bounding box center [441, 343] width 7 height 7
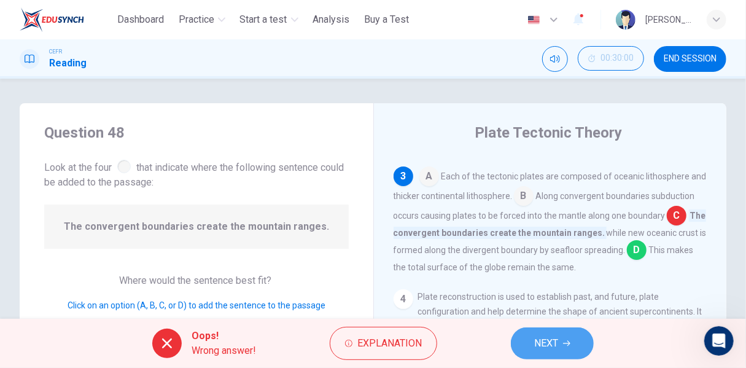
click at [531, 336] on button "NEXT" at bounding box center [552, 343] width 83 height 32
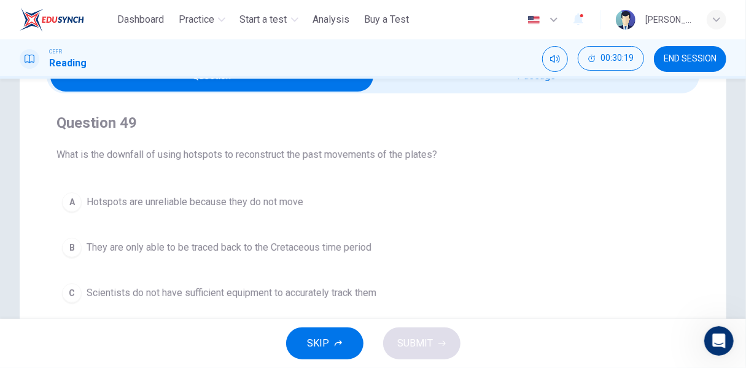
scroll to position [133, 0]
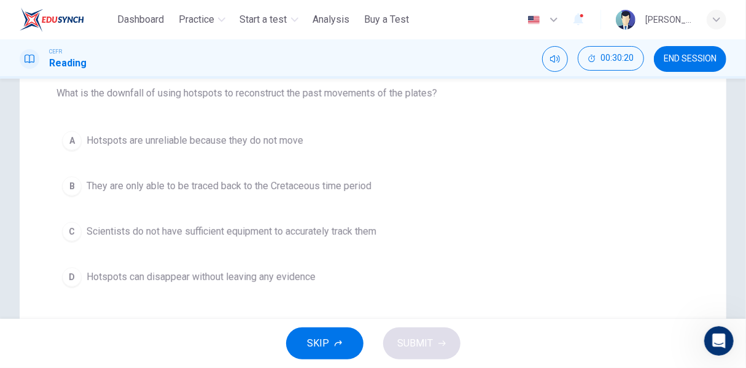
click at [349, 190] on span "They are only able to be traced back to the Cretaceous time period" at bounding box center [229, 186] width 285 height 15
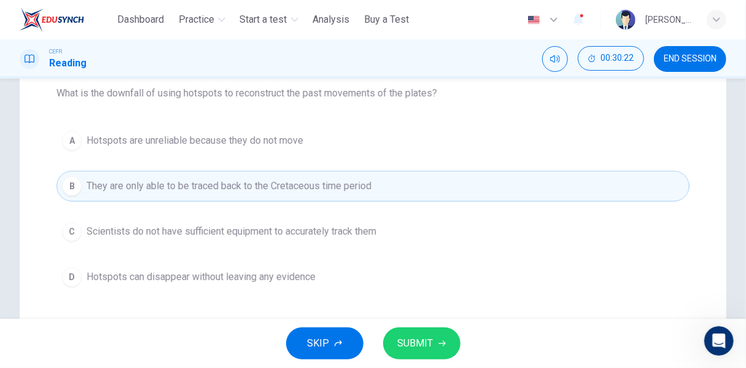
click at [439, 340] on icon "button" at bounding box center [441, 343] width 7 height 7
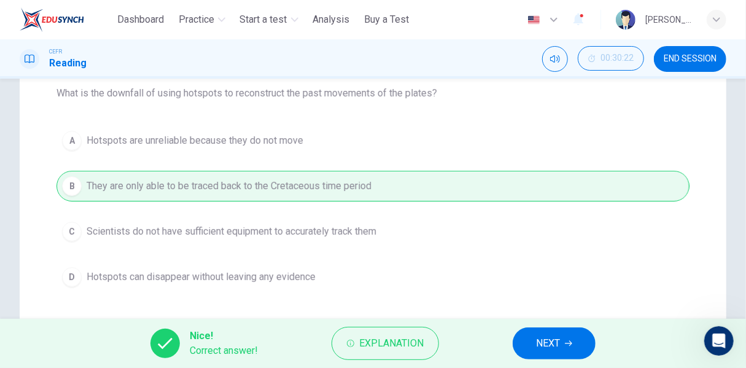
click at [536, 352] on button "NEXT" at bounding box center [554, 343] width 83 height 32
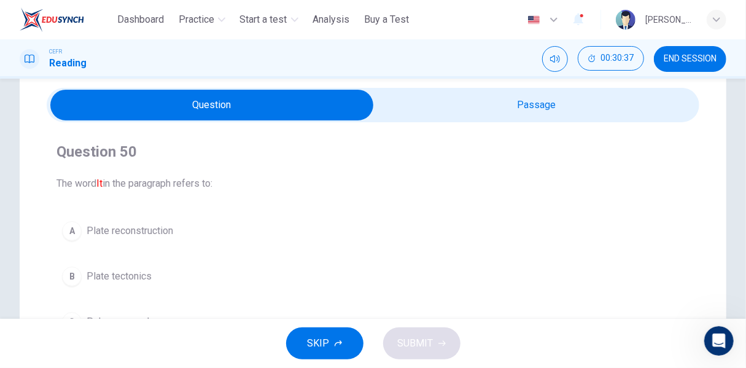
scroll to position [61, 0]
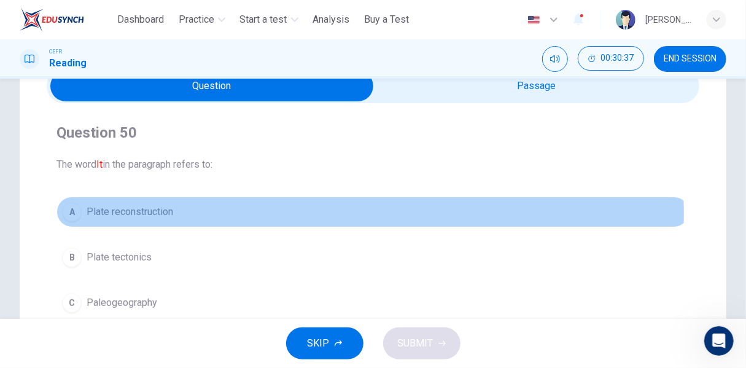
click at [154, 214] on span "Plate reconstruction" at bounding box center [130, 212] width 87 height 15
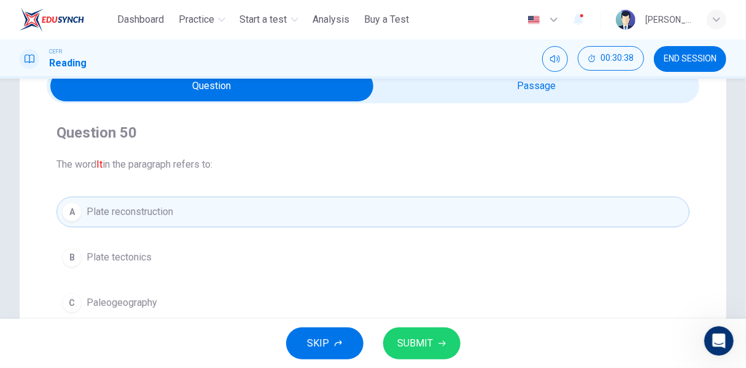
click at [405, 336] on span "SUBMIT" at bounding box center [416, 343] width 36 height 17
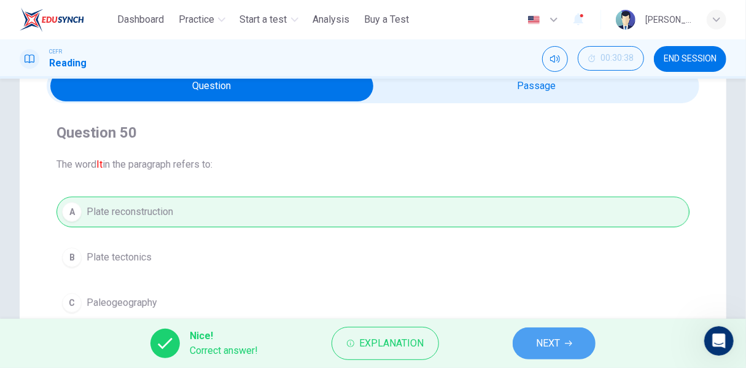
click at [578, 345] on button "NEXT" at bounding box center [554, 343] width 83 height 32
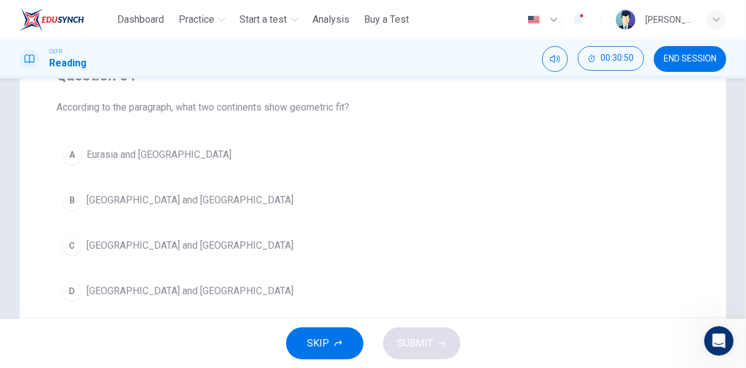
scroll to position [123, 0]
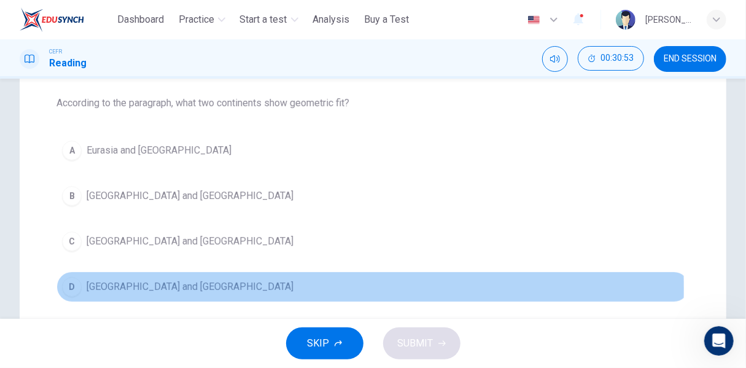
click at [187, 287] on span "[GEOGRAPHIC_DATA] and [GEOGRAPHIC_DATA]" at bounding box center [190, 286] width 207 height 15
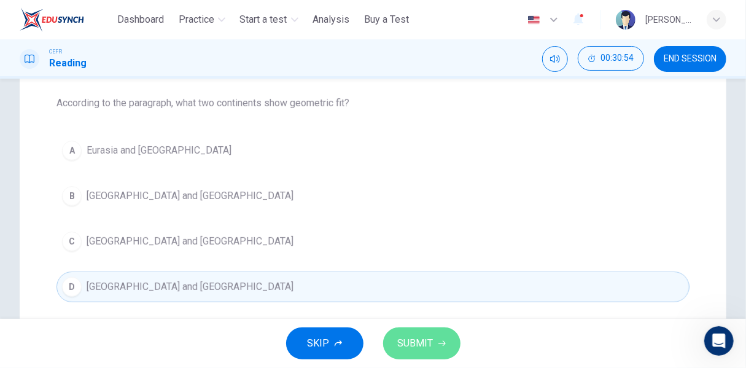
click at [417, 343] on span "SUBMIT" at bounding box center [416, 343] width 36 height 17
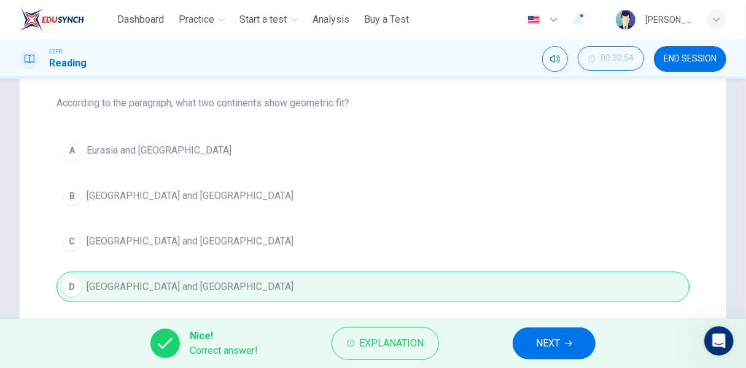
click at [538, 356] on button "NEXT" at bounding box center [554, 343] width 83 height 32
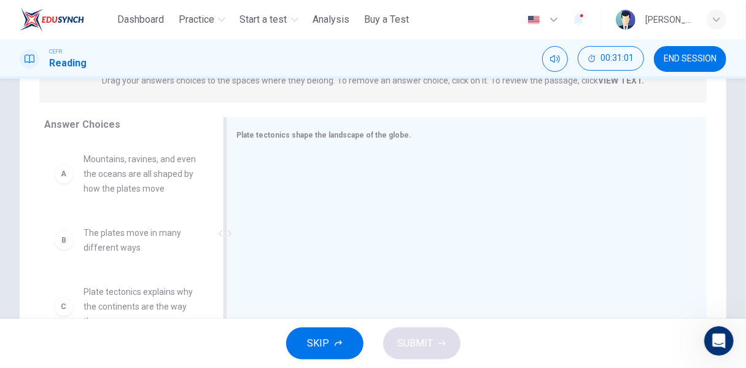
scroll to position [184, 0]
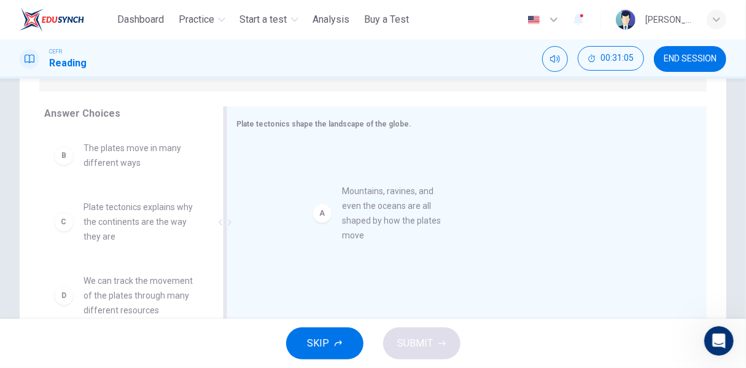
drag, startPoint x: 149, startPoint y: 173, endPoint x: 411, endPoint y: 216, distance: 266.3
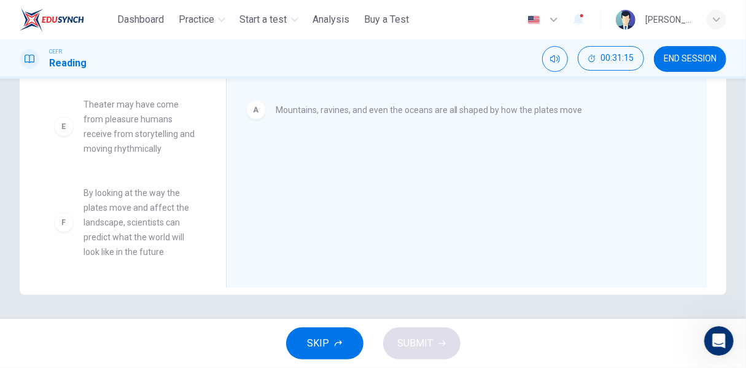
scroll to position [236, 0]
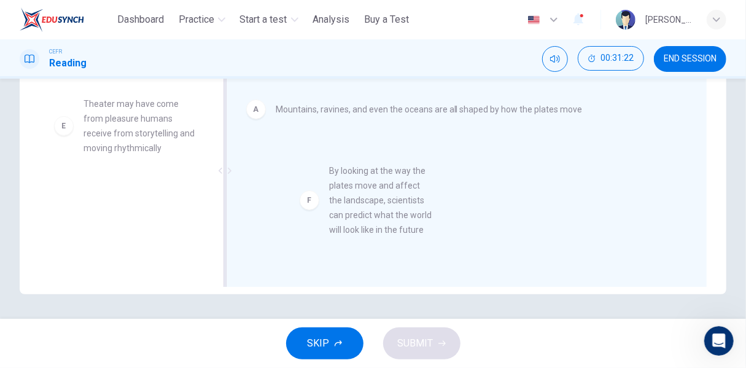
drag, startPoint x: 141, startPoint y: 217, endPoint x: 392, endPoint y: 191, distance: 252.0
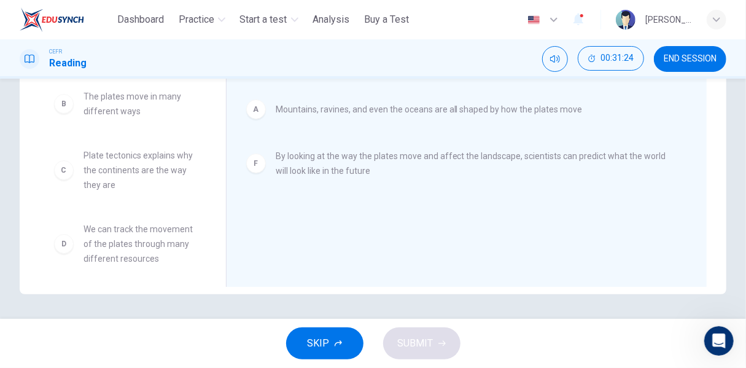
scroll to position [174, 0]
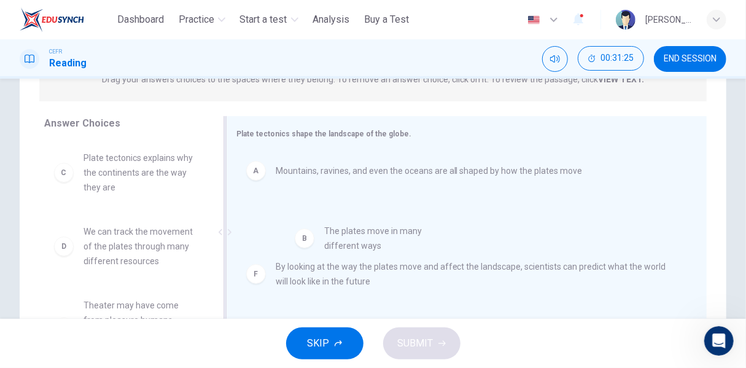
drag, startPoint x: 122, startPoint y: 162, endPoint x: 364, endPoint y: 238, distance: 254.4
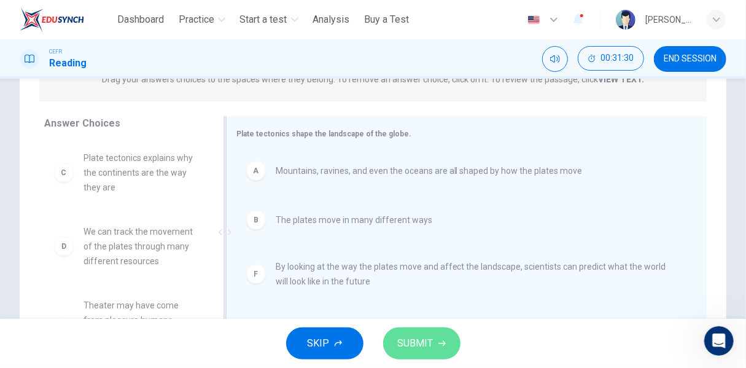
drag, startPoint x: 429, startPoint y: 345, endPoint x: 441, endPoint y: 308, distance: 38.7
click at [429, 345] on span "SUBMIT" at bounding box center [416, 343] width 36 height 17
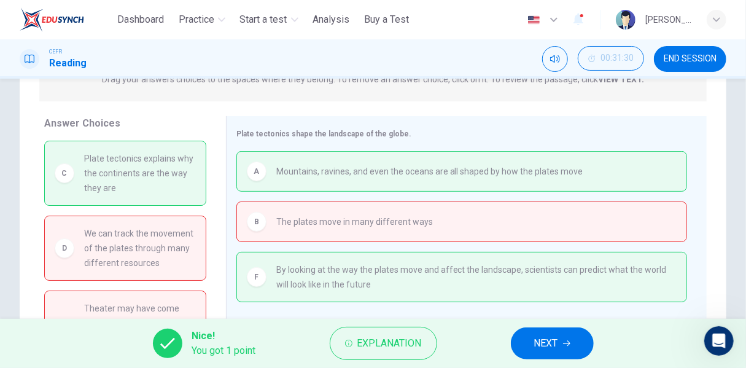
click at [543, 346] on span "NEXT" at bounding box center [546, 343] width 24 height 17
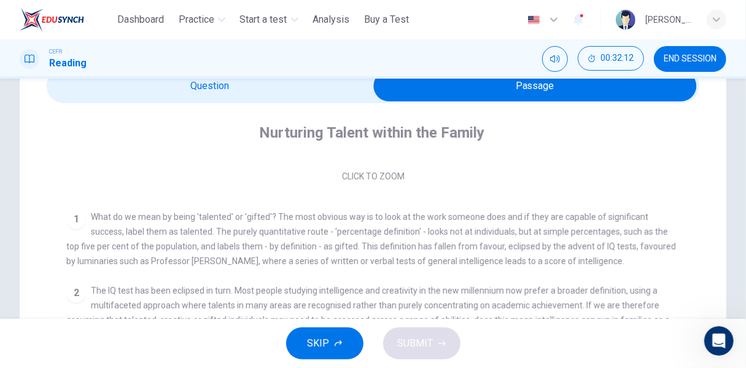
scroll to position [0, 0]
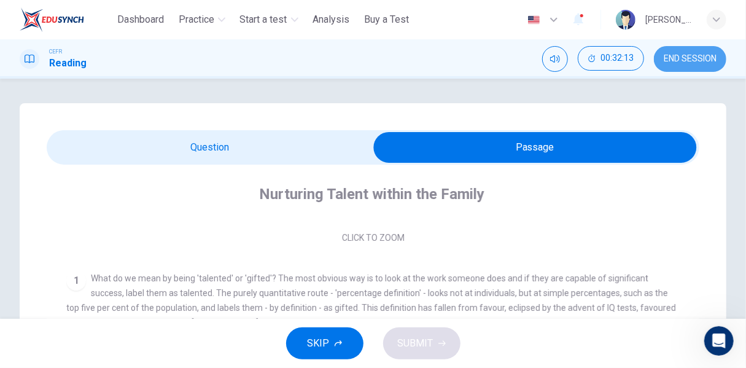
click at [674, 58] on span "END SESSION" at bounding box center [690, 59] width 53 height 10
